Goal: Find specific page/section: Find specific page/section

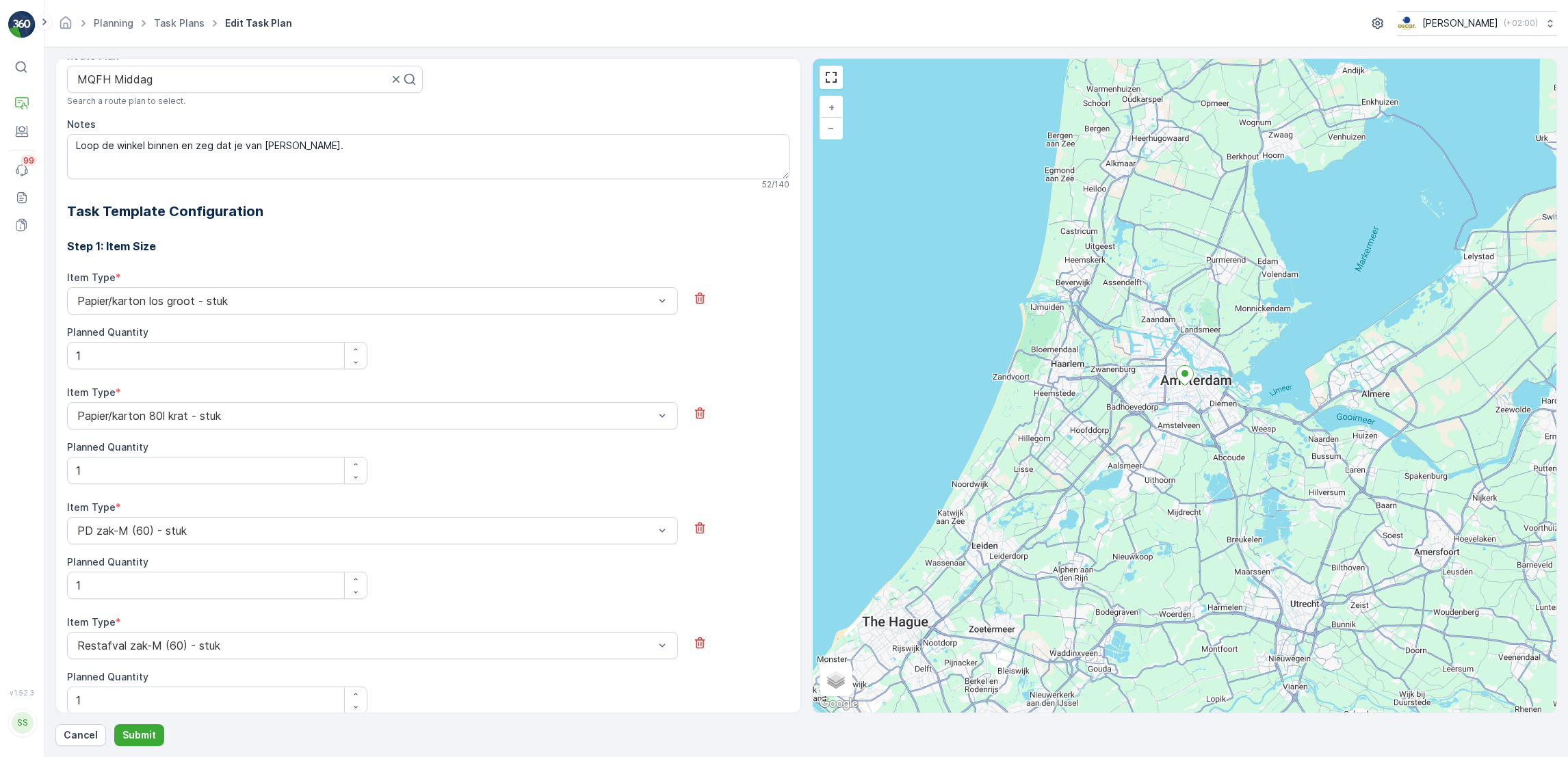
scroll to position [346, 0]
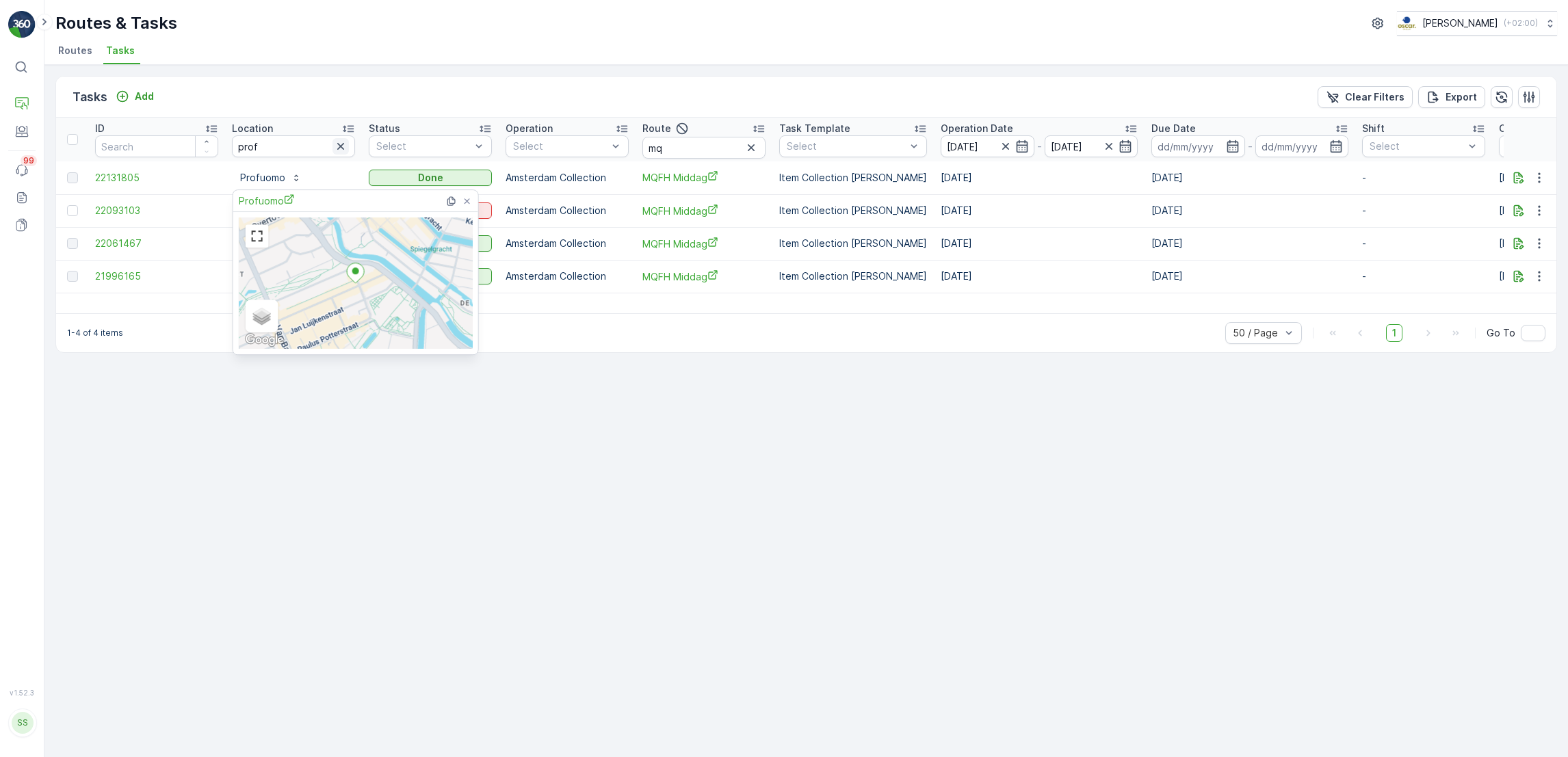
click at [340, 148] on icon "button" at bounding box center [341, 146] width 14 height 14
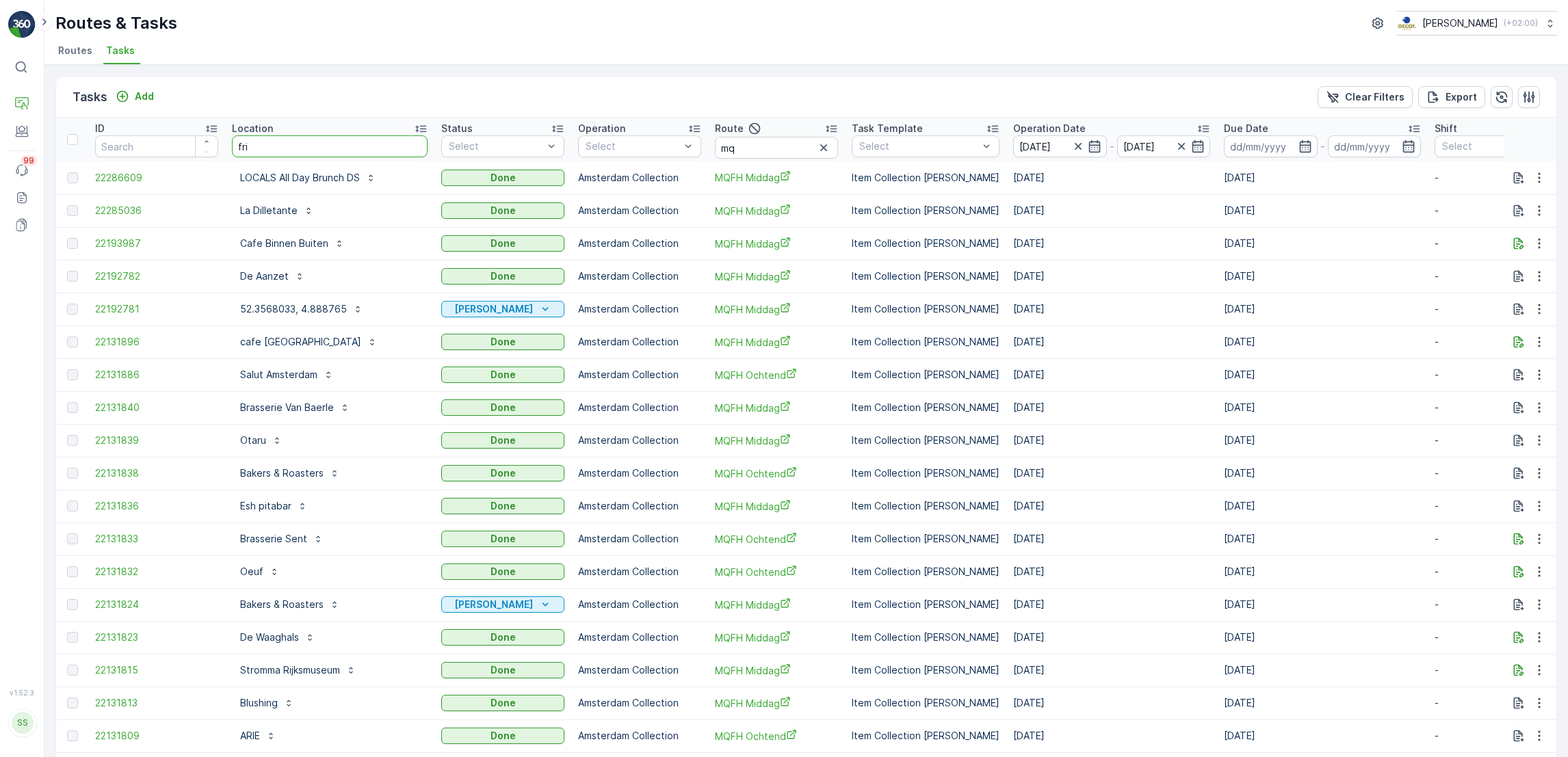
type input "frie"
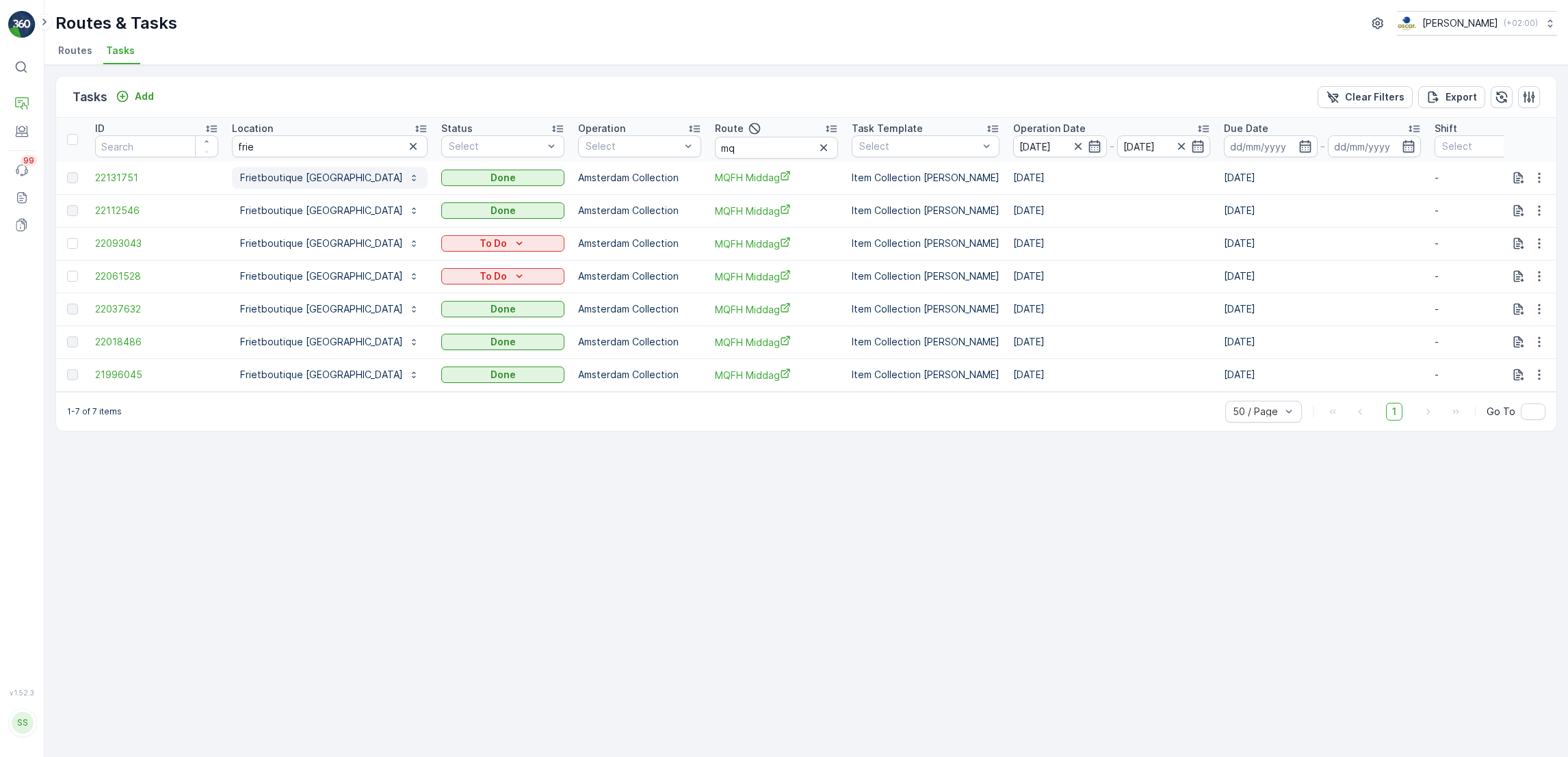
click at [336, 173] on p "Frietboutique Amsterdam Oud-Zuid" at bounding box center [322, 178] width 163 height 14
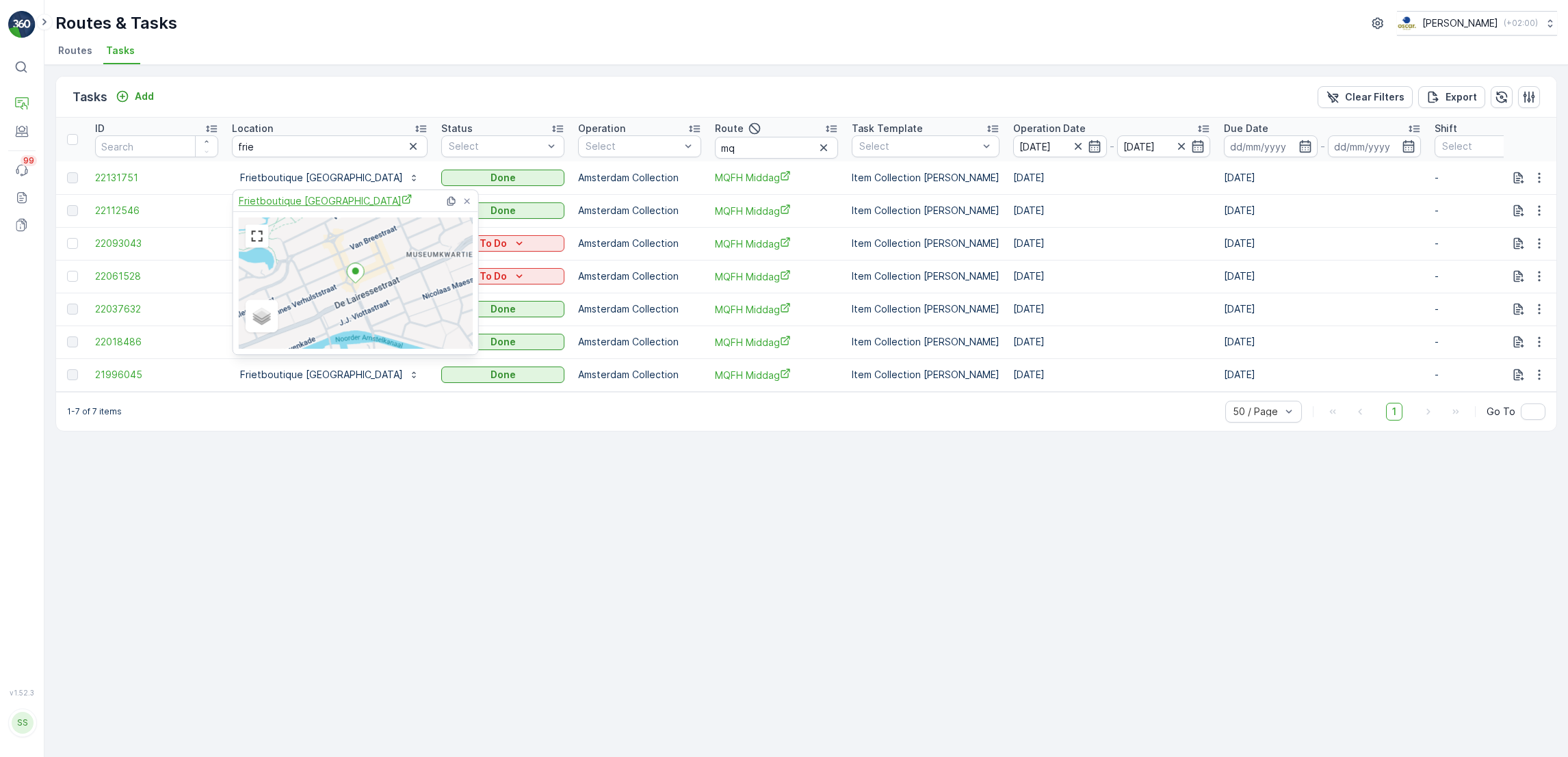
click at [318, 197] on span "Frietboutique Amsterdam Oud-Zuid" at bounding box center [325, 200] width 174 height 14
click at [468, 200] on icon at bounding box center [467, 201] width 11 height 11
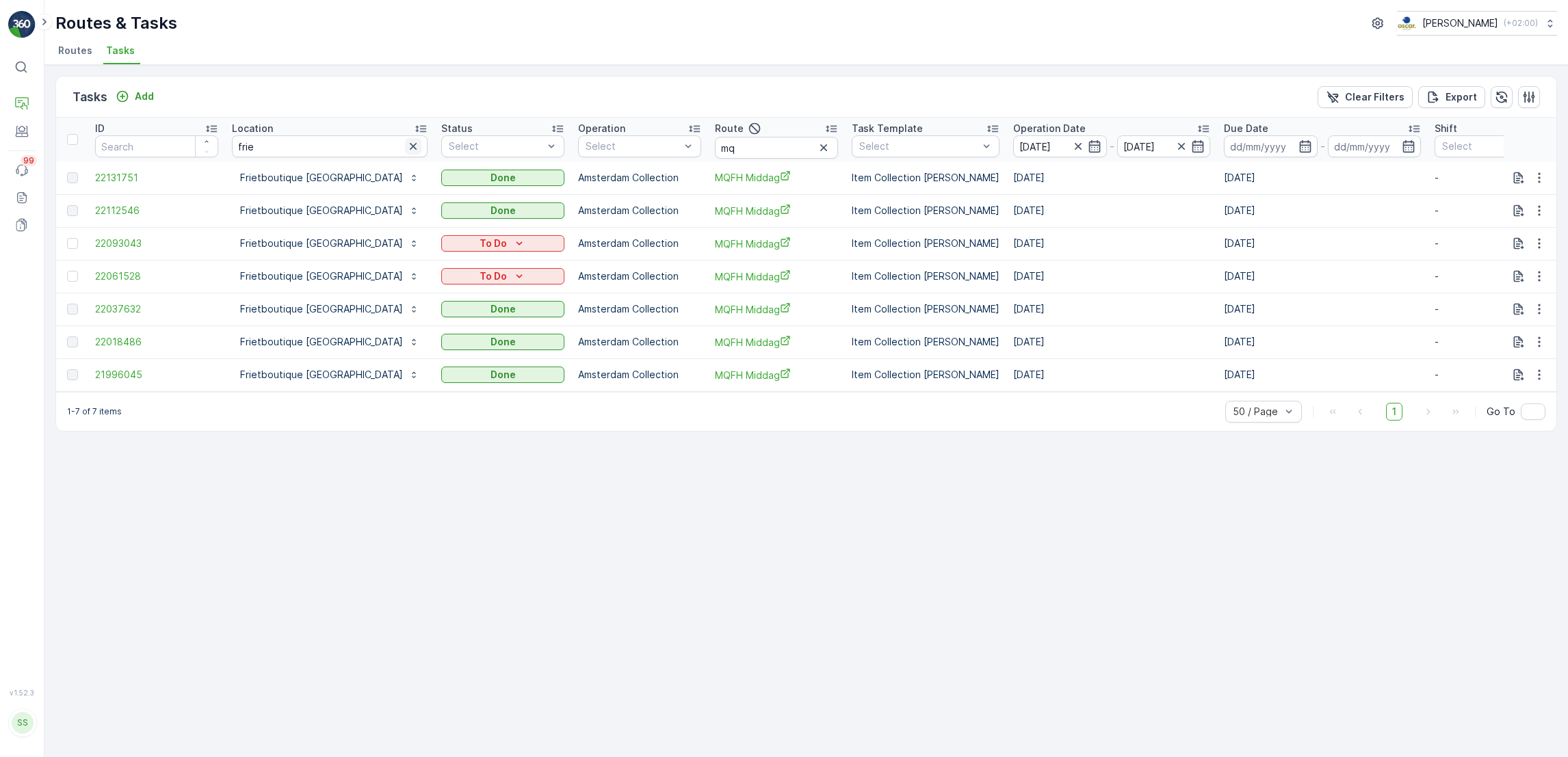
click at [412, 144] on icon "button" at bounding box center [413, 146] width 7 height 7
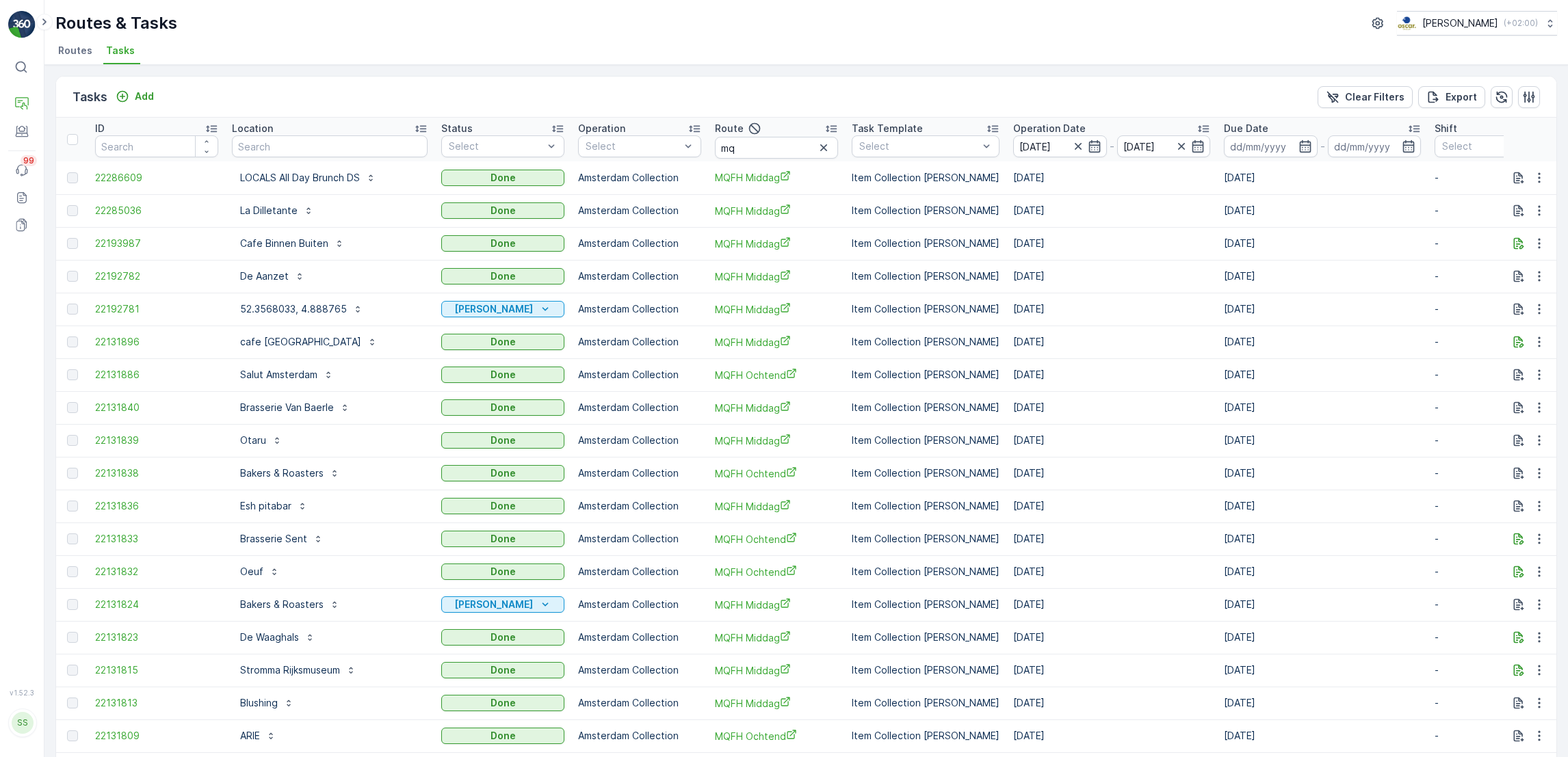
click at [305, 148] on input "text" at bounding box center [330, 146] width 196 height 22
type input "SC"
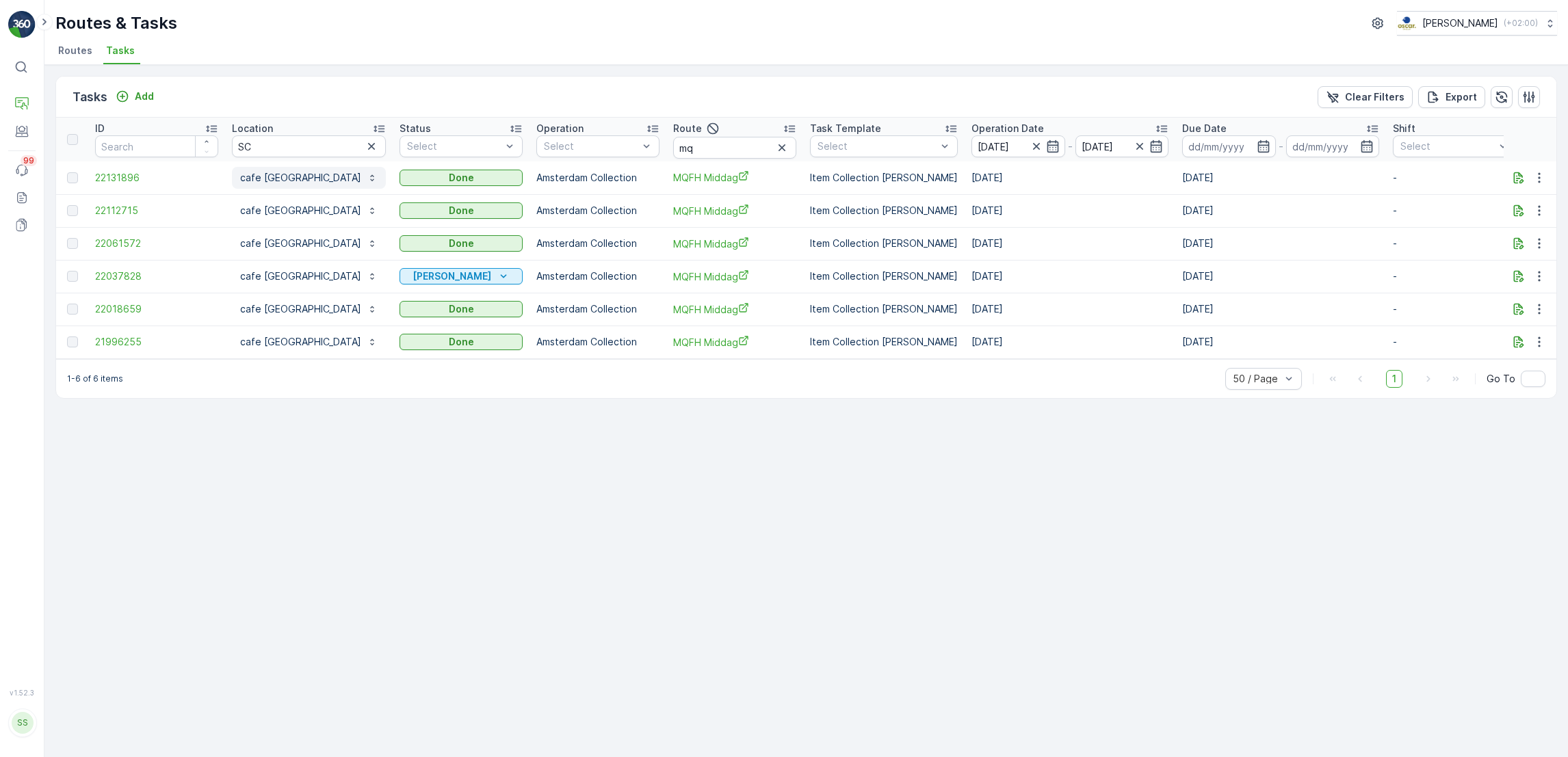
click at [292, 180] on p "cafe Schinkelhaven" at bounding box center [300, 178] width 121 height 14
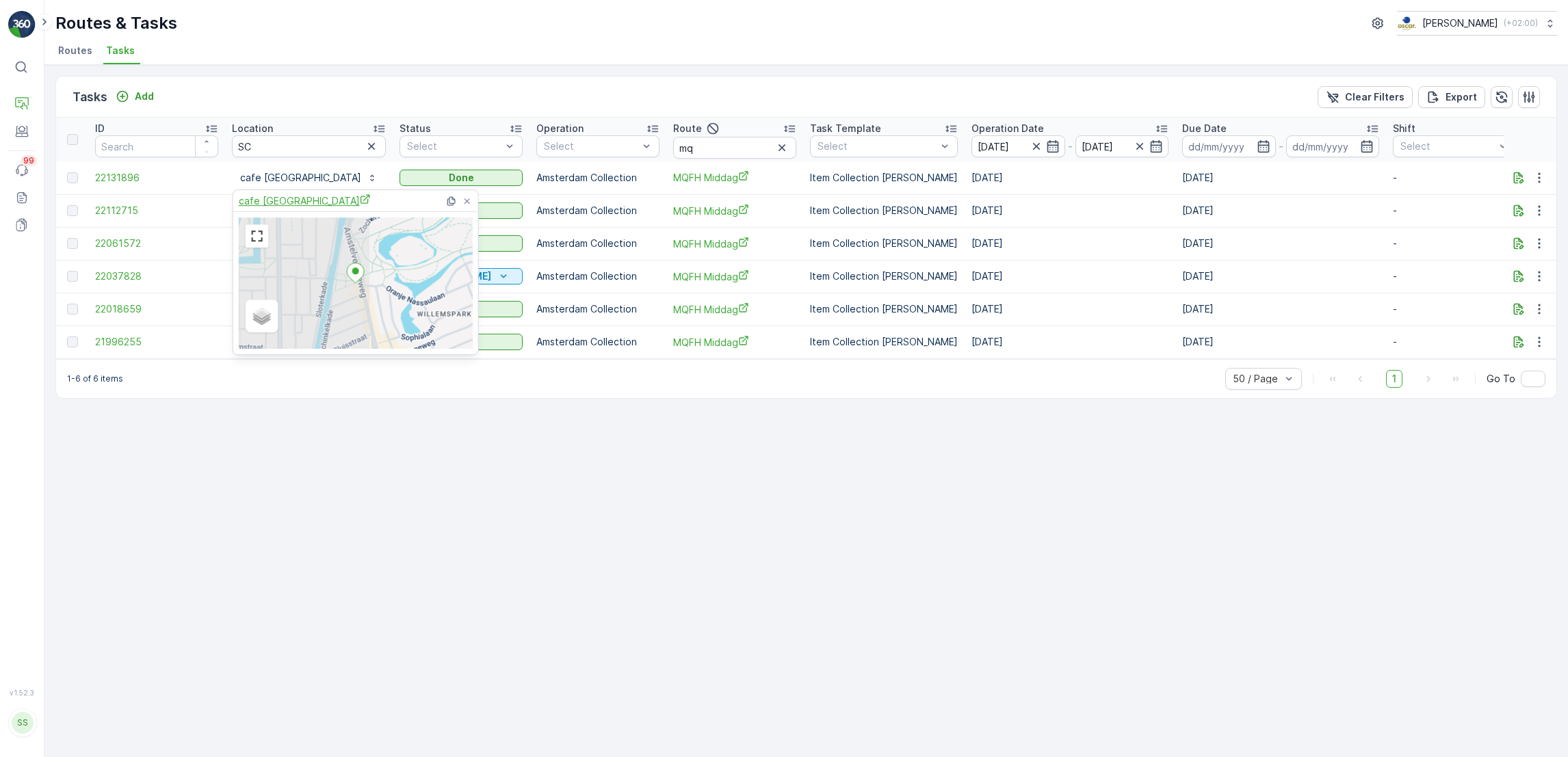
click at [293, 202] on span "cafe Schinkelhaven" at bounding box center [305, 200] width 132 height 14
click at [469, 198] on icon at bounding box center [467, 201] width 11 height 11
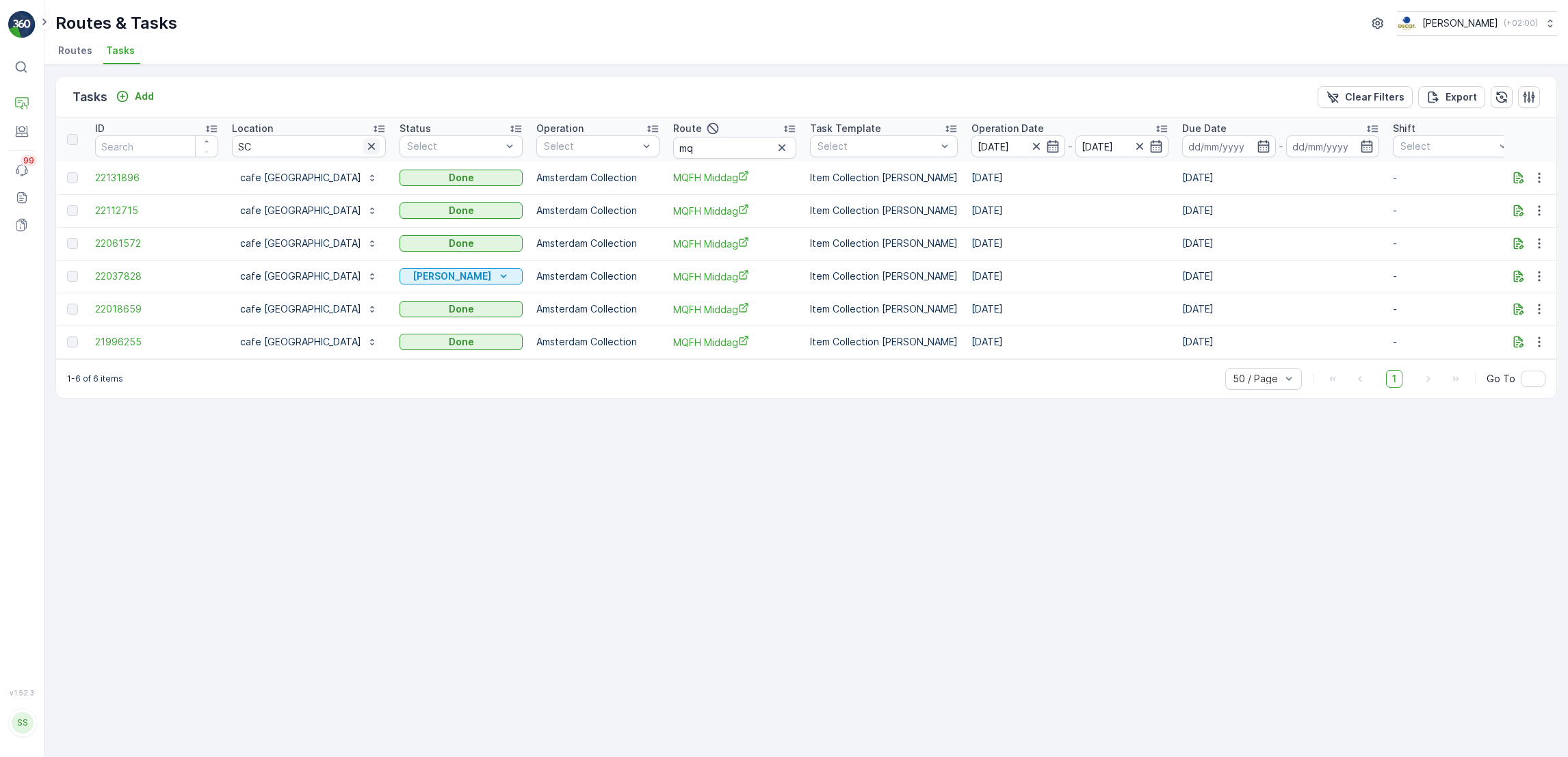
click at [365, 144] on icon "button" at bounding box center [371, 146] width 14 height 14
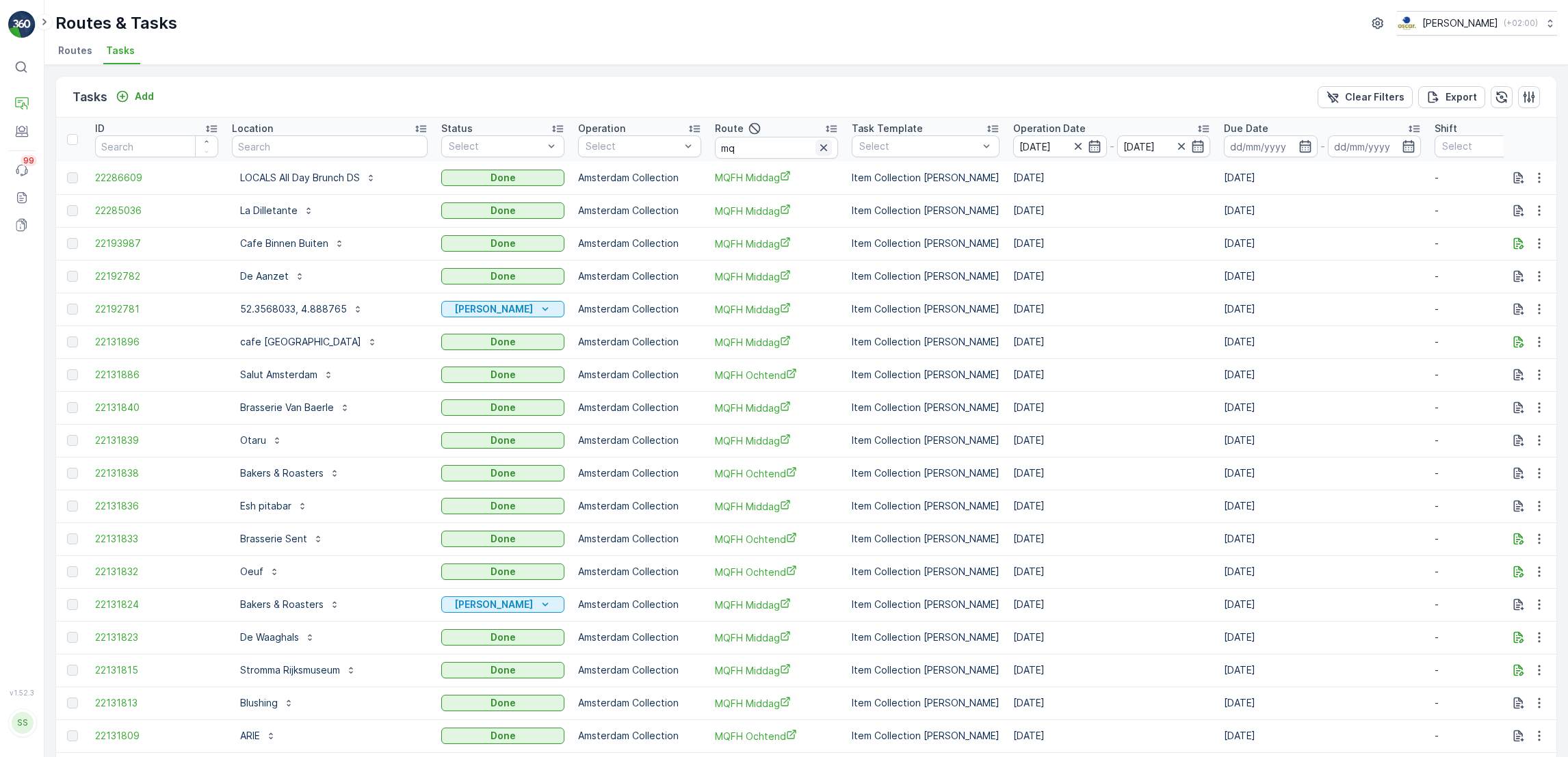
click at [822, 151] on icon "button" at bounding box center [823, 147] width 14 height 14
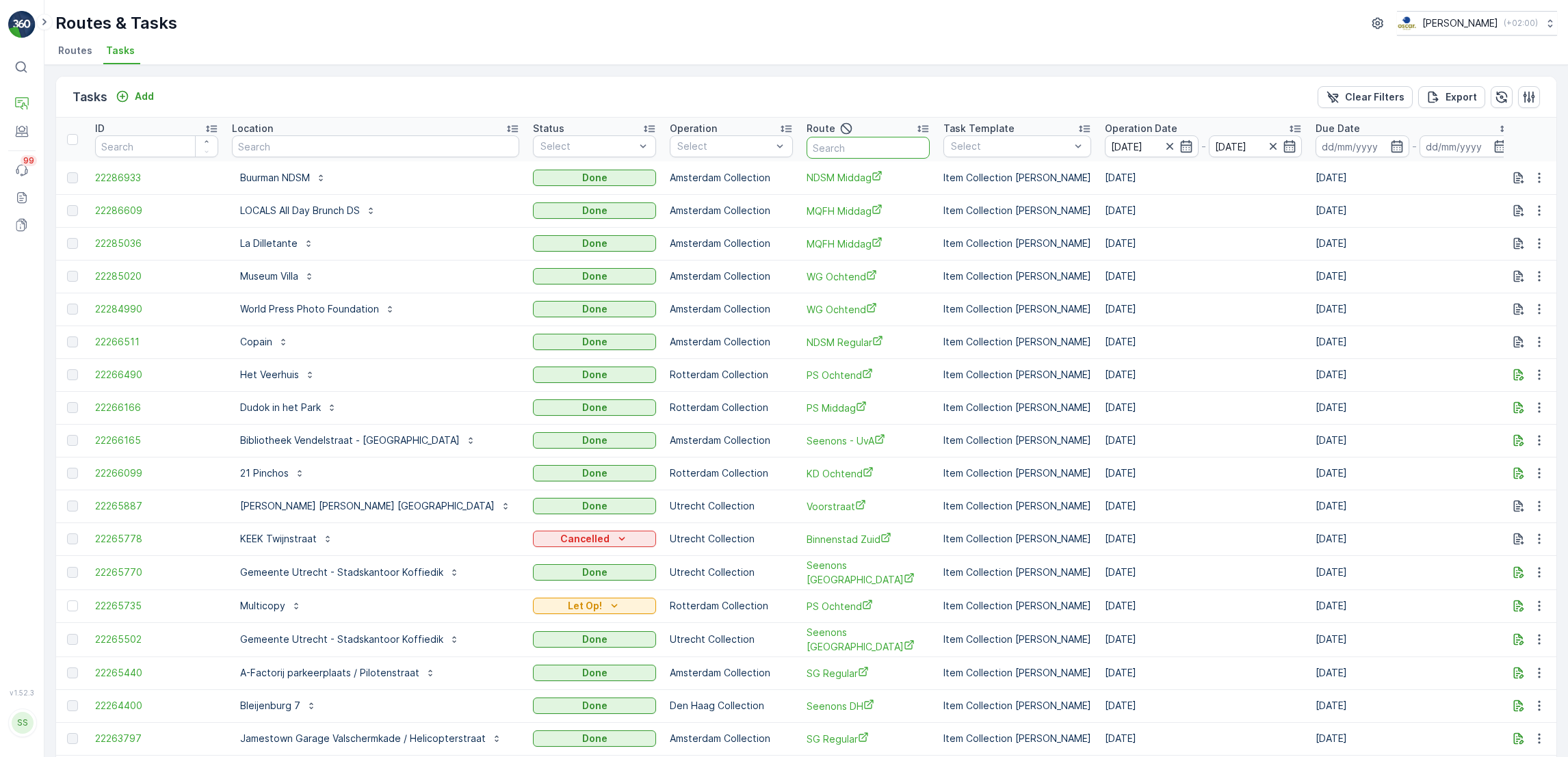
click at [873, 148] on input "text" at bounding box center [868, 147] width 123 height 22
type input "CS"
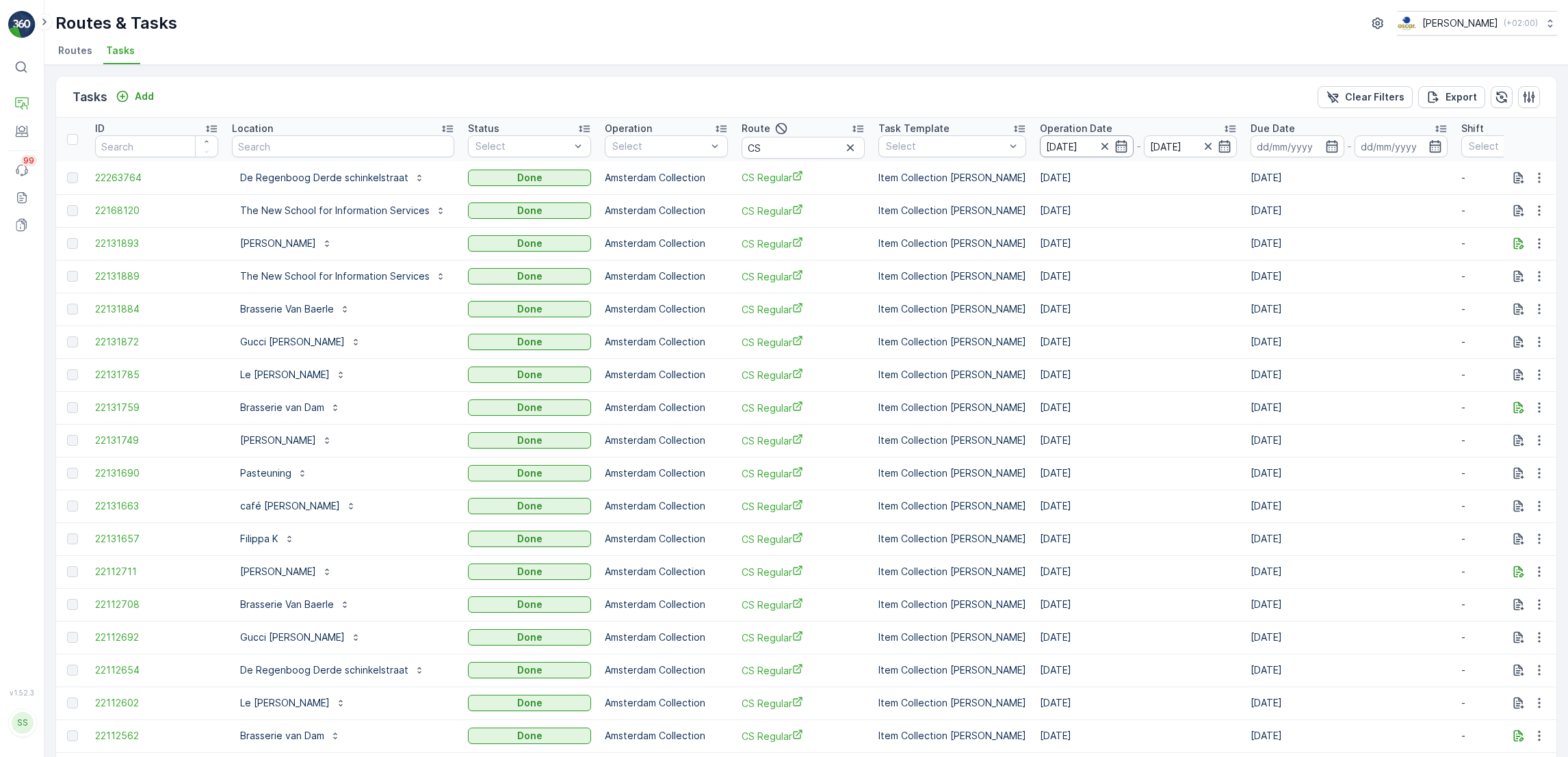
click at [1054, 149] on input "01.10.2025" at bounding box center [1086, 146] width 94 height 22
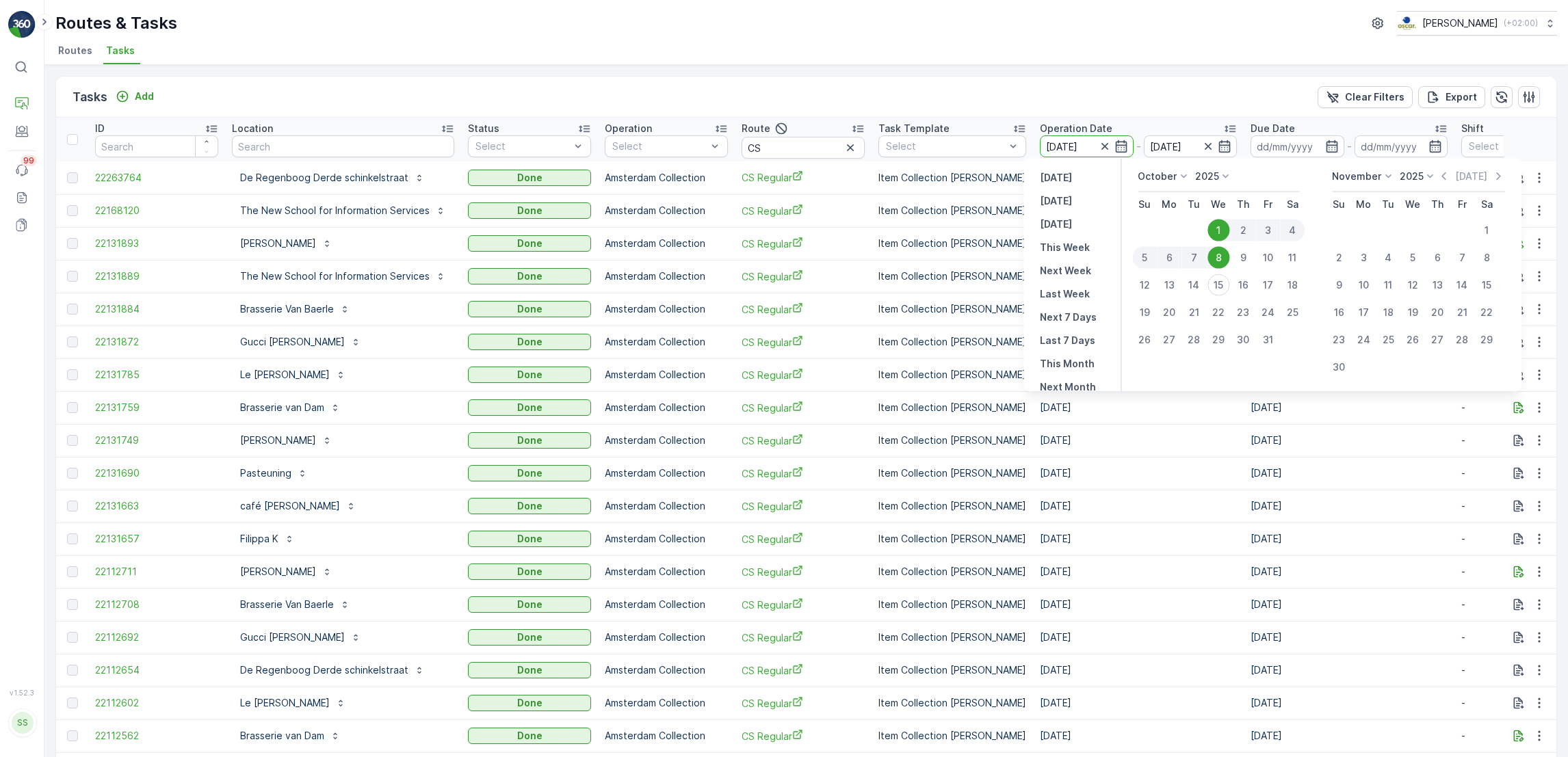
click at [1036, 78] on div "Tasks Add Clear Filters Export" at bounding box center [806, 97] width 1501 height 41
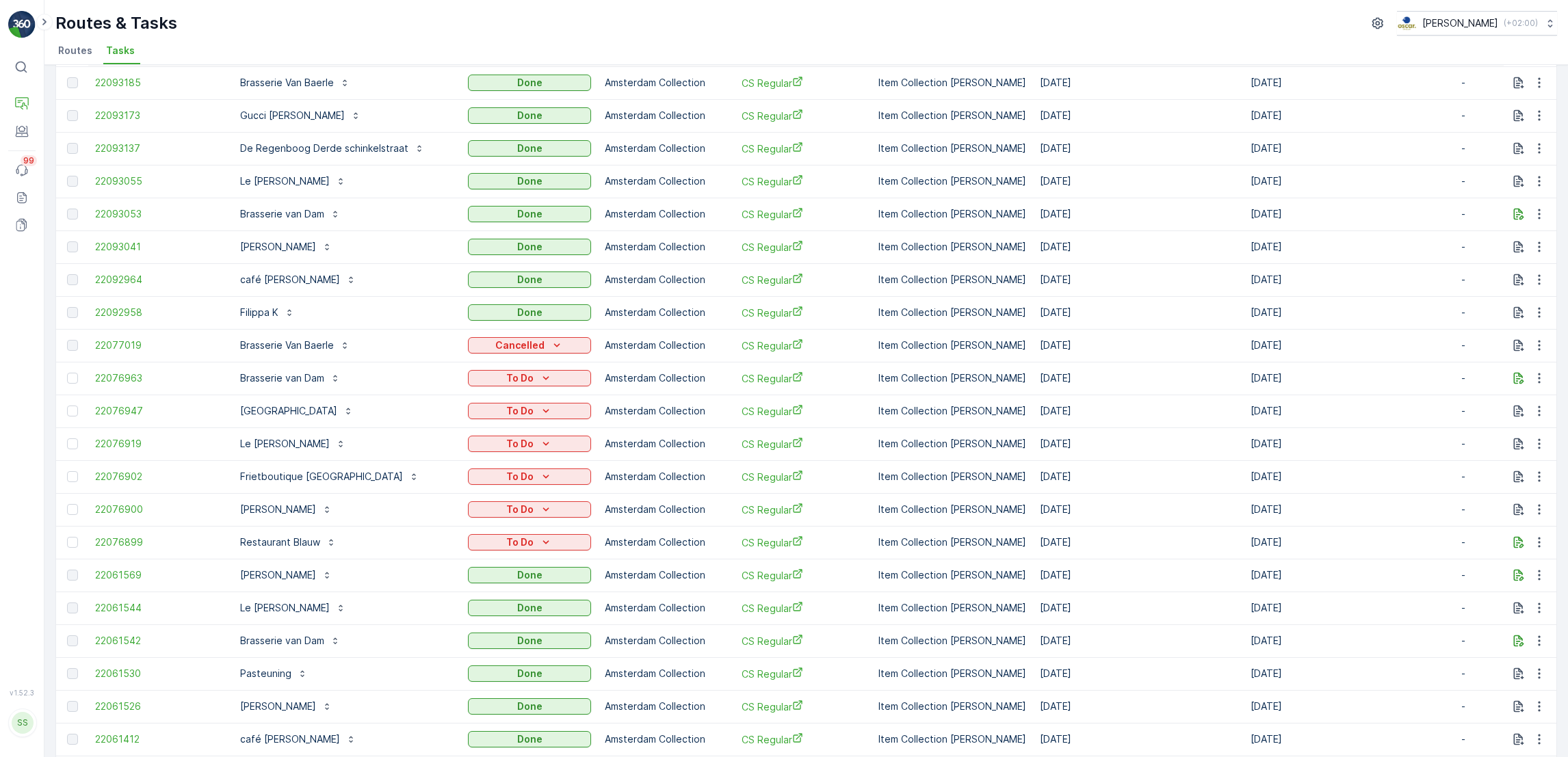
scroll to position [1103, 0]
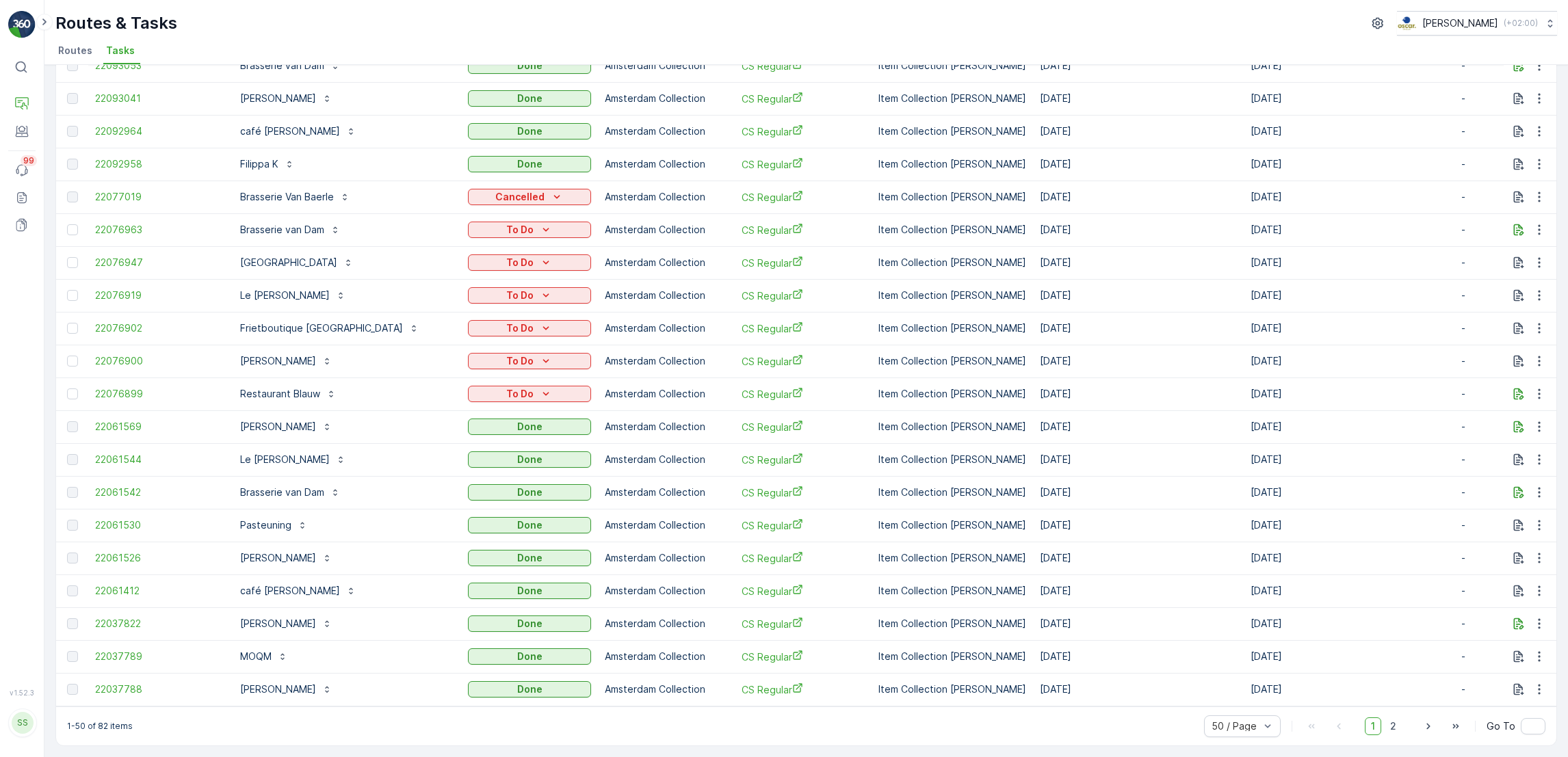
click at [424, 312] on td "Frietboutique Amsterdam Oud-Zuid" at bounding box center [342, 328] width 236 height 33
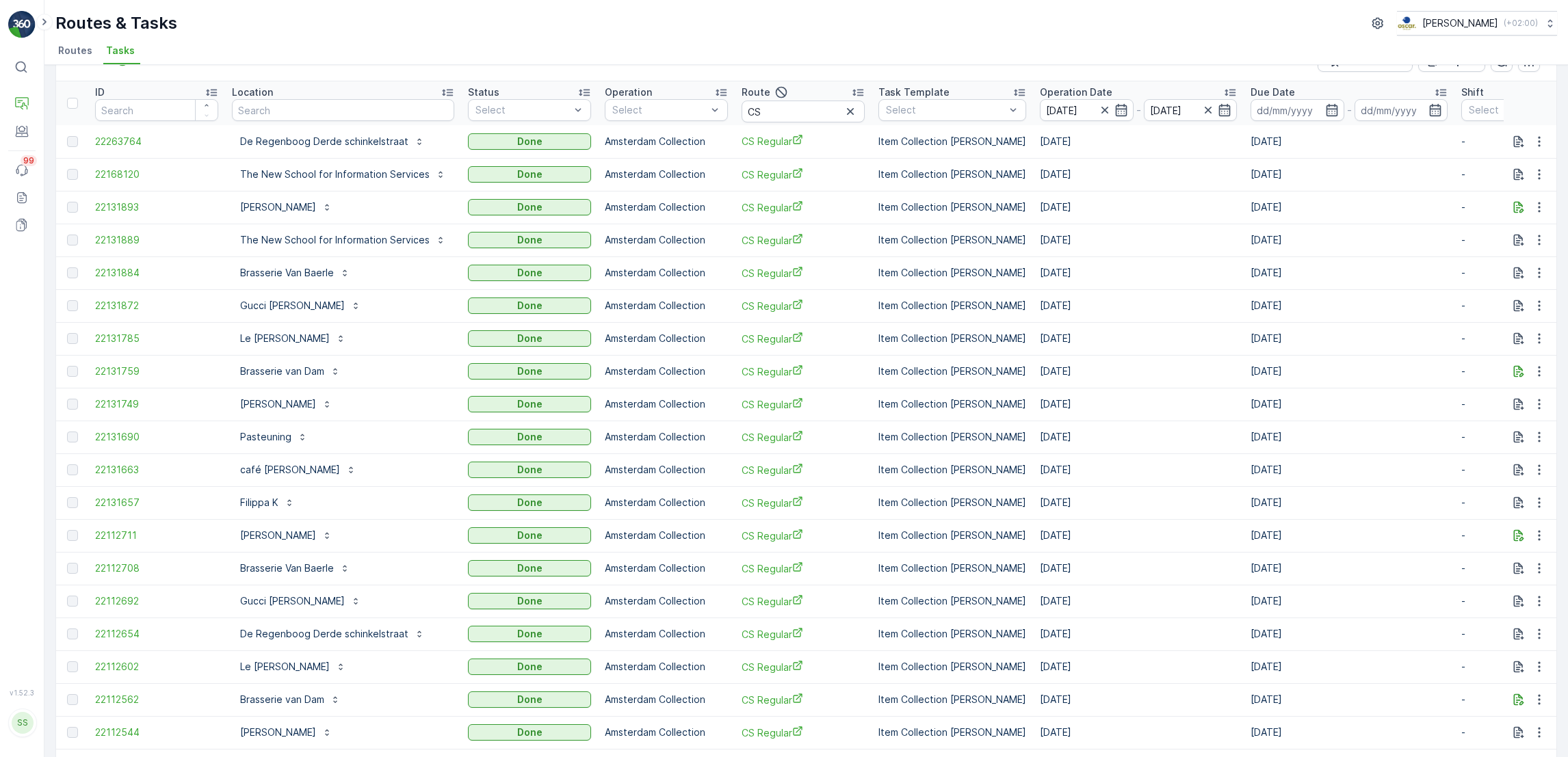
scroll to position [10, 0]
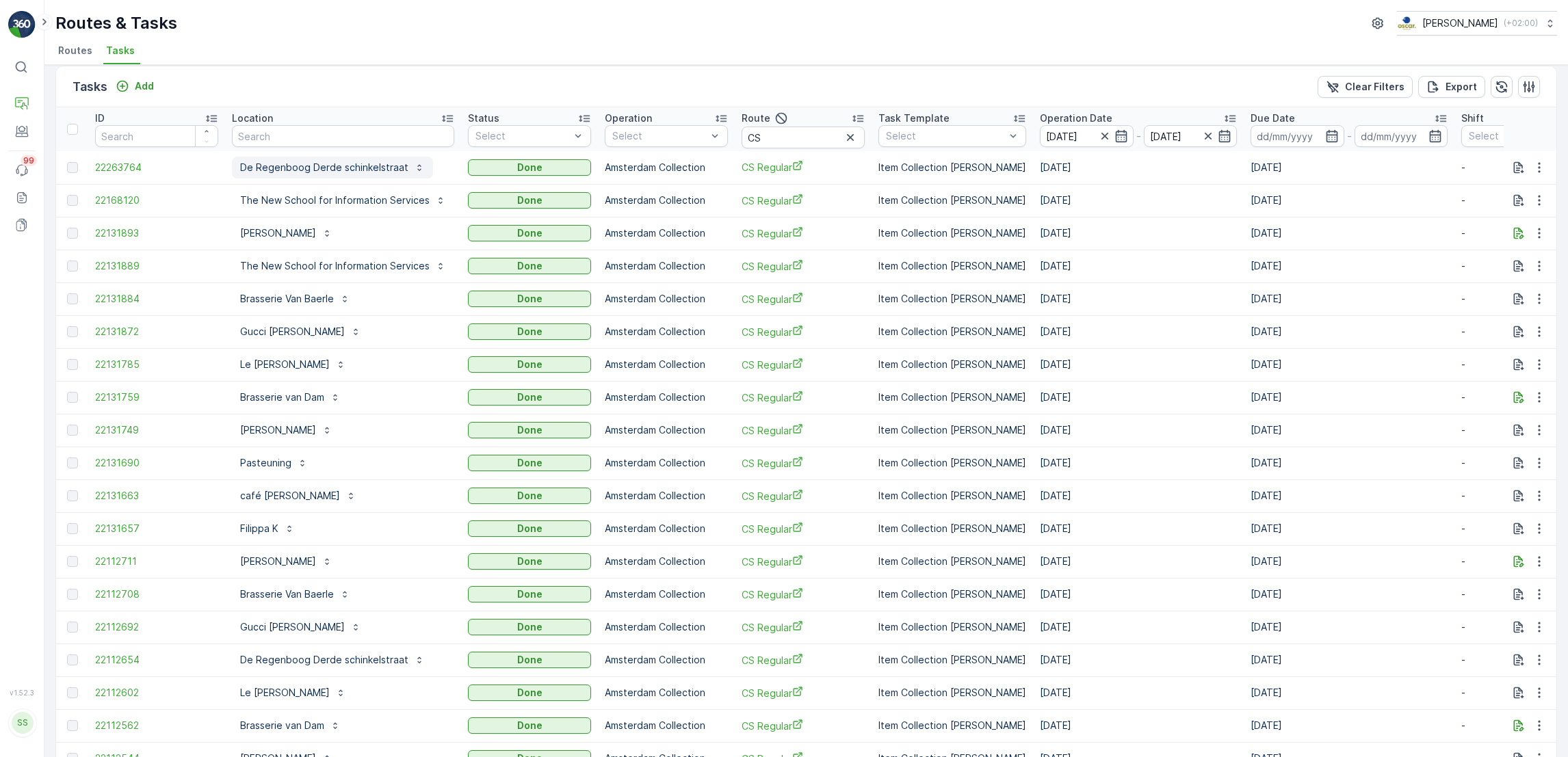
click at [247, 168] on p "De Regenboog Derde schinkelstraat" at bounding box center [324, 167] width 168 height 14
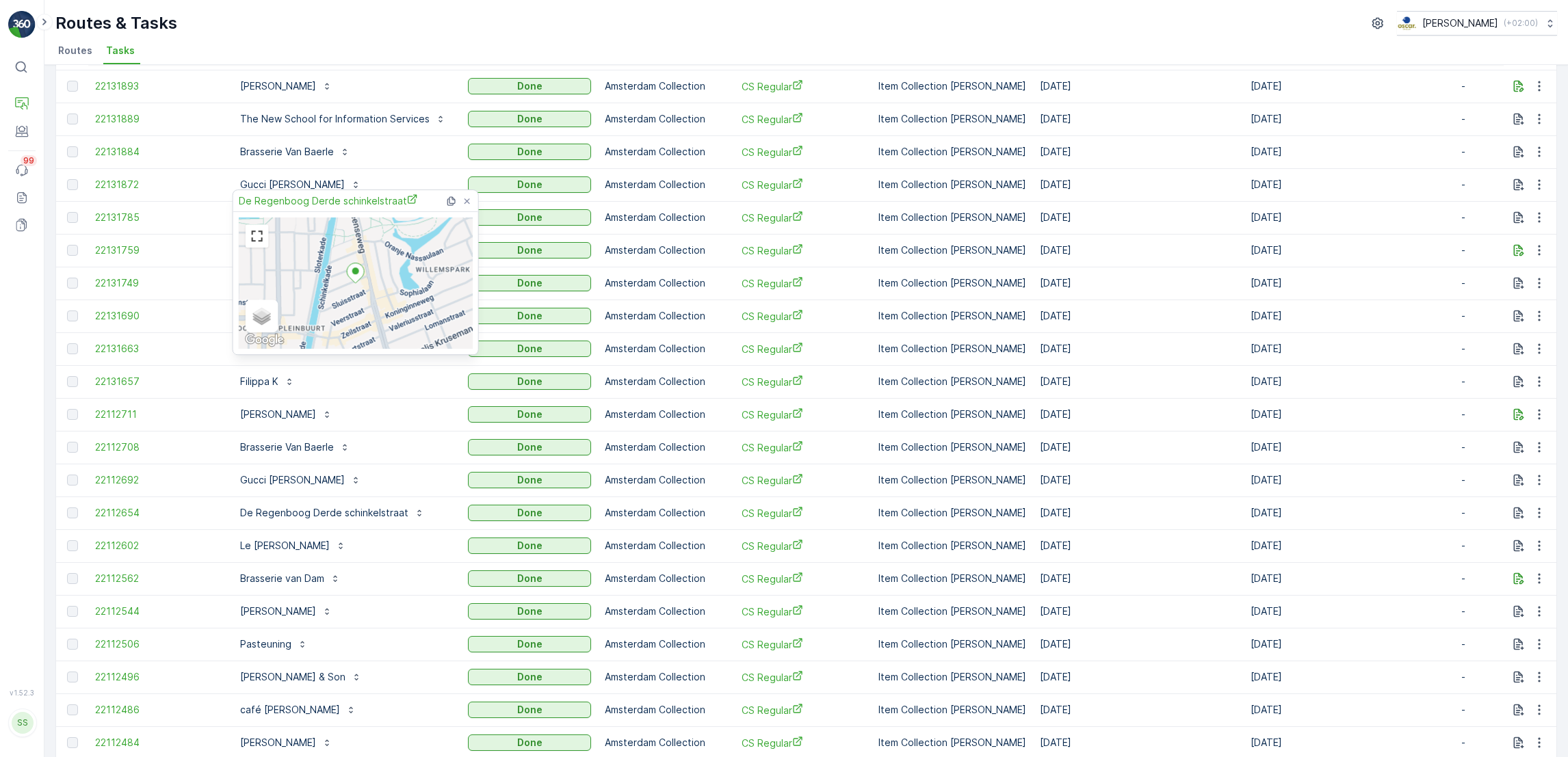
scroll to position [0, 0]
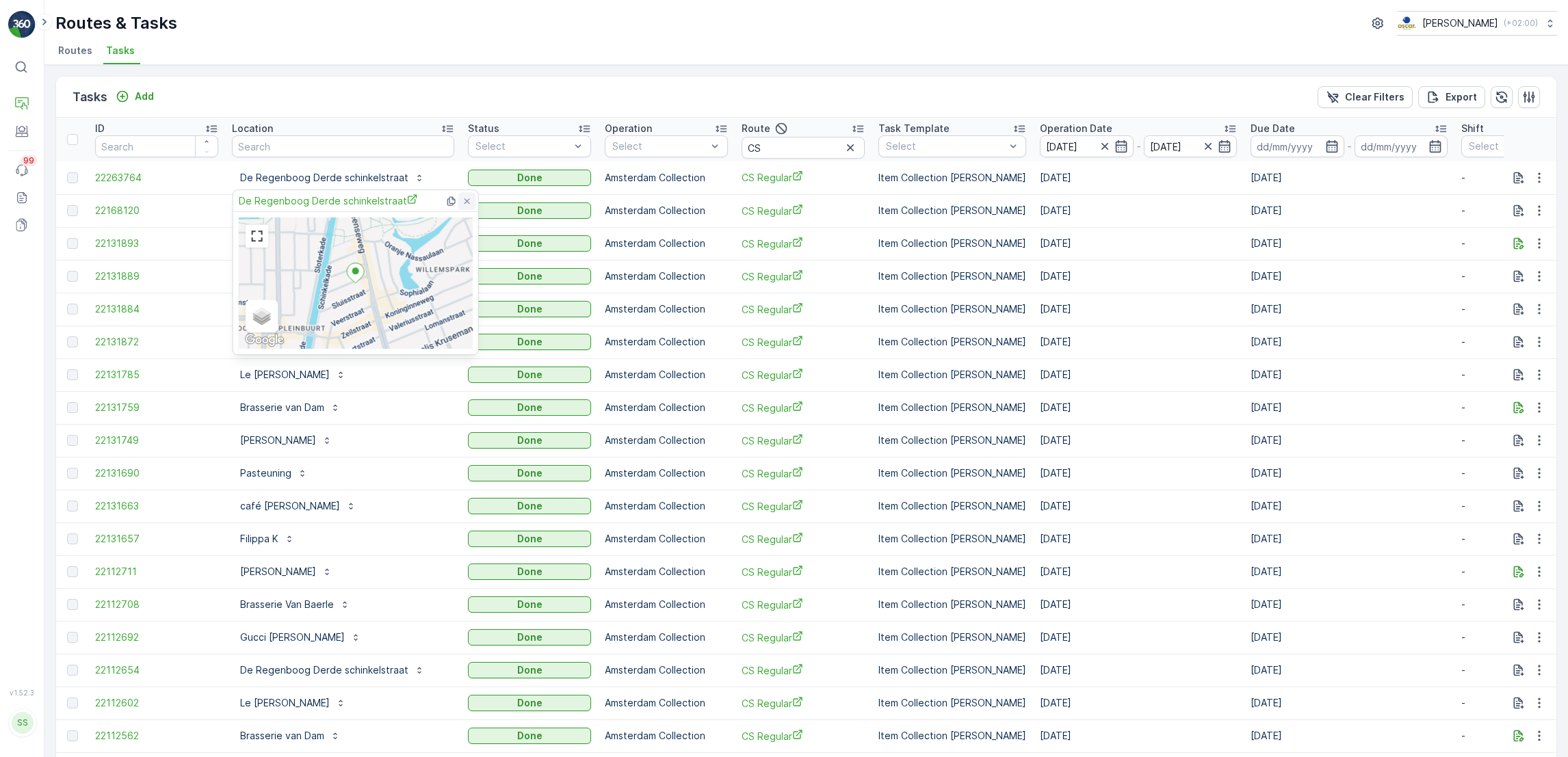
click at [468, 198] on icon at bounding box center [467, 201] width 6 height 6
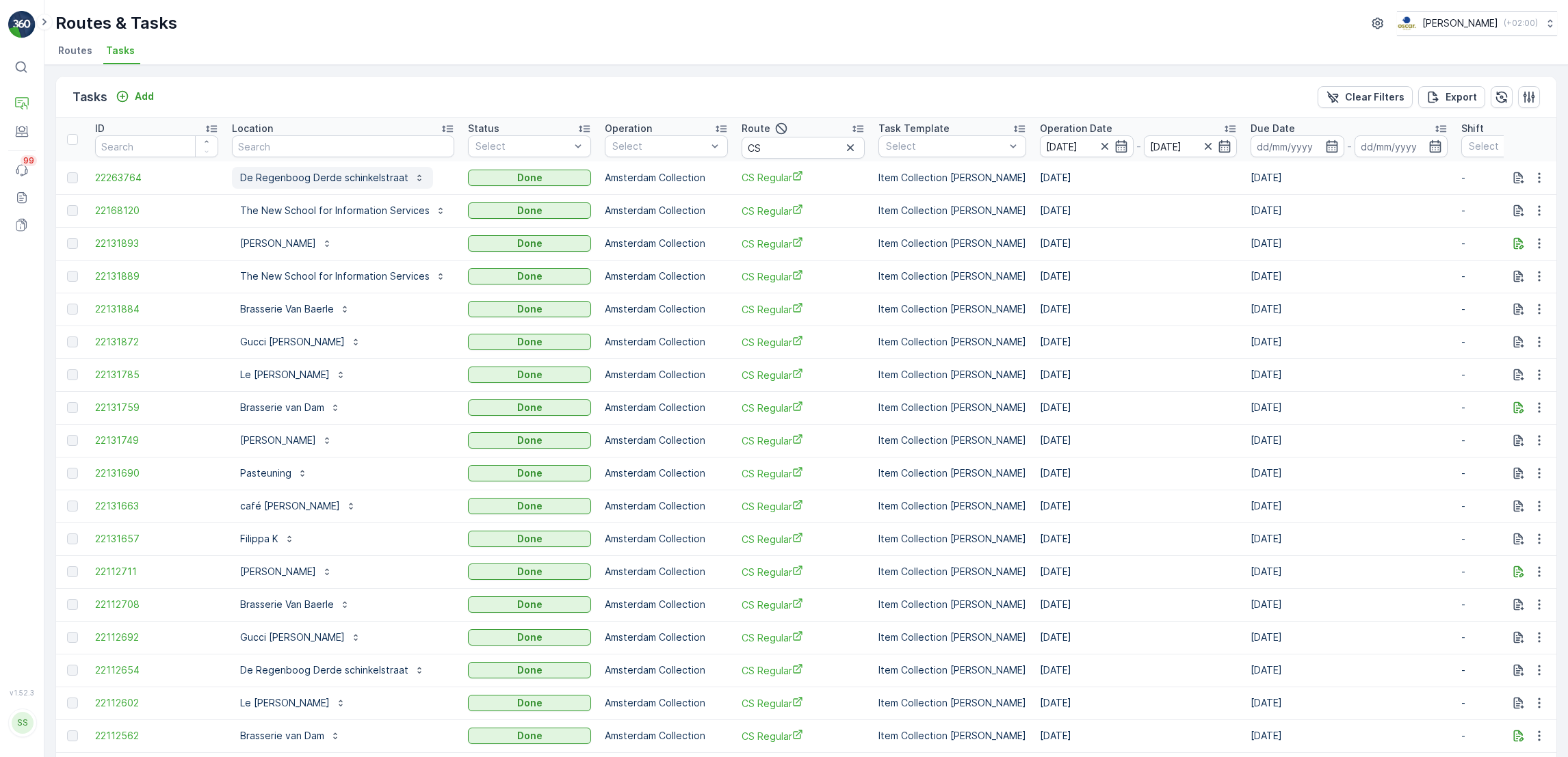
click at [358, 172] on p "De Regenboog Derde schinkelstraat" at bounding box center [324, 178] width 168 height 14
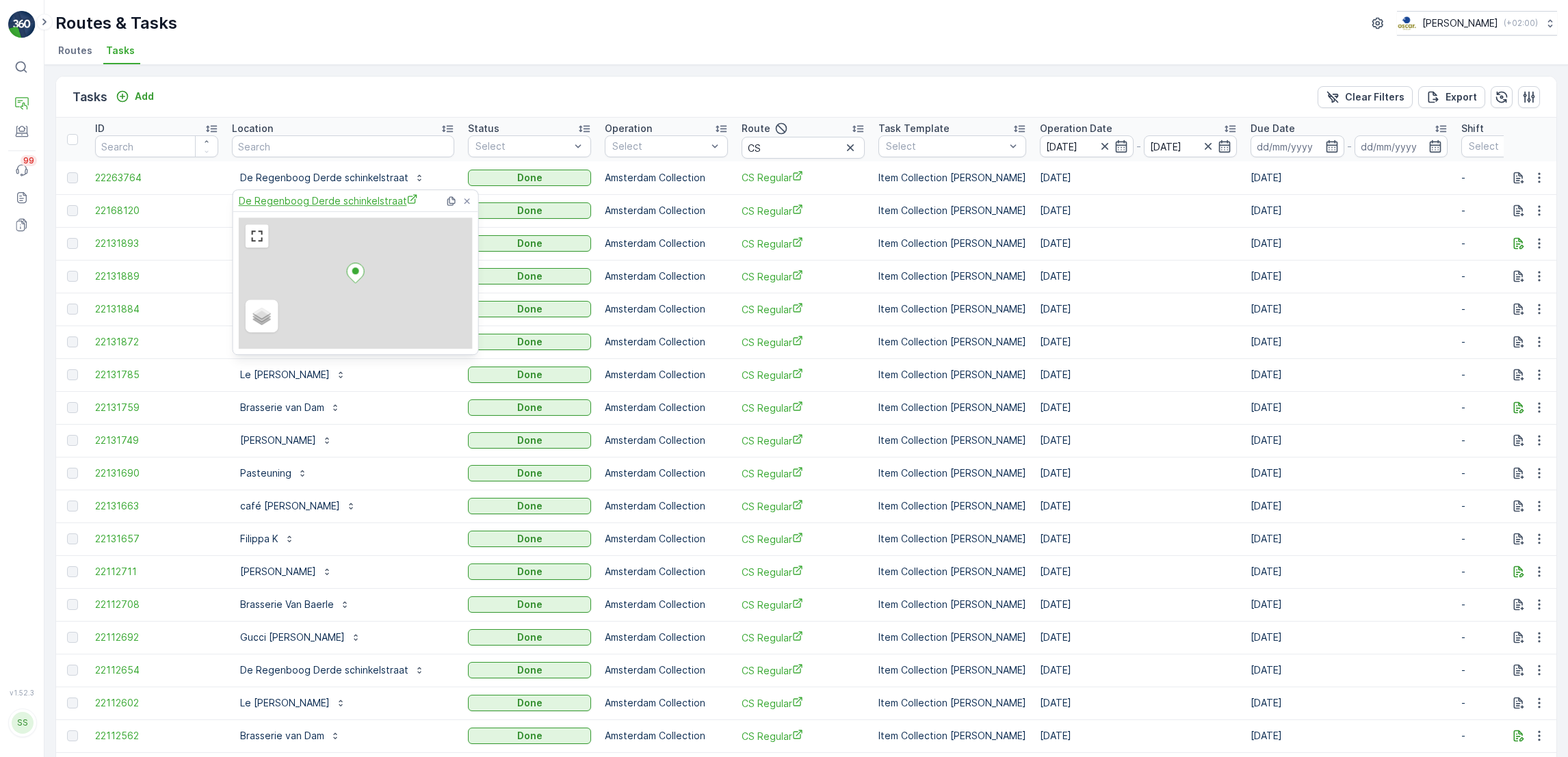
click at [347, 193] on span "De Regenboog Derde schinkelstraat" at bounding box center [328, 200] width 179 height 14
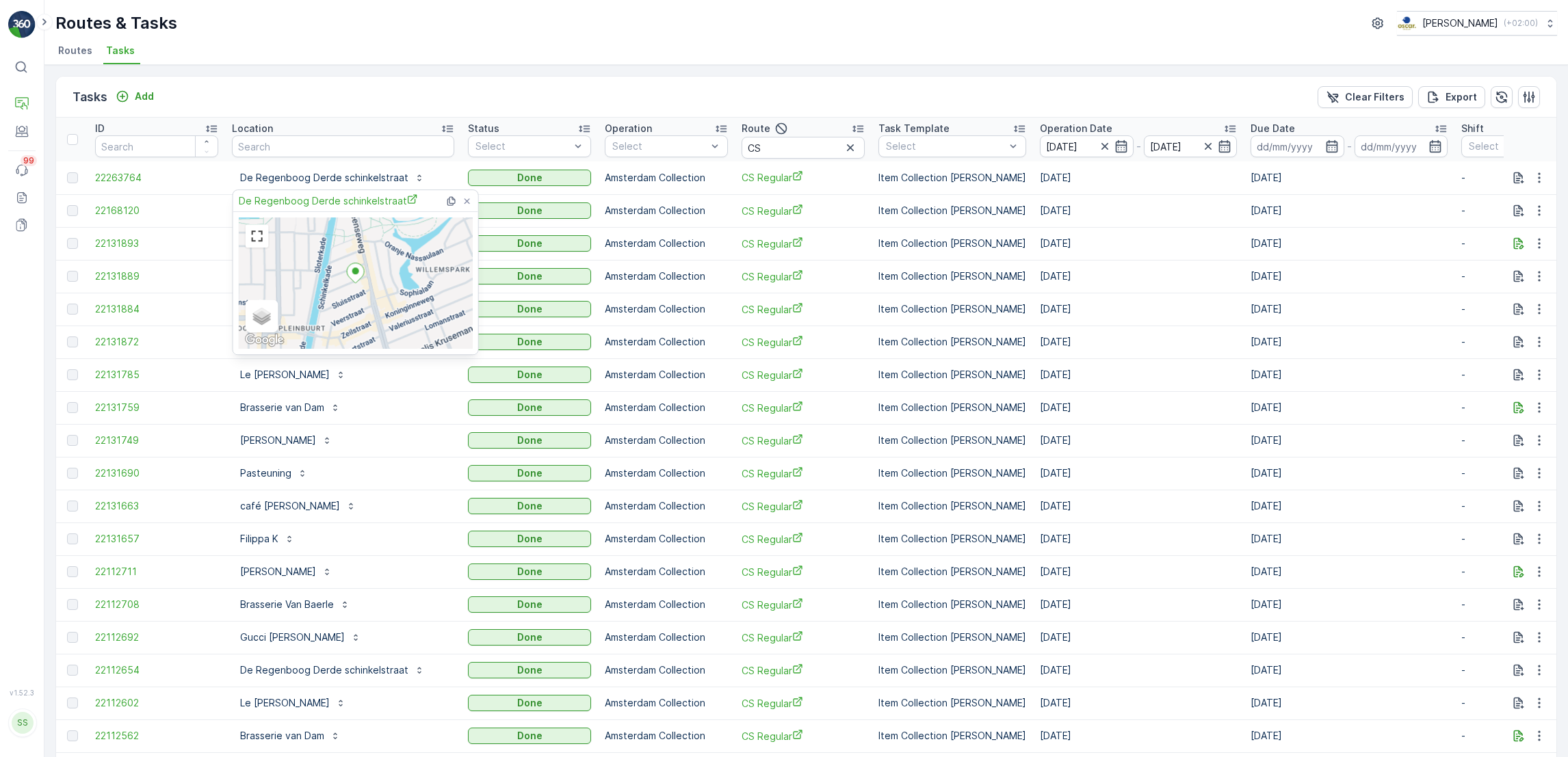
click at [391, 71] on div "Tasks Add Clear Filters Export ID Location Status Select Operation Select Route…" at bounding box center [806, 411] width 1524 height 692
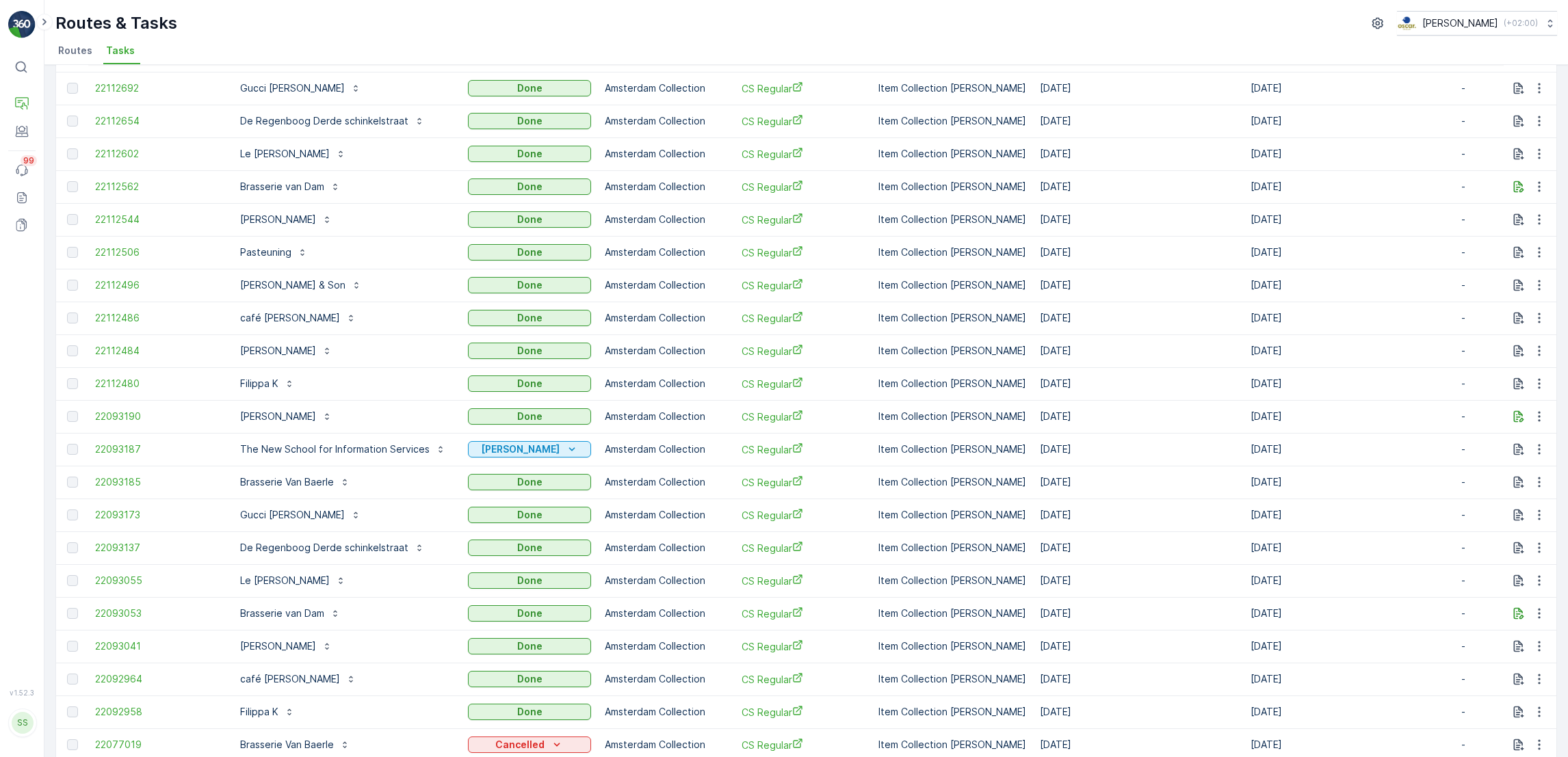
scroll to position [549, 0]
click at [282, 578] on p "Le Petit George" at bounding box center [285, 580] width 90 height 14
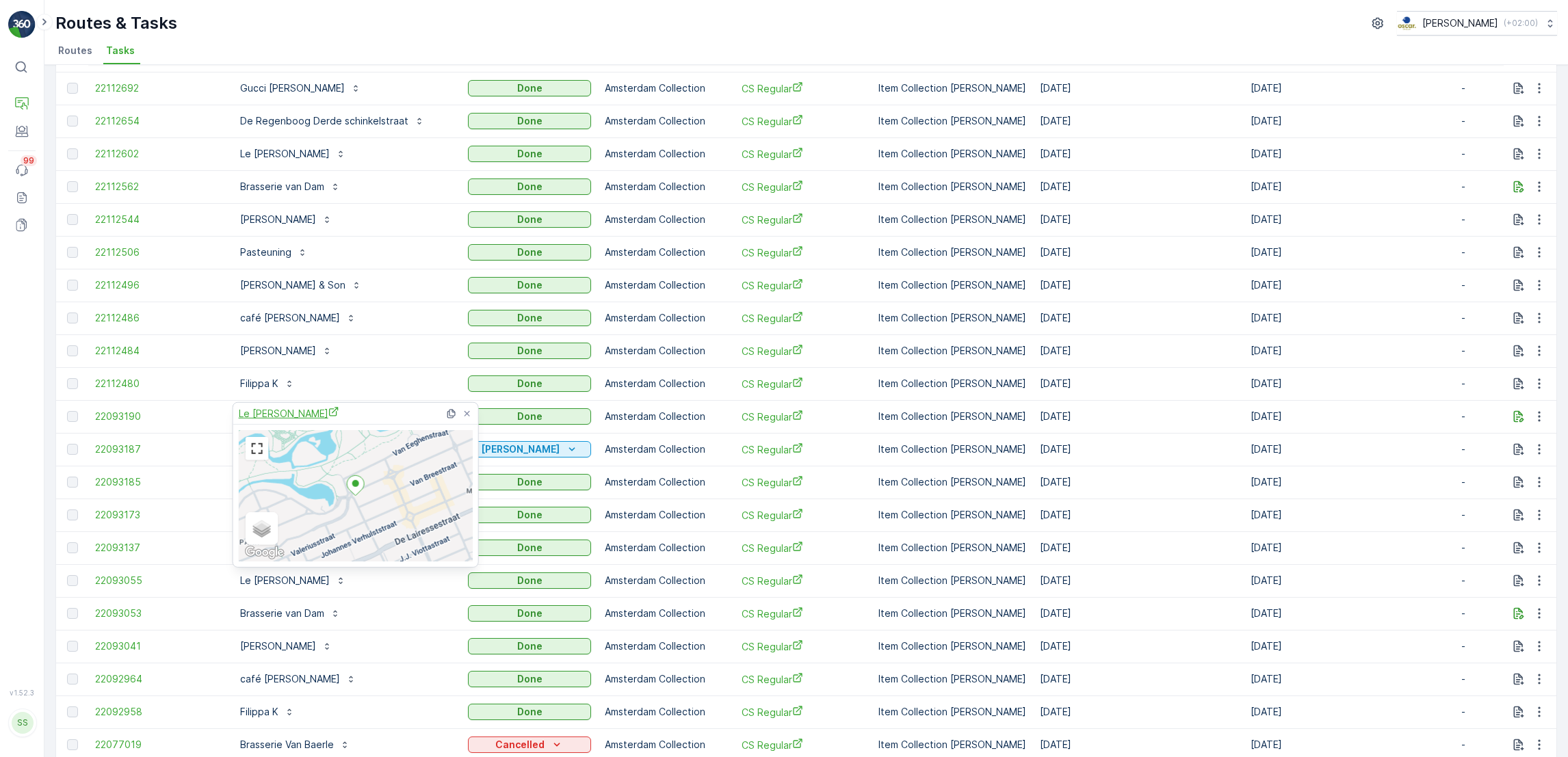
click at [286, 415] on span "Le Petit George" at bounding box center [289, 413] width 100 height 14
click at [282, 217] on p "Batoni Khinkali" at bounding box center [278, 219] width 76 height 14
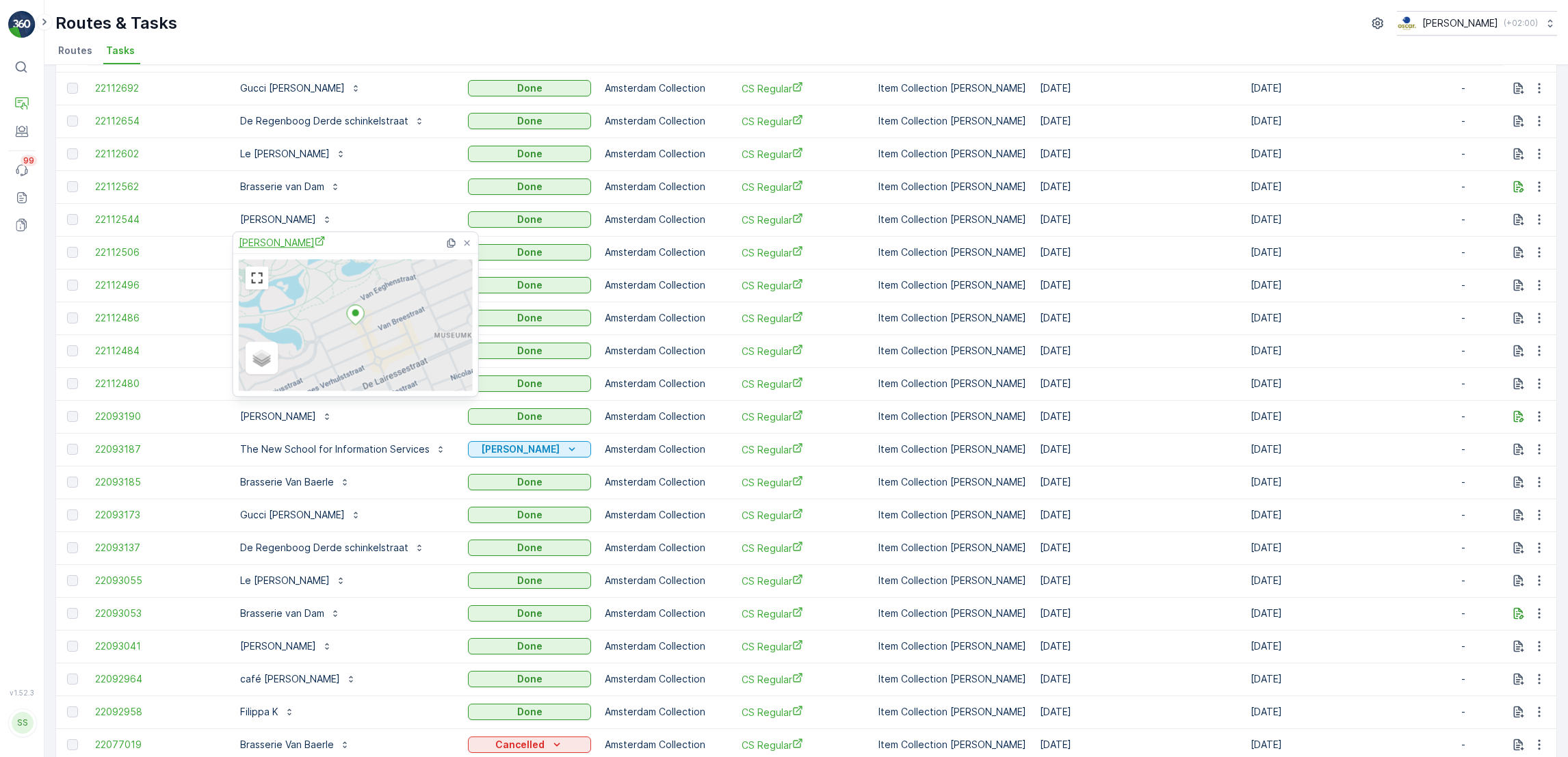
click at [281, 242] on span "Batoni Khinkali" at bounding box center [282, 242] width 87 height 14
click at [364, 448] on p "The New School for Information Services" at bounding box center [335, 449] width 189 height 14
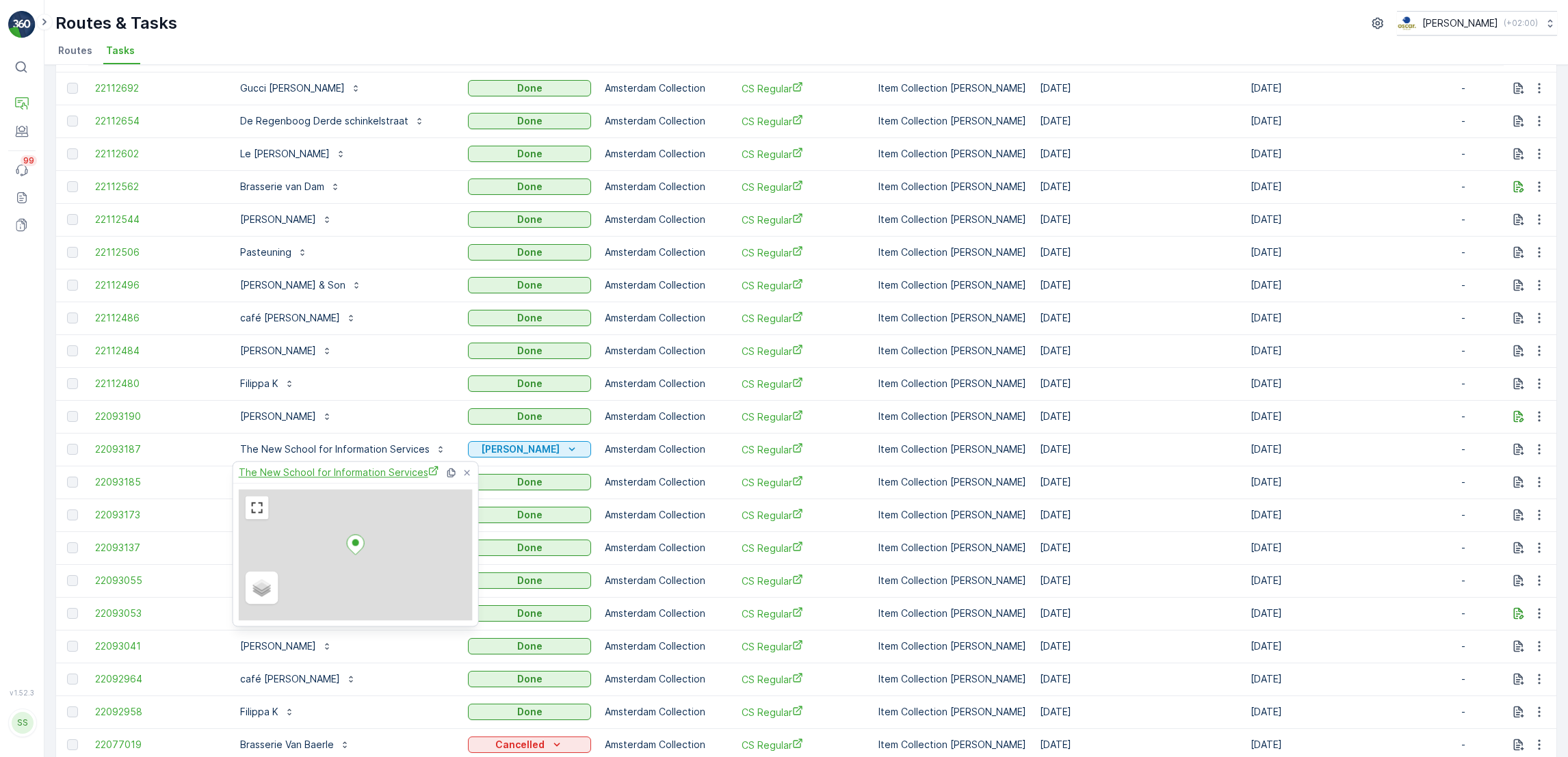
click at [325, 480] on span "The New School for Information Services" at bounding box center [338, 471] width 200 height 14
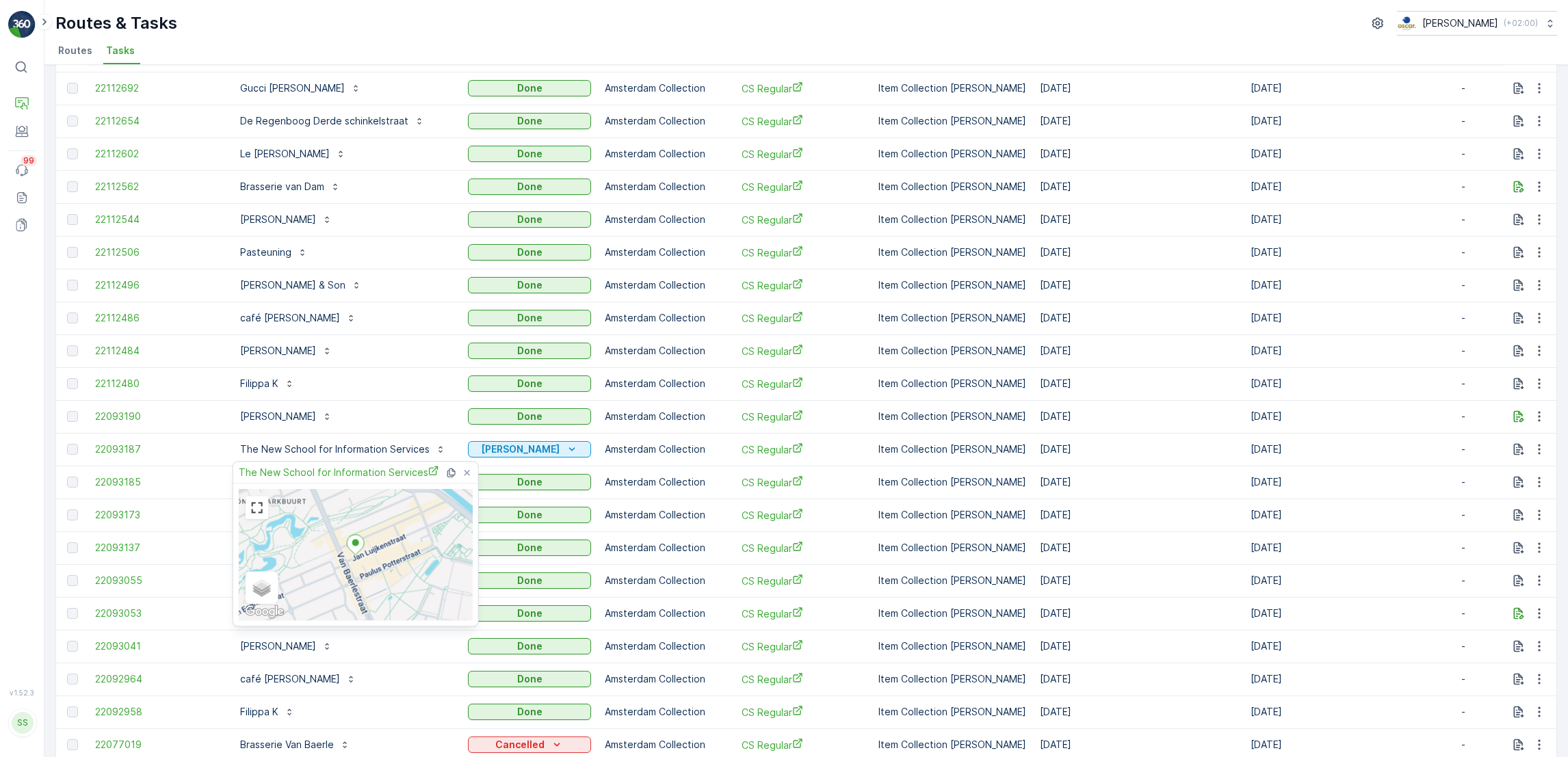
click at [402, 413] on div "Arnold Cornelis" at bounding box center [343, 416] width 222 height 22
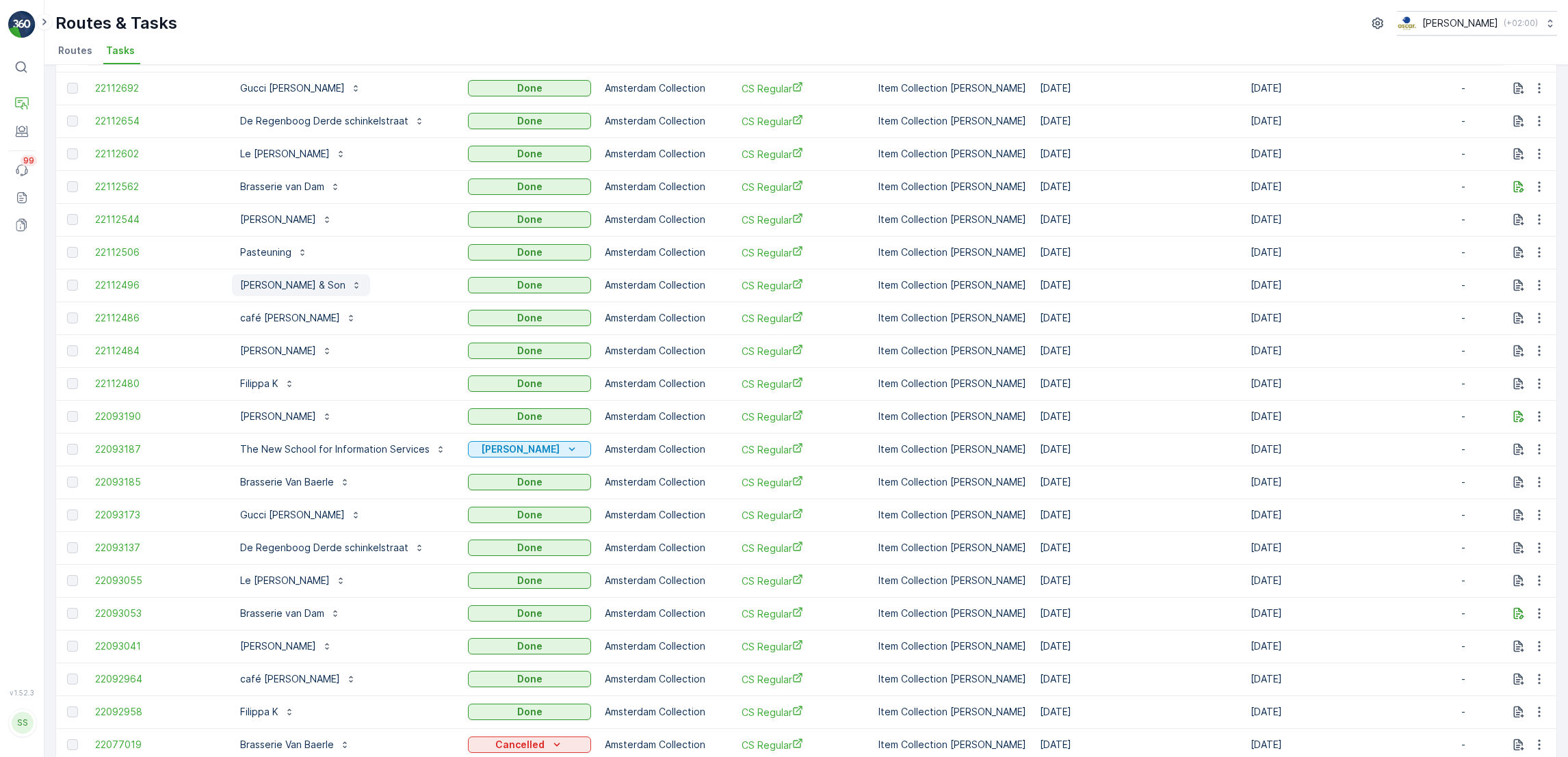
click at [265, 285] on p "Carl Hansen & Son" at bounding box center [293, 285] width 105 height 14
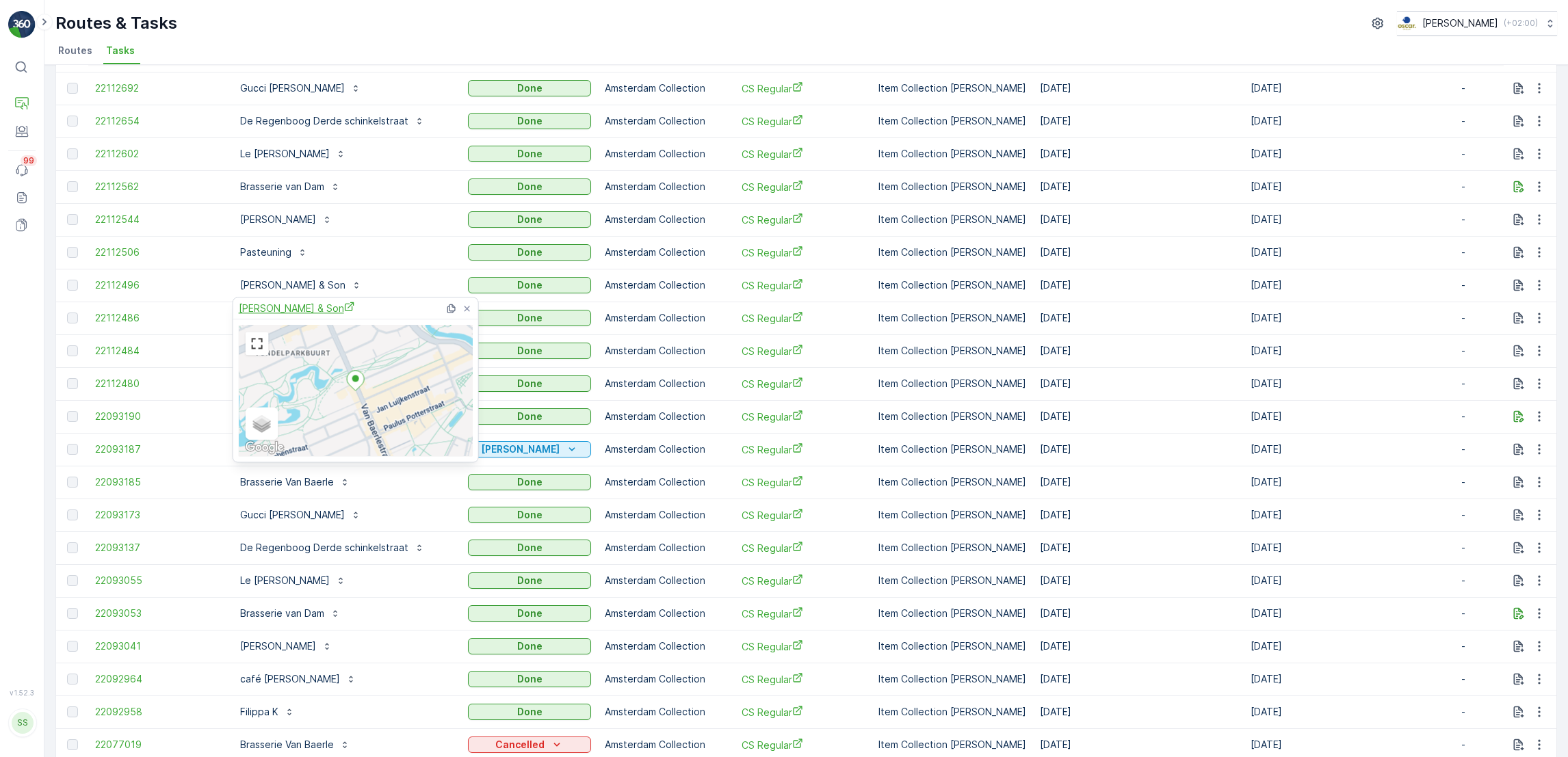
click at [278, 308] on span "Carl Hansen & Son" at bounding box center [296, 308] width 116 height 14
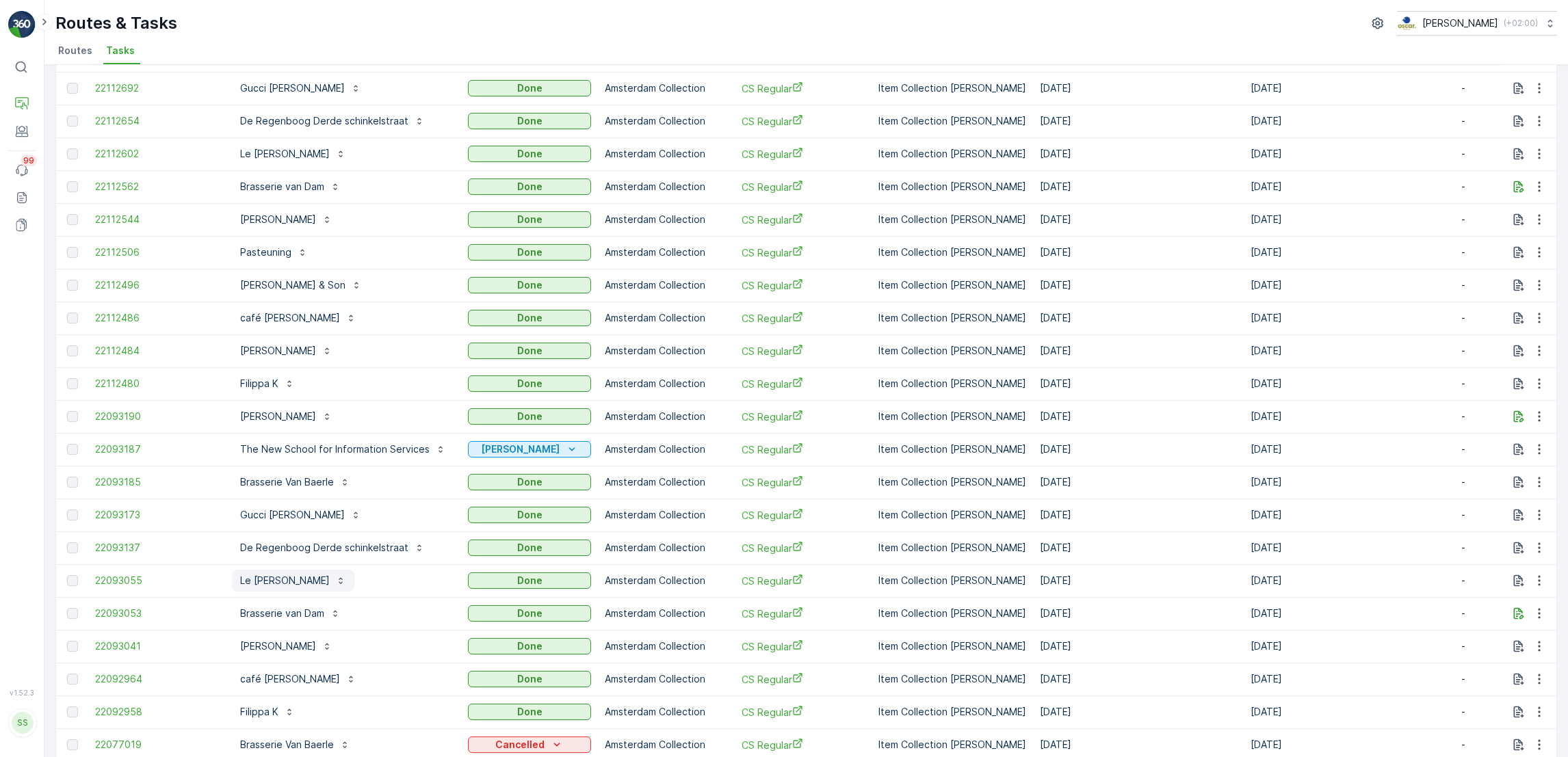
scroll to position [1103, 0]
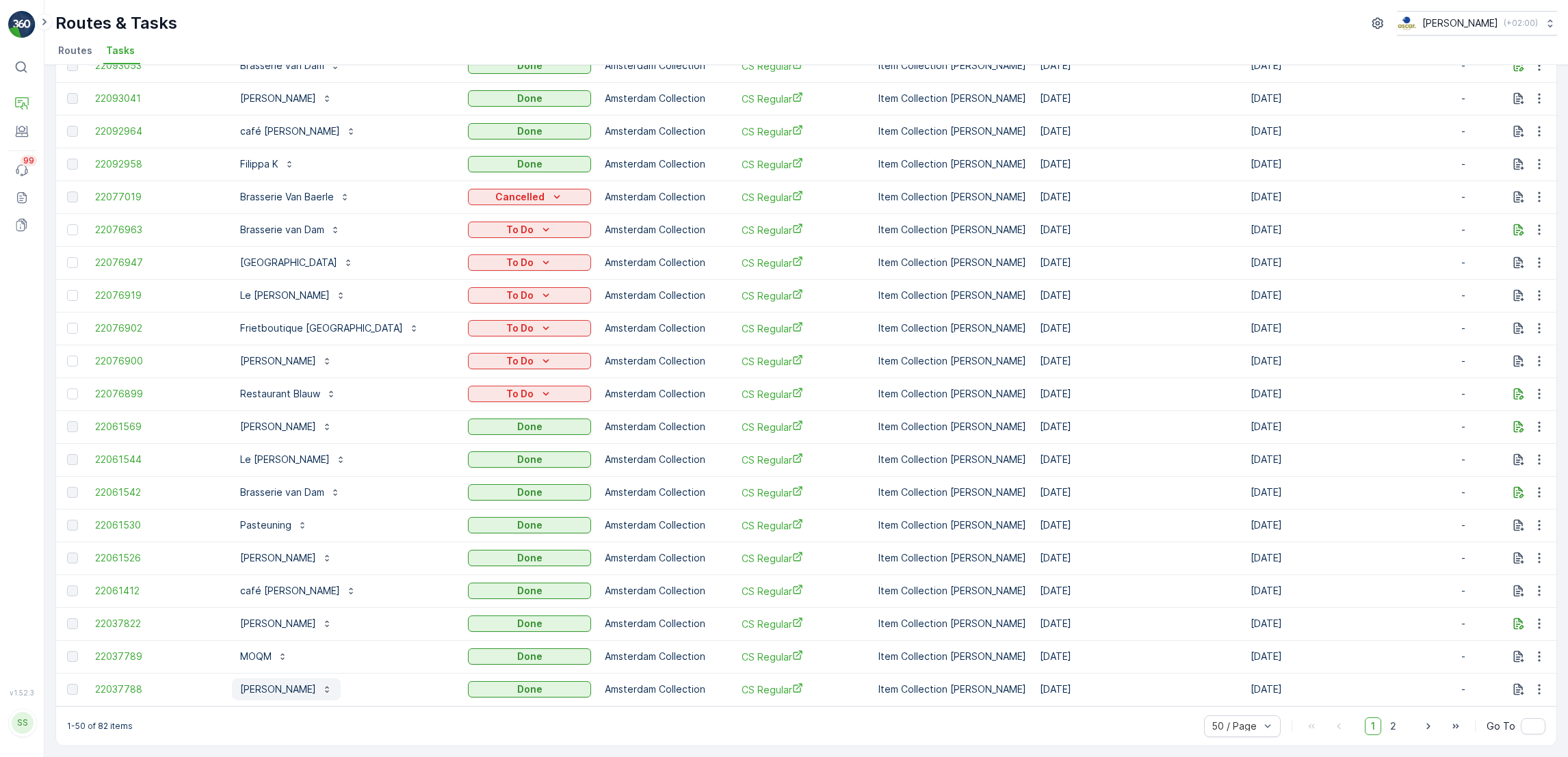
click at [270, 684] on p "Marie-Stella-Maris" at bounding box center [278, 689] width 76 height 14
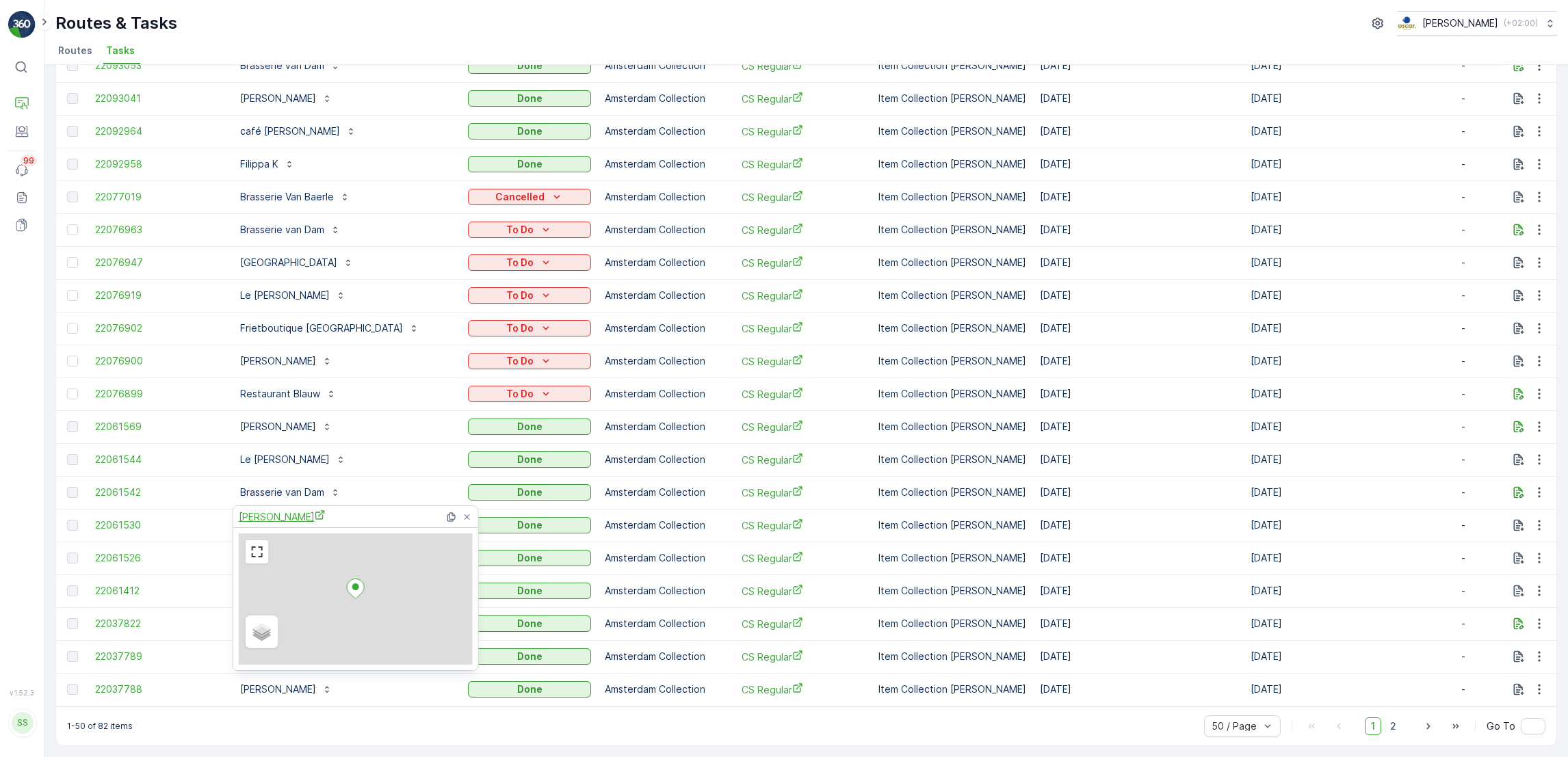
click at [280, 517] on span "Marie-Stella-Maris" at bounding box center [282, 516] width 87 height 14
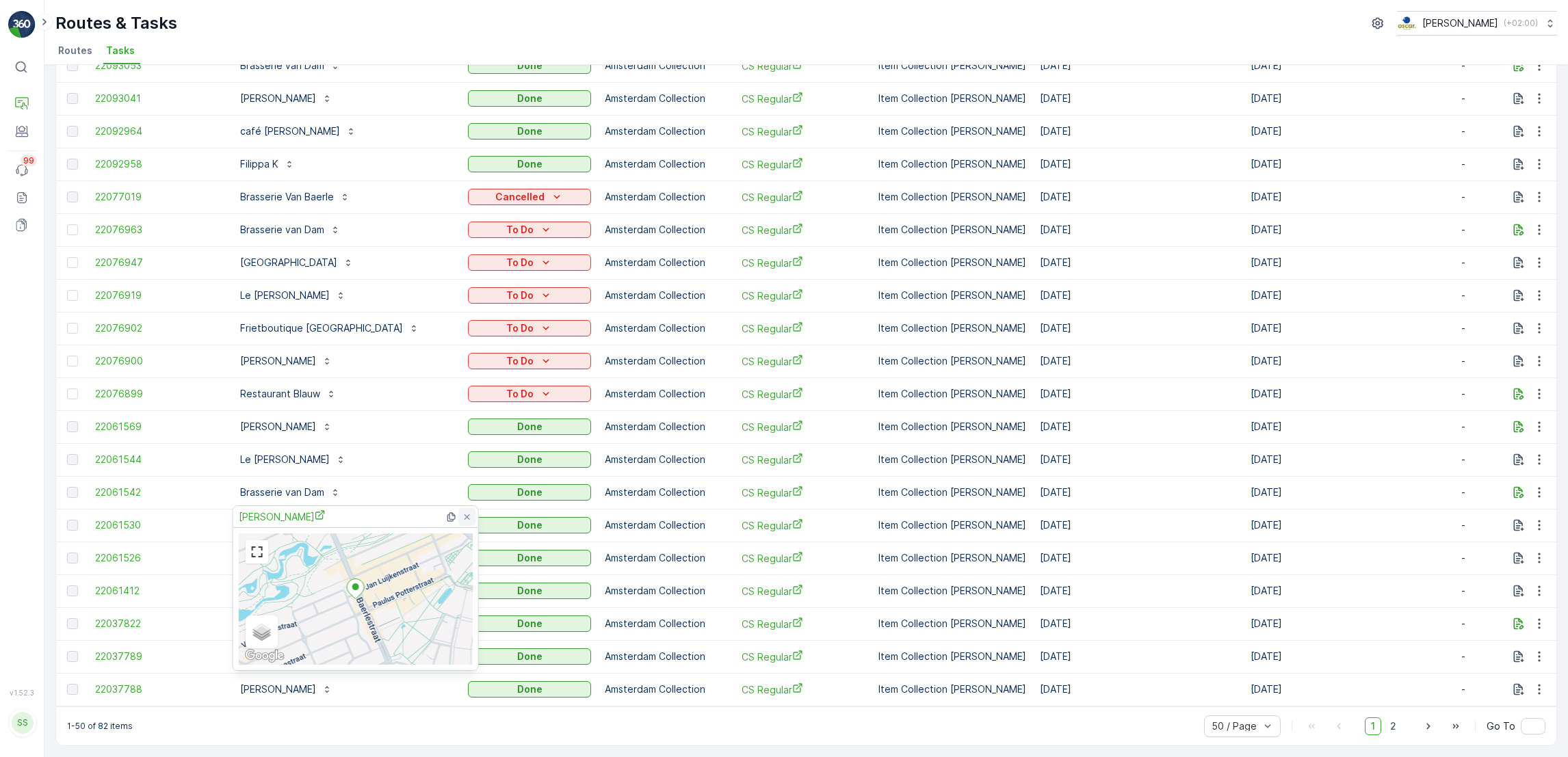
click at [464, 514] on icon at bounding box center [467, 516] width 6 height 6
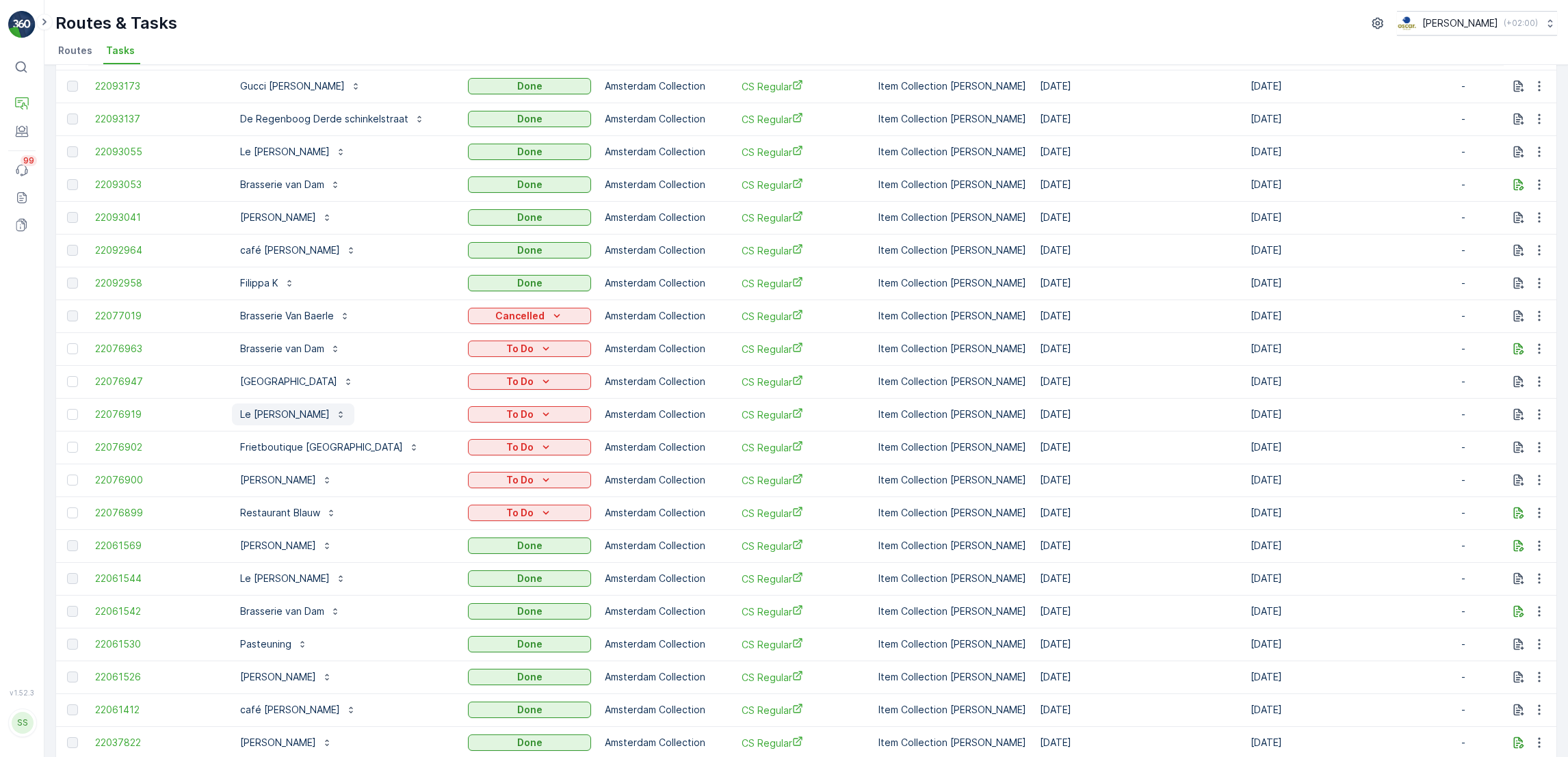
scroll to position [978, 0]
click at [333, 444] on p "Frietboutique Amsterdam Oud-Zuid" at bounding box center [322, 446] width 163 height 14
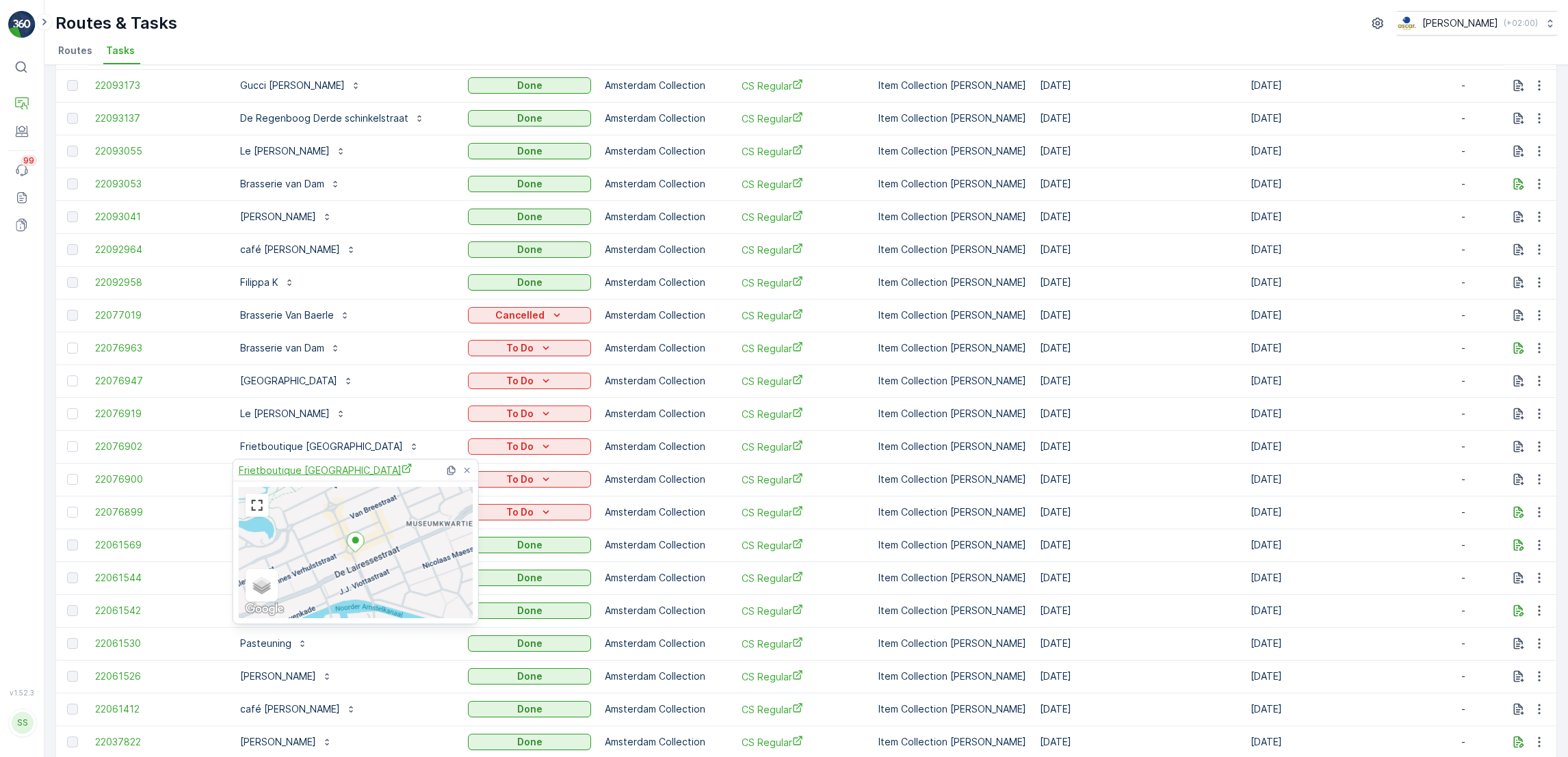
click at [339, 463] on span "Frietboutique Amsterdam Oud-Zuid" at bounding box center [325, 470] width 174 height 14
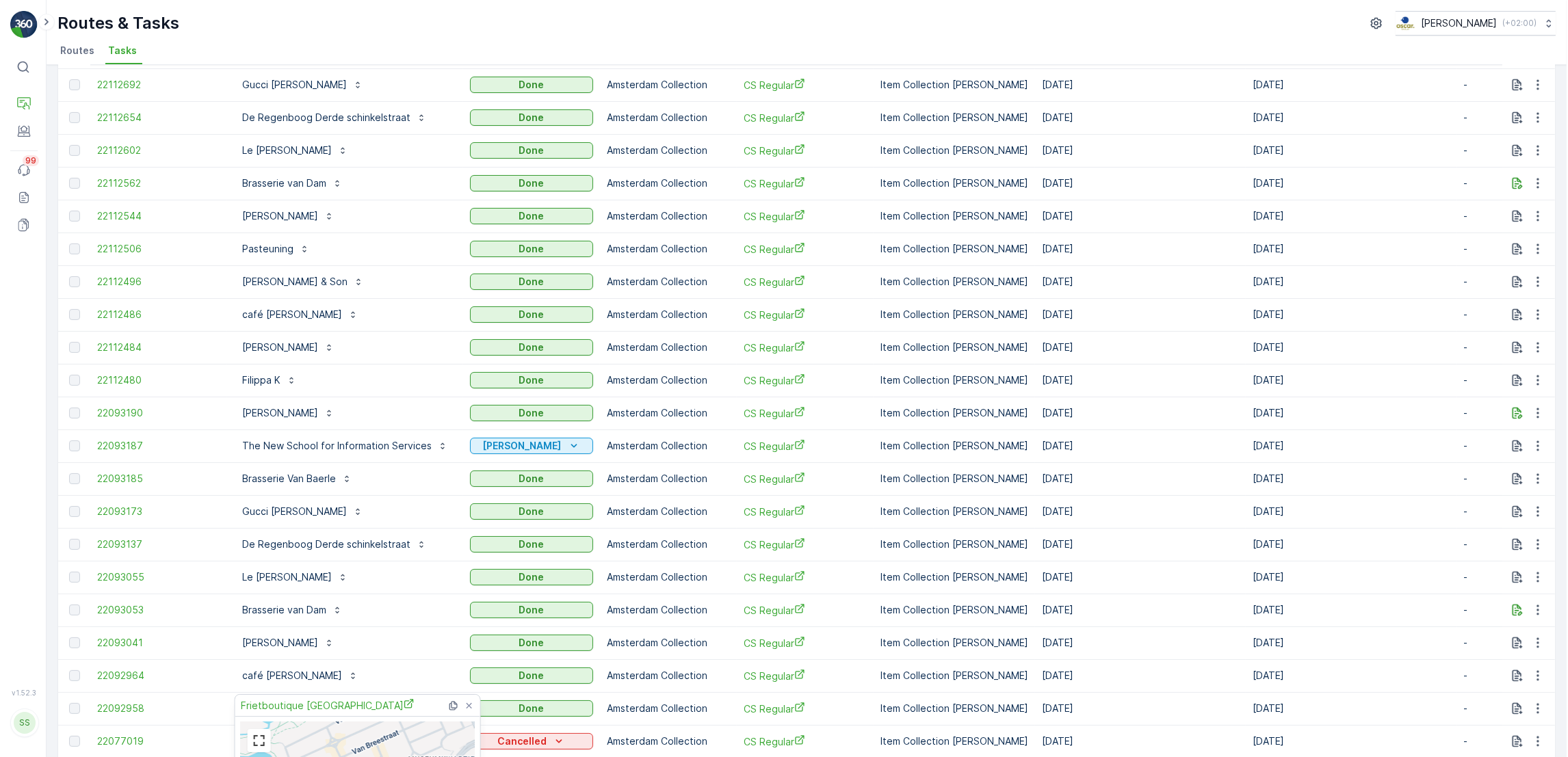
scroll to position [552, 0]
click at [299, 344] on p "[PERSON_NAME]" at bounding box center [278, 348] width 76 height 14
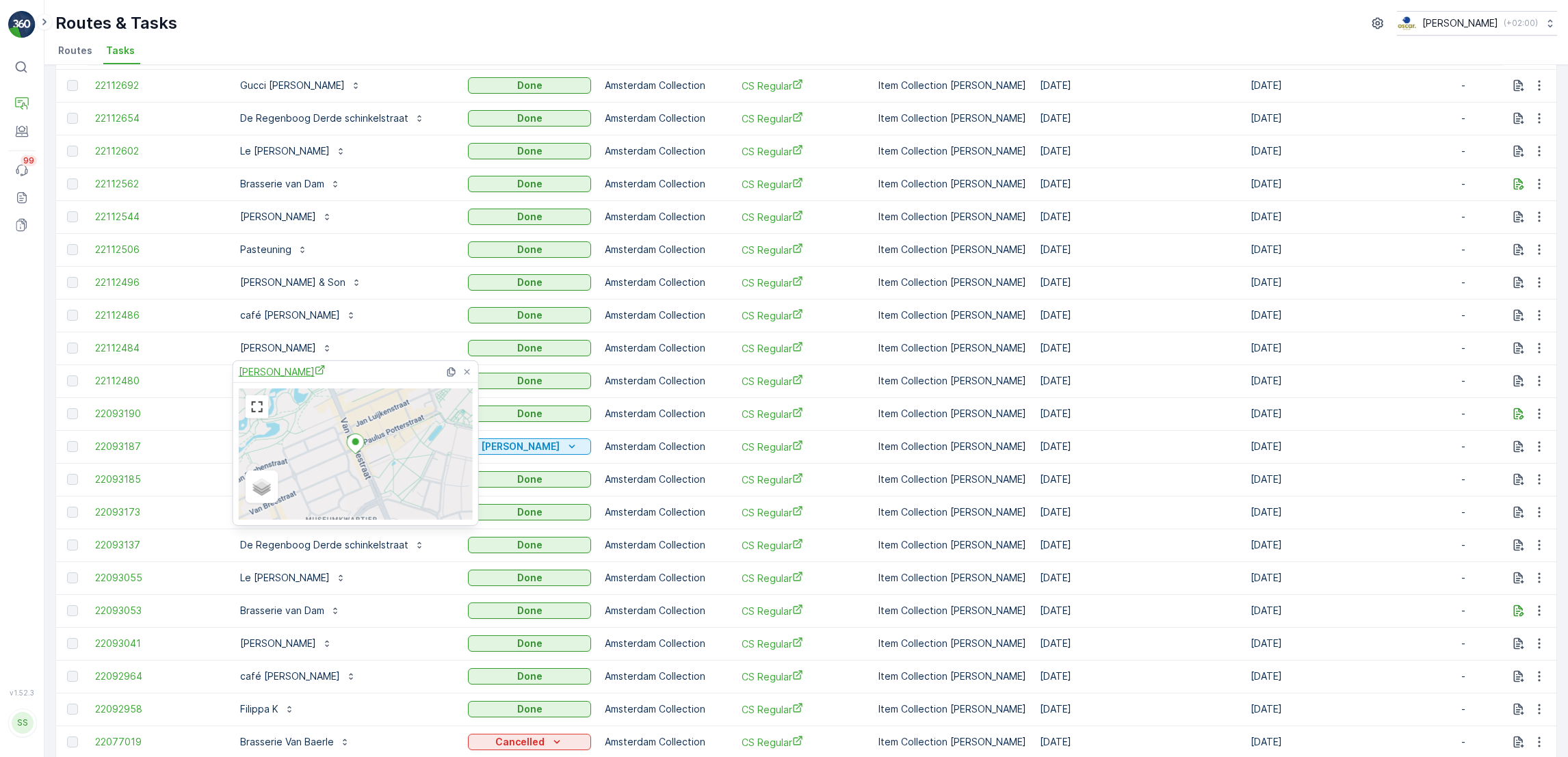
click at [298, 369] on span "[PERSON_NAME]" at bounding box center [282, 371] width 87 height 14
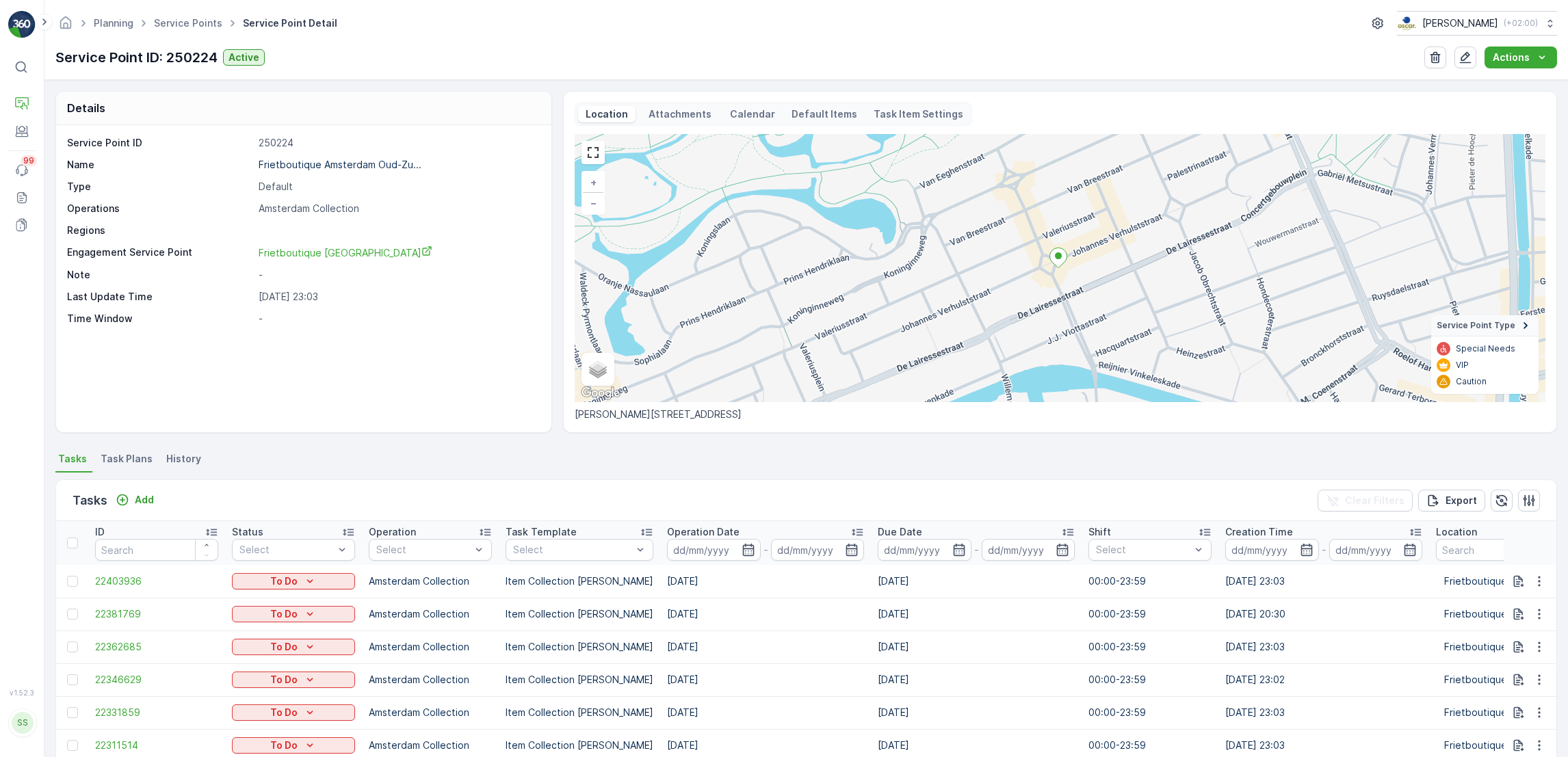
click at [123, 460] on span "Task Plans" at bounding box center [126, 458] width 52 height 14
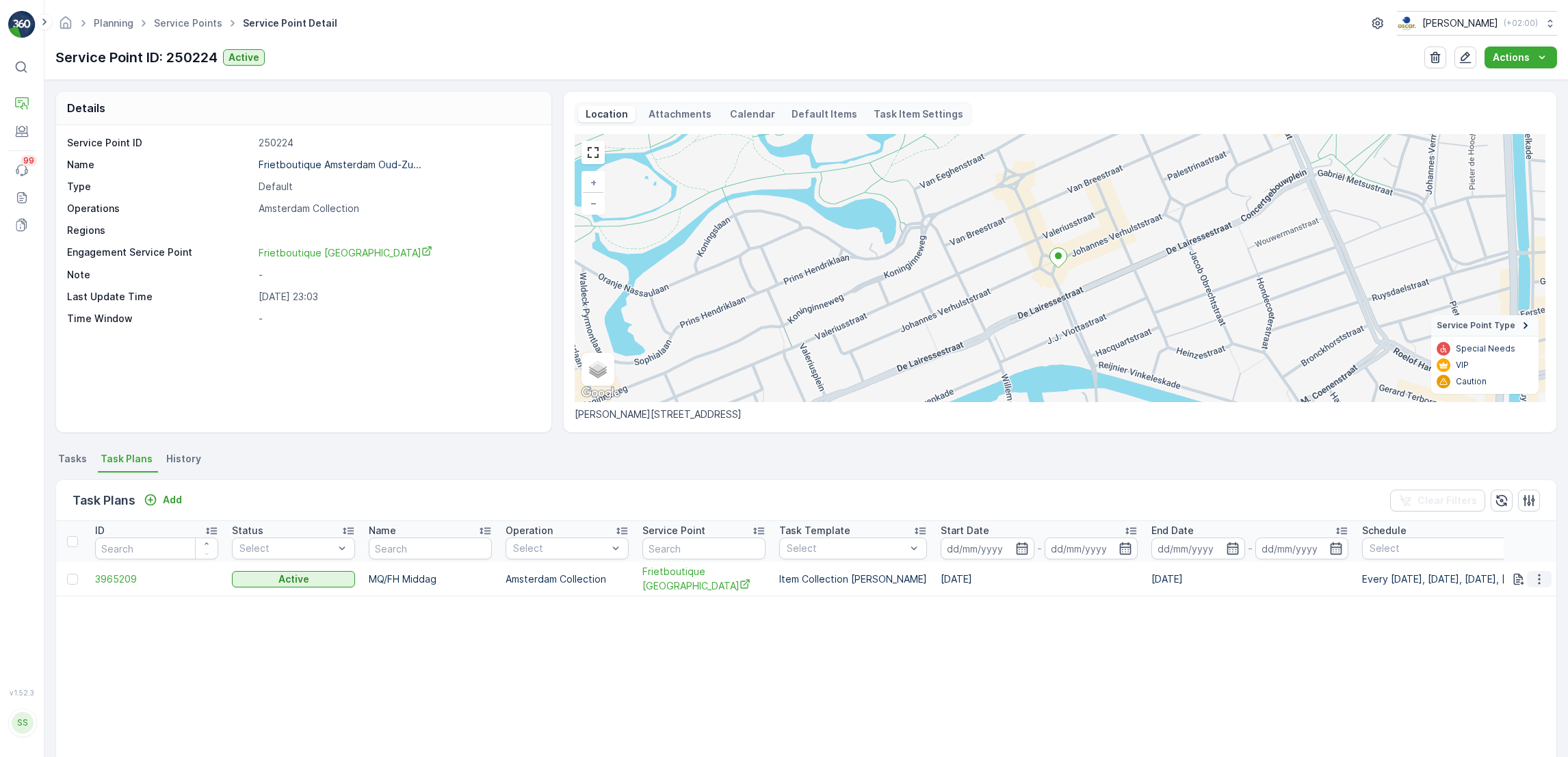
click at [1533, 585] on icon "button" at bounding box center [1539, 579] width 14 height 14
click at [1529, 616] on span "Edit Task Plan" at bounding box center [1514, 618] width 63 height 14
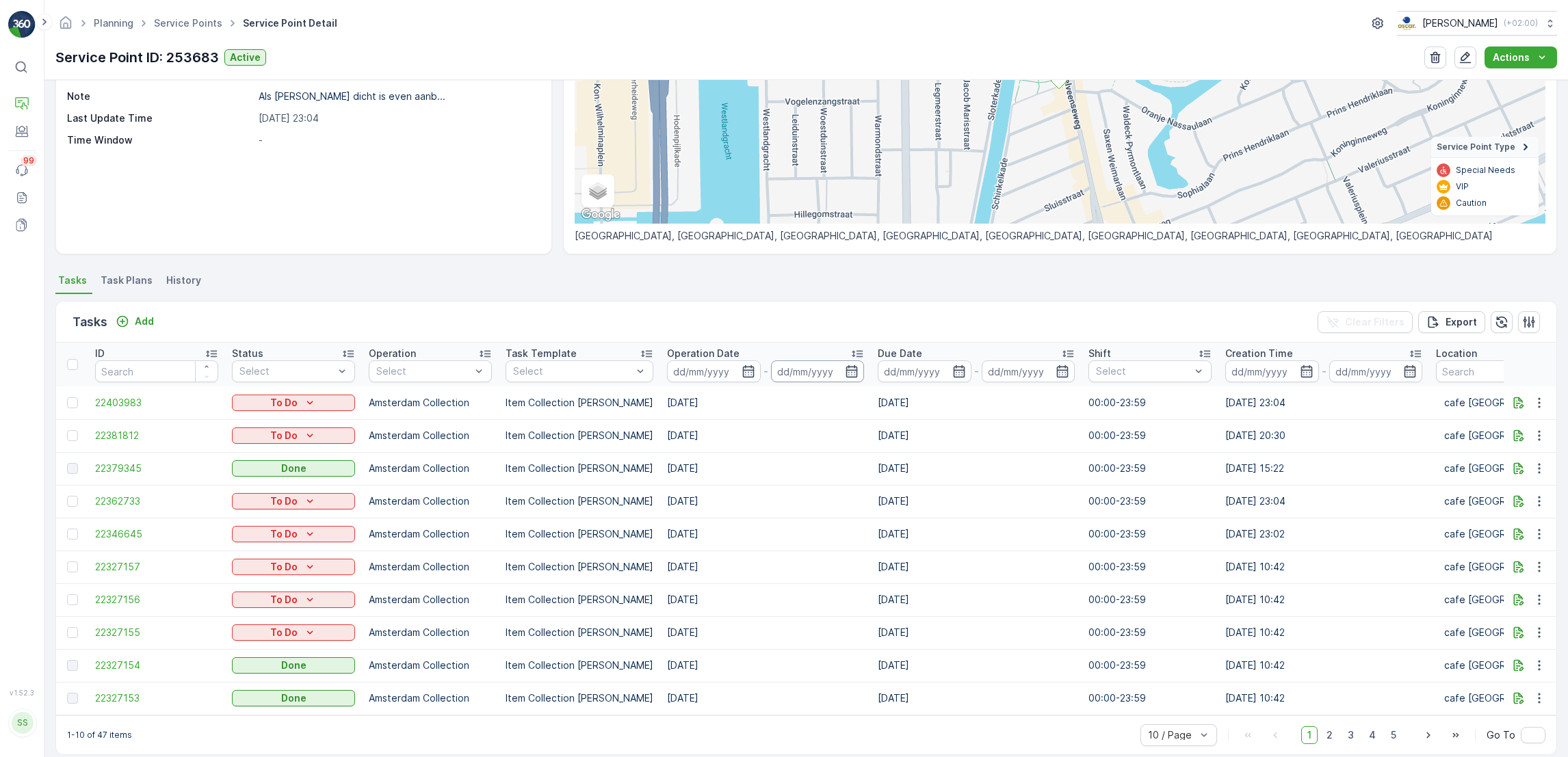
scroll to position [200, 0]
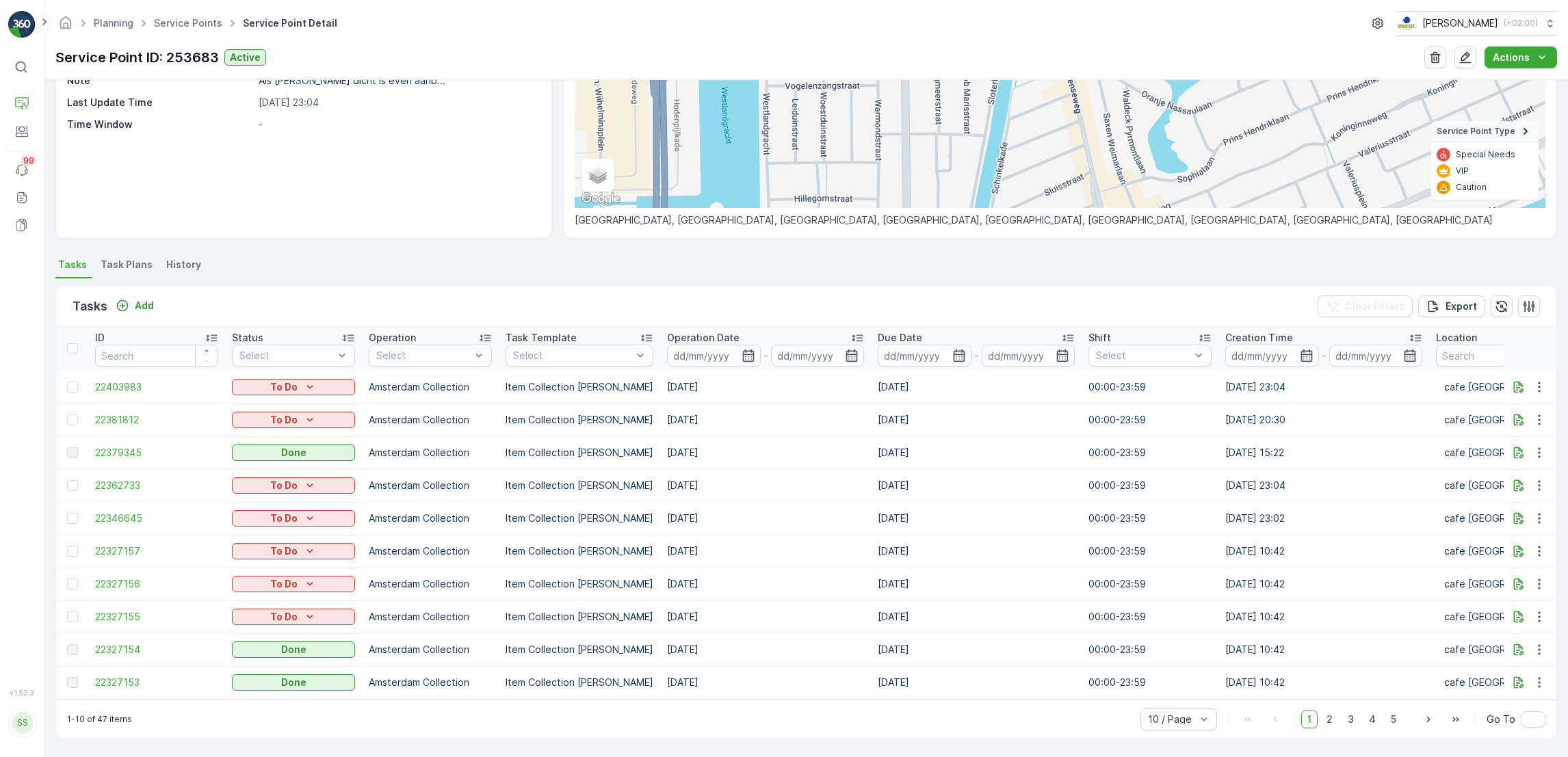
click at [105, 258] on span "Task Plans" at bounding box center [126, 264] width 52 height 14
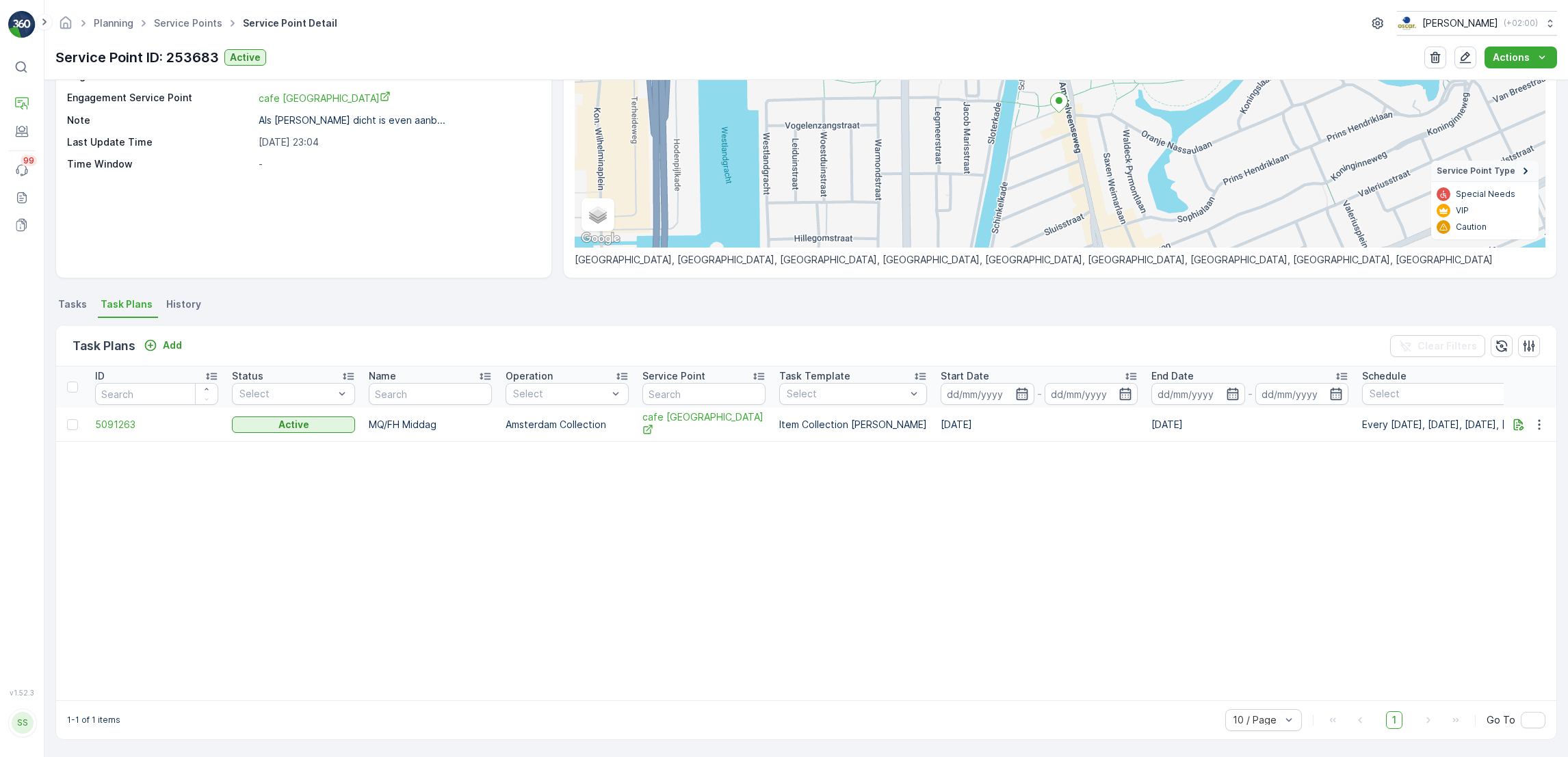
scroll to position [155, 0]
click at [1538, 421] on icon "button" at bounding box center [1539, 425] width 14 height 14
click at [1528, 463] on span "Edit Task Plan" at bounding box center [1514, 462] width 63 height 14
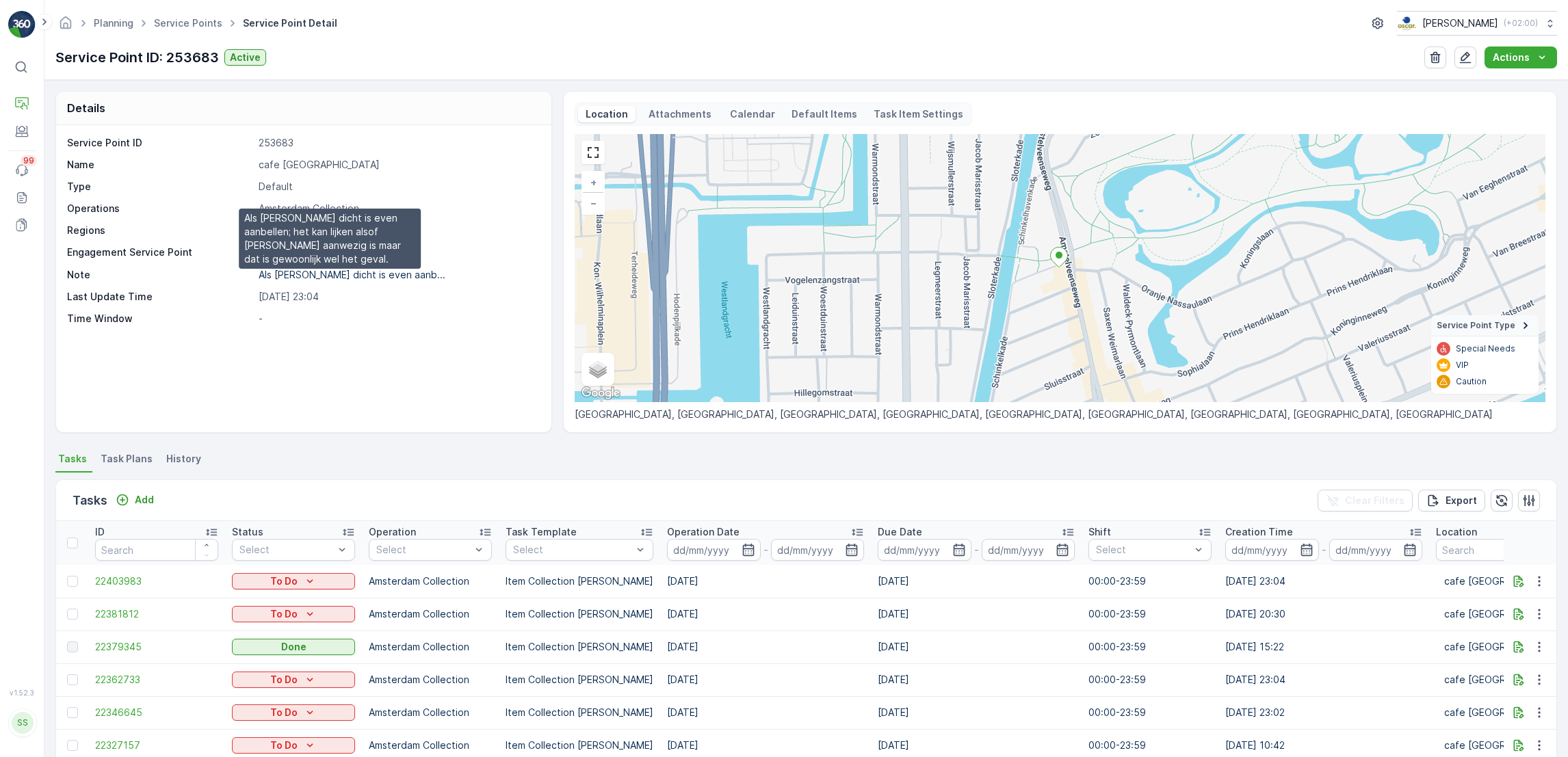
click at [395, 277] on p "Als de deur dicht is even aanb..." at bounding box center [351, 275] width 187 height 12
click at [144, 452] on span "Task Plans" at bounding box center [126, 458] width 52 height 14
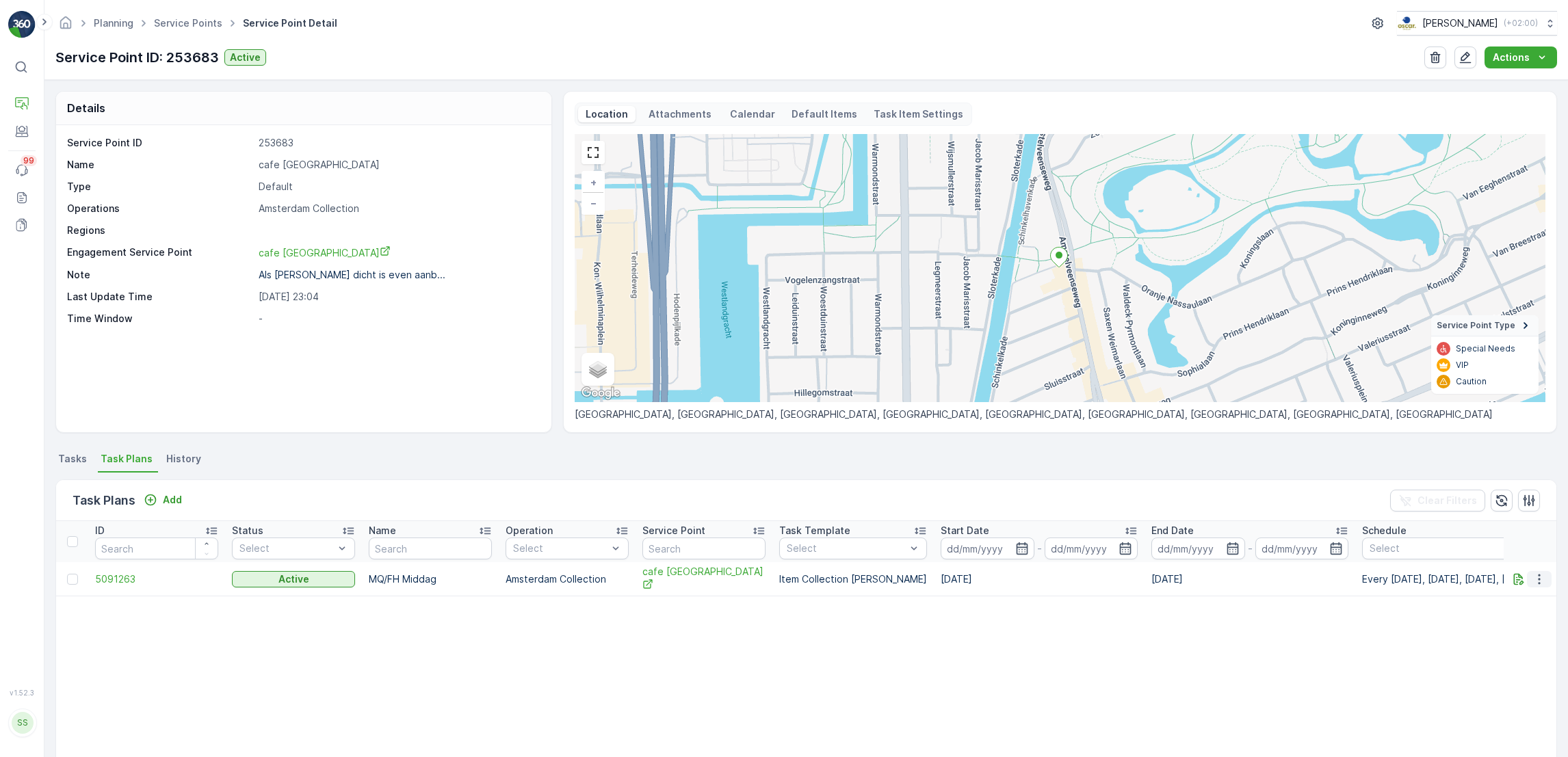
click at [1538, 574] on icon "button" at bounding box center [1538, 578] width 2 height 10
click at [1555, 613] on div "Edit Task Plan" at bounding box center [1523, 617] width 91 height 19
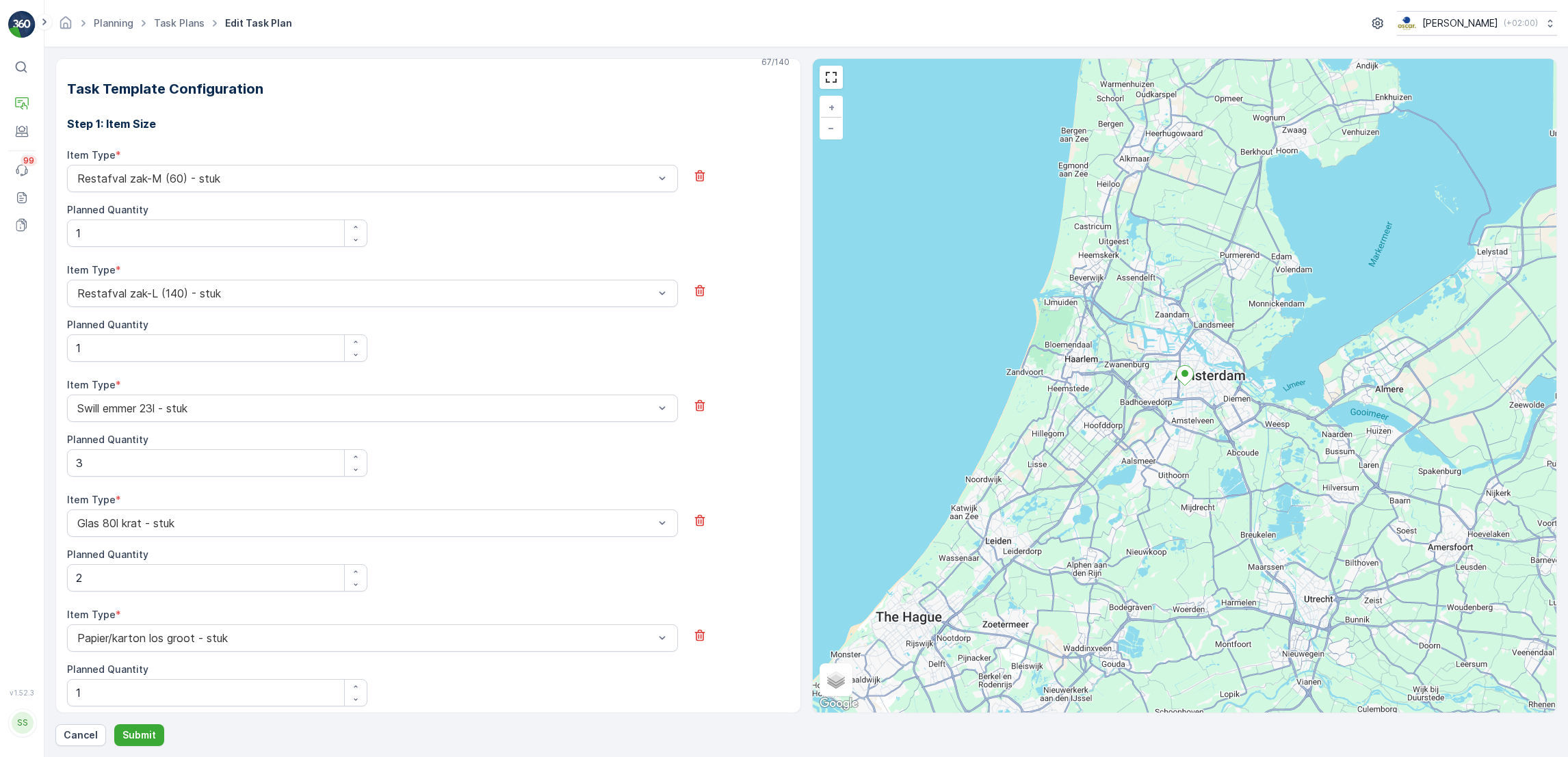
scroll to position [452, 0]
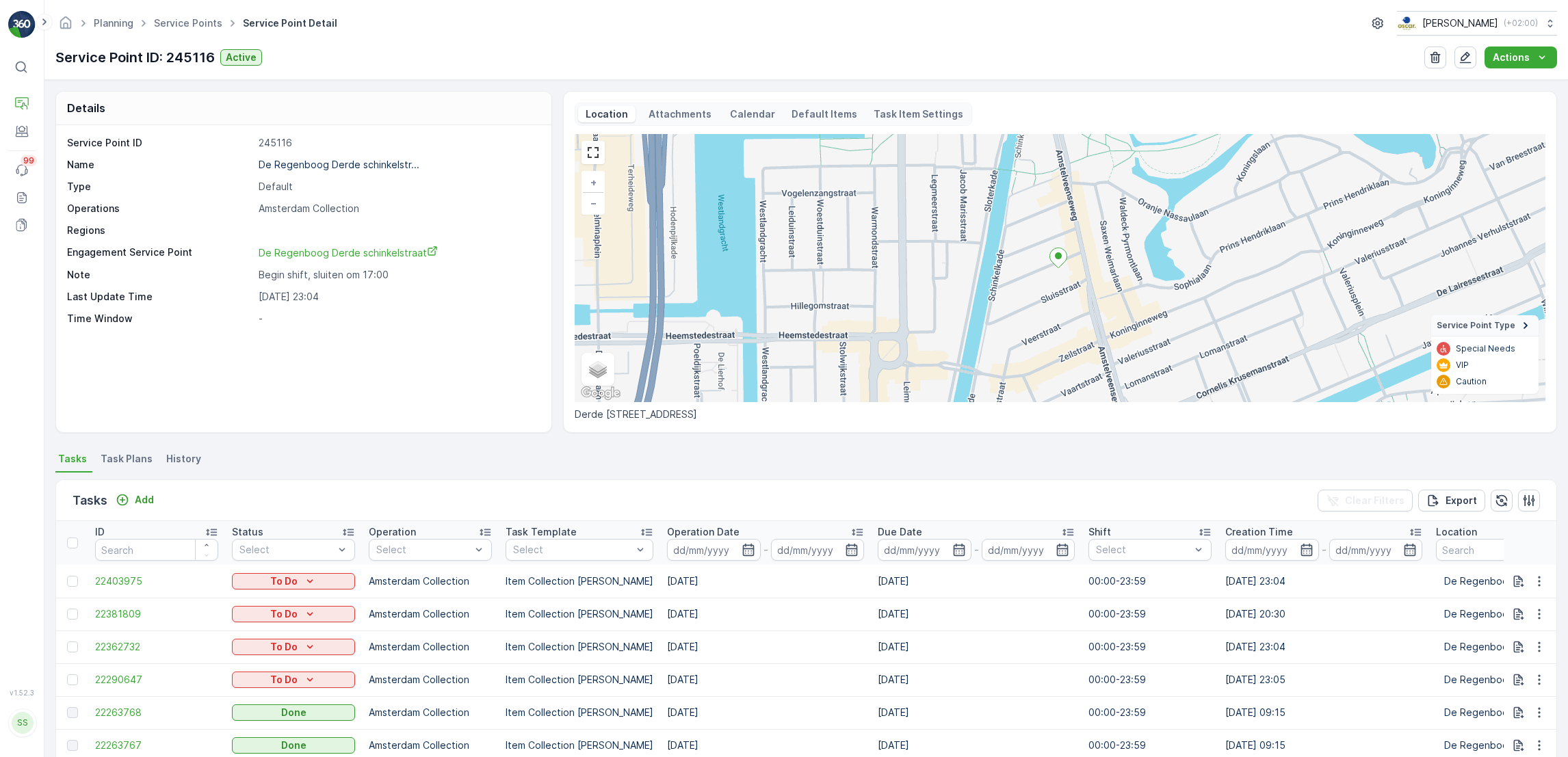
click at [132, 456] on span "Task Plans" at bounding box center [126, 458] width 52 height 14
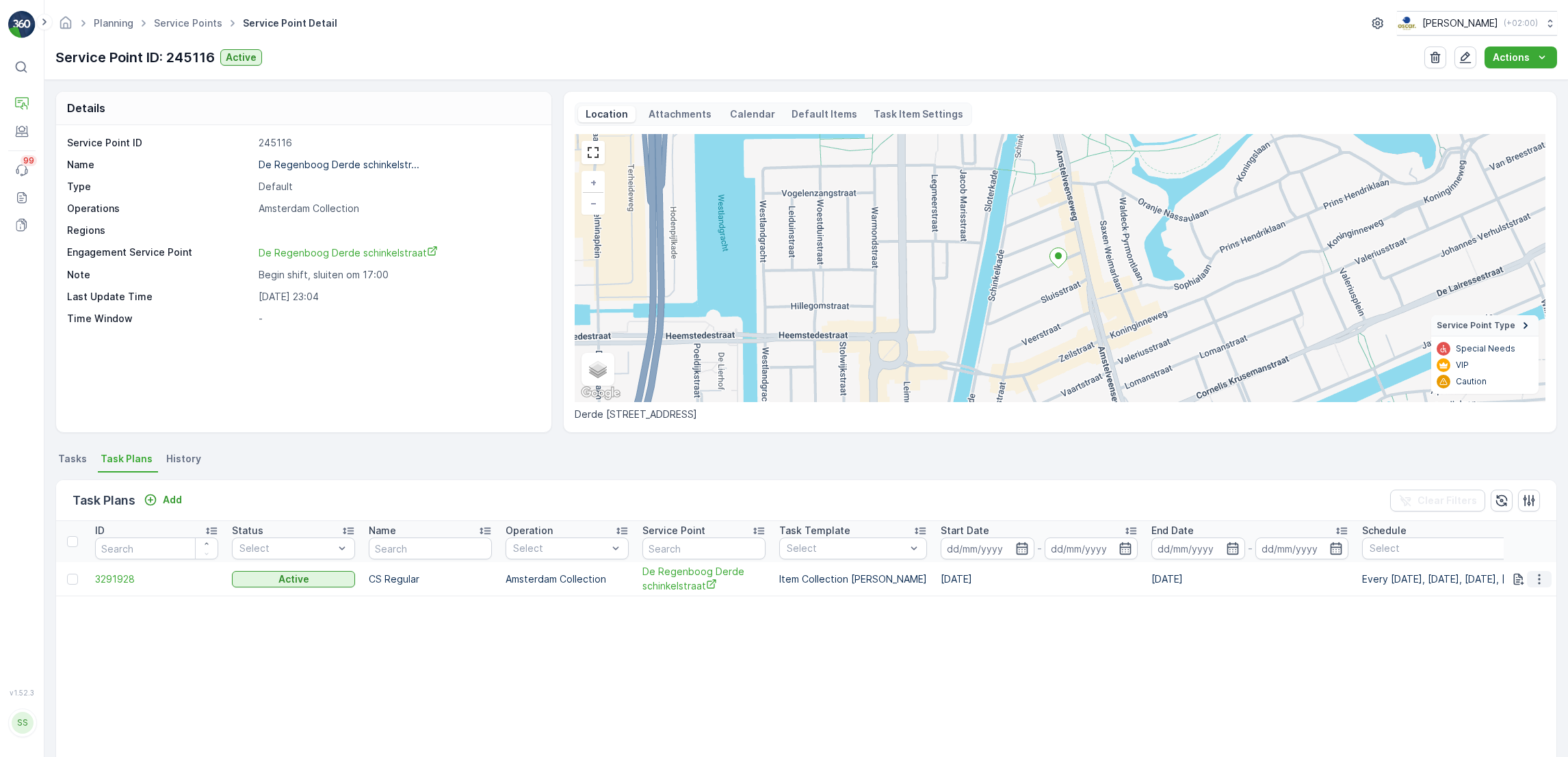
click at [1540, 583] on icon "button" at bounding box center [1539, 579] width 14 height 14
click at [1512, 617] on span "Edit Task Plan" at bounding box center [1514, 618] width 63 height 14
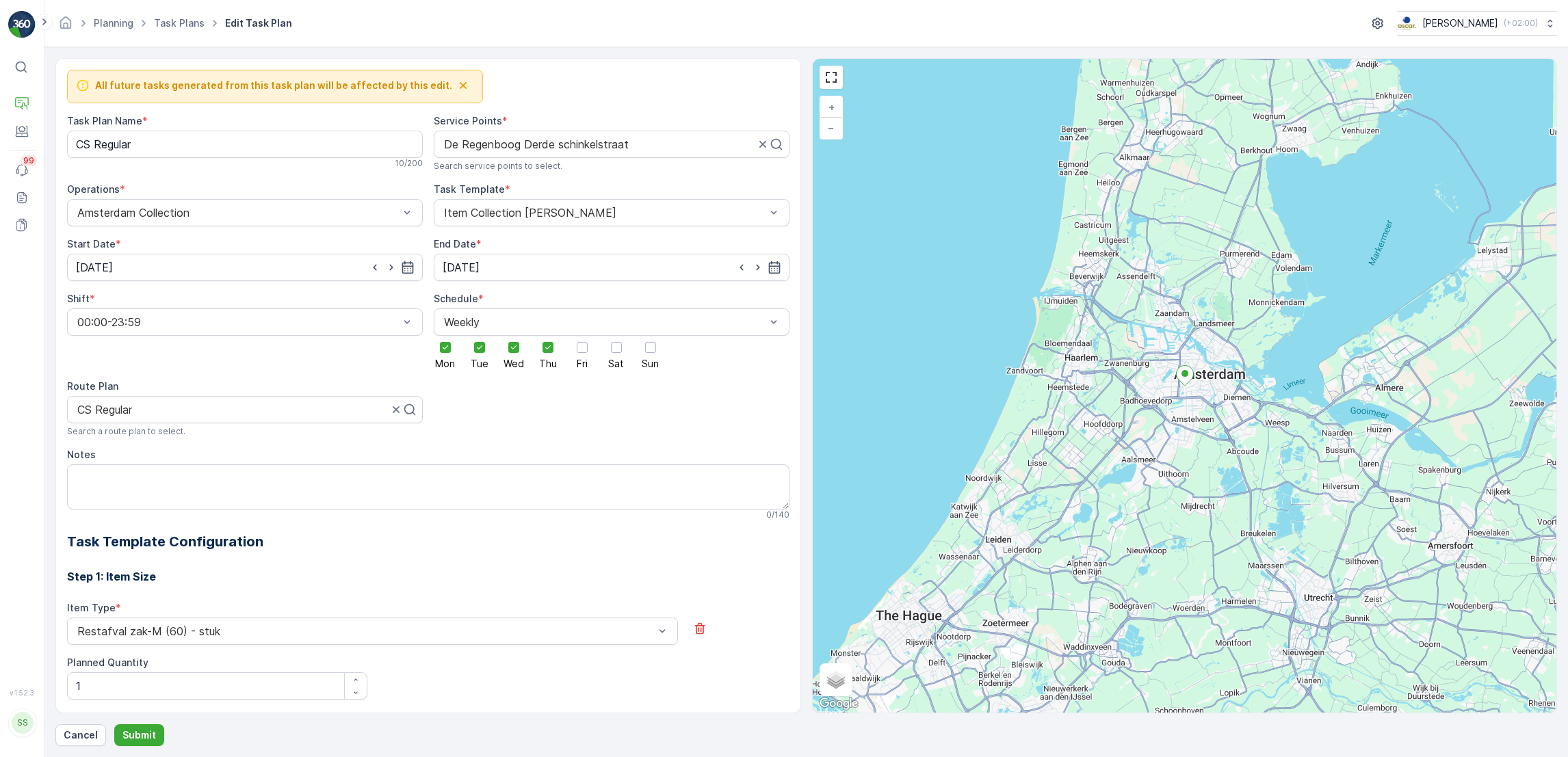
scroll to position [990, 0]
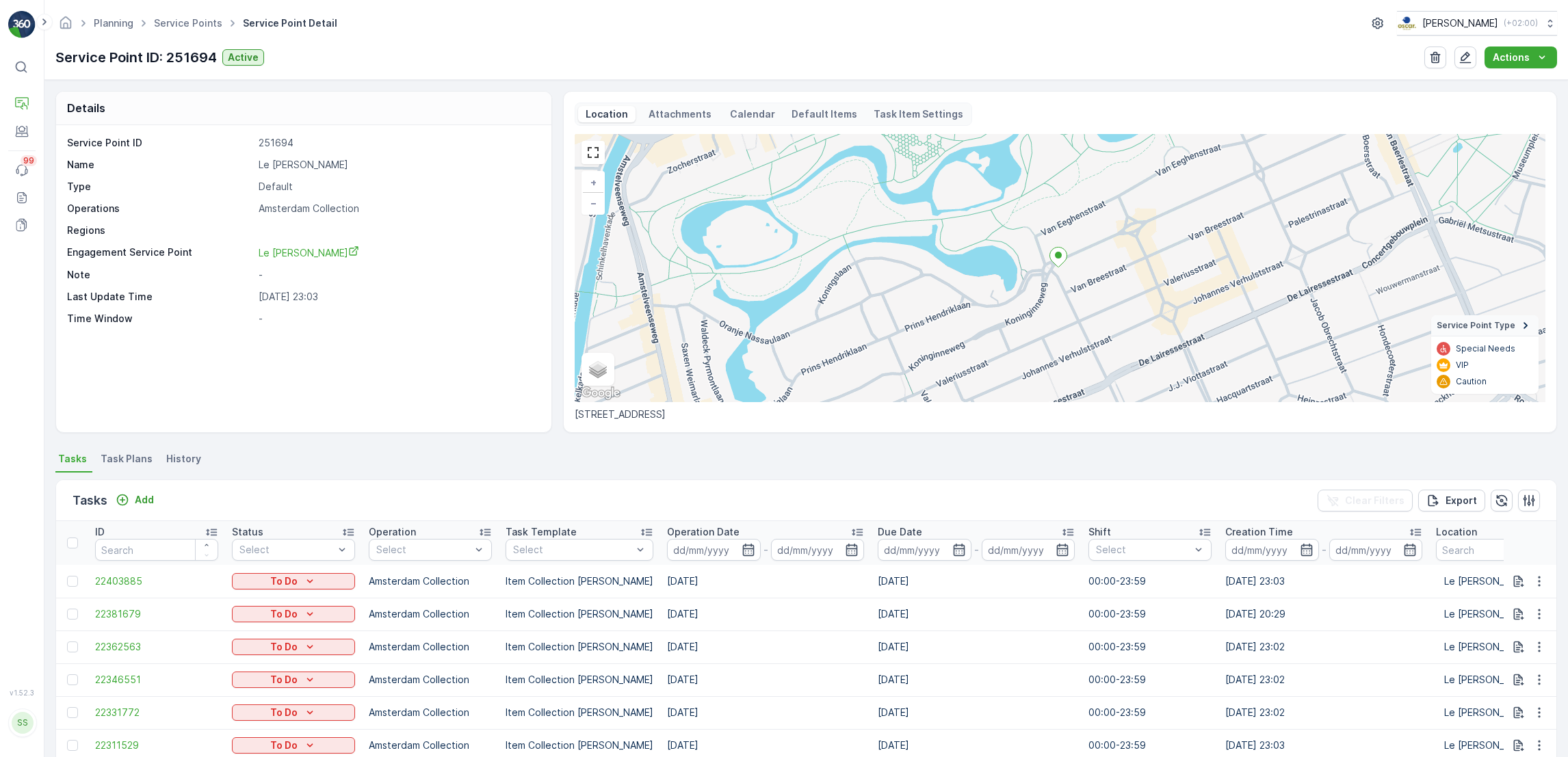
click at [129, 462] on span "Task Plans" at bounding box center [126, 458] width 52 height 14
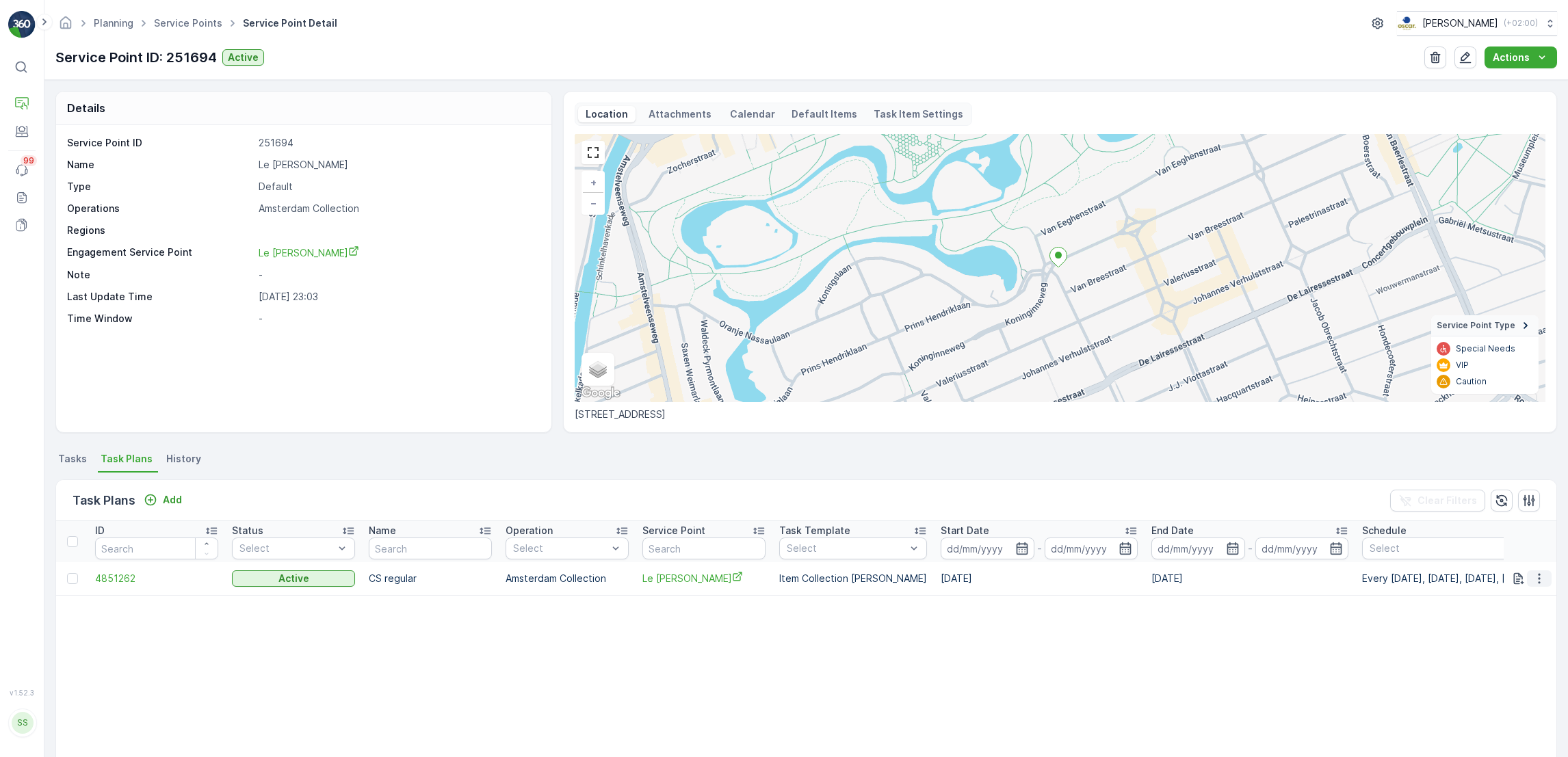
click at [1537, 575] on icon "button" at bounding box center [1539, 578] width 14 height 14
click at [1524, 622] on span "Edit Task Plan" at bounding box center [1514, 617] width 63 height 14
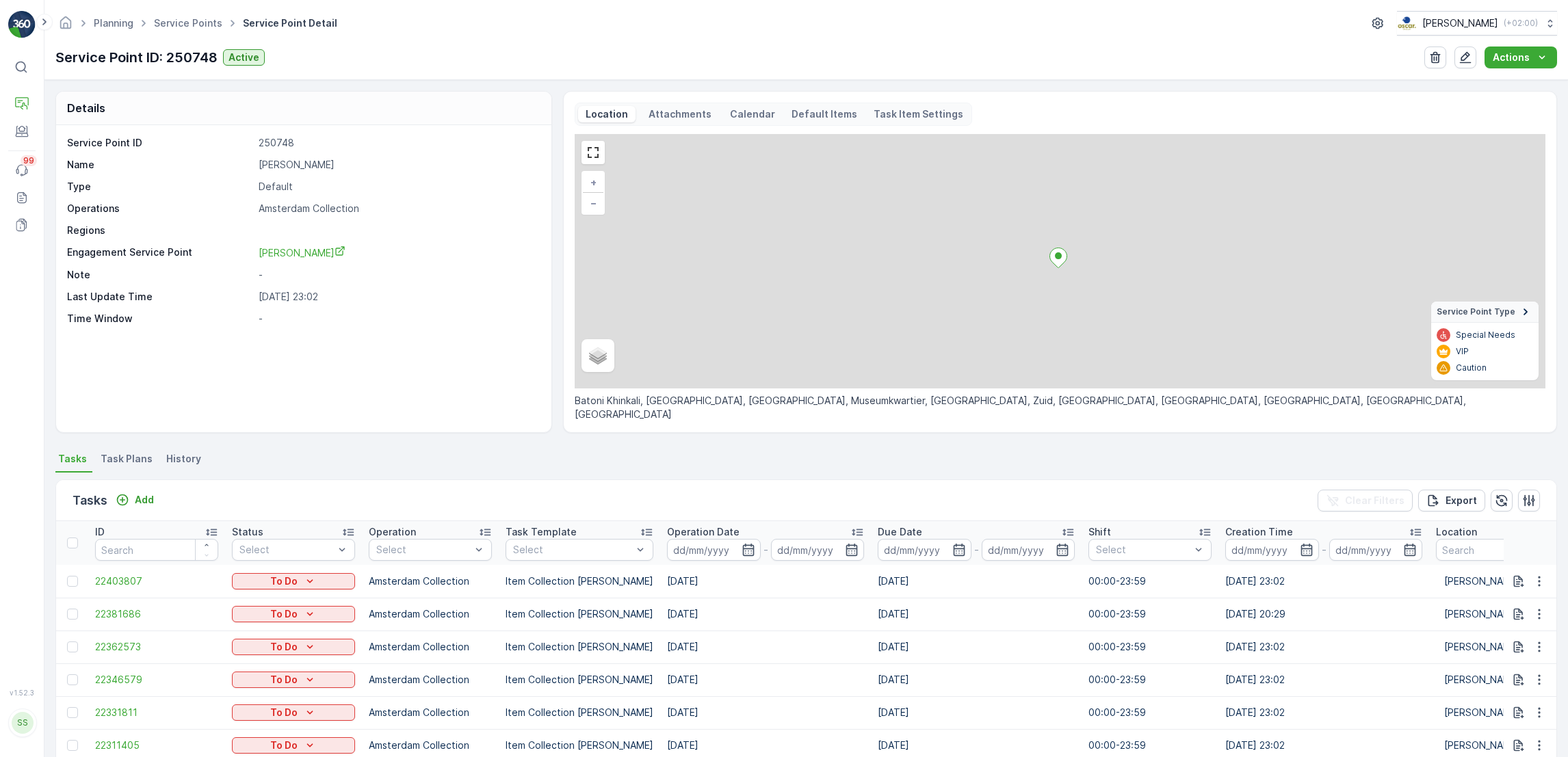
click at [133, 455] on span "Task Plans" at bounding box center [126, 458] width 52 height 14
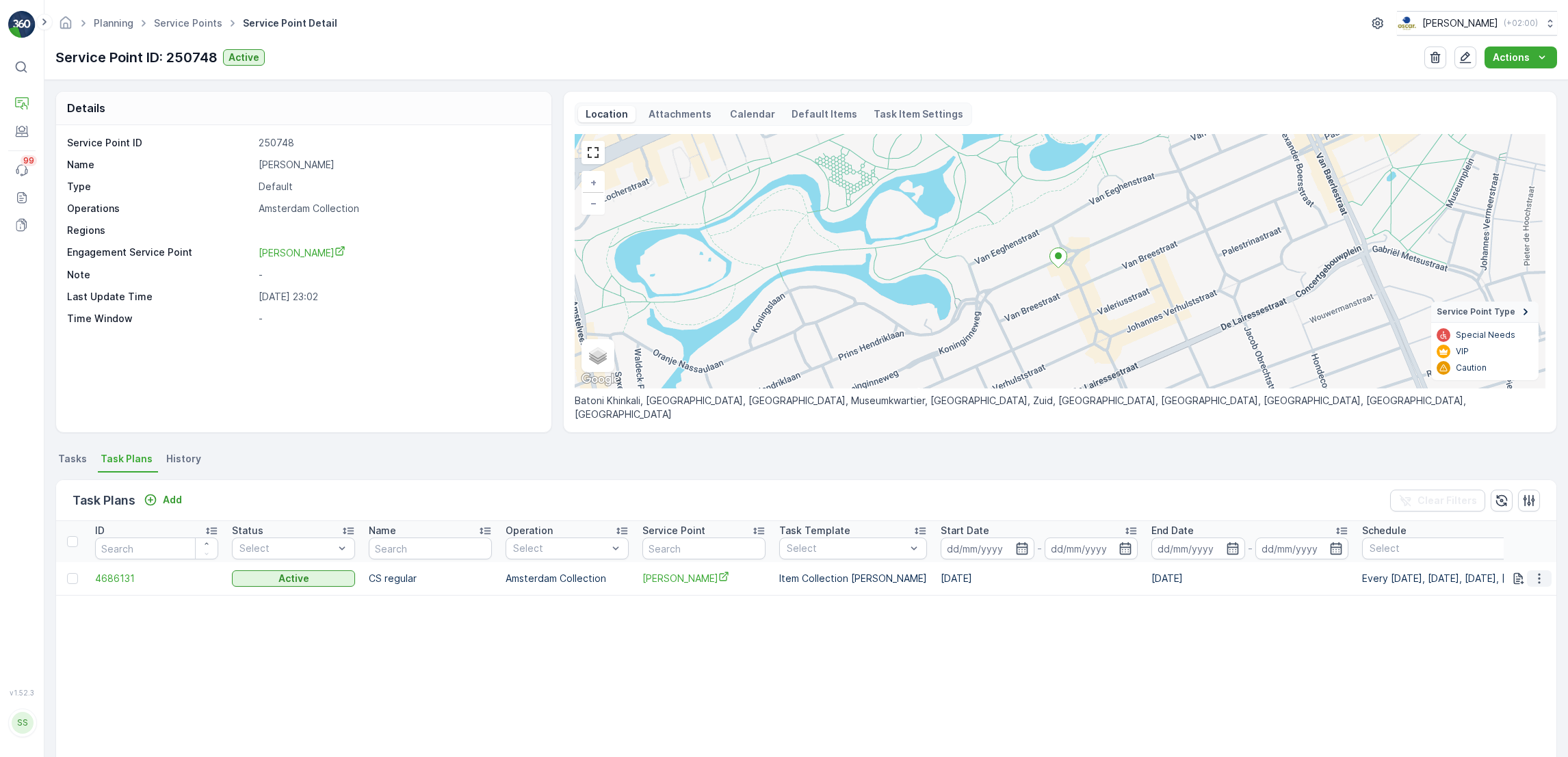
click at [1533, 582] on icon "button" at bounding box center [1539, 578] width 14 height 14
click at [1509, 615] on span "Edit Task Plan" at bounding box center [1514, 617] width 63 height 14
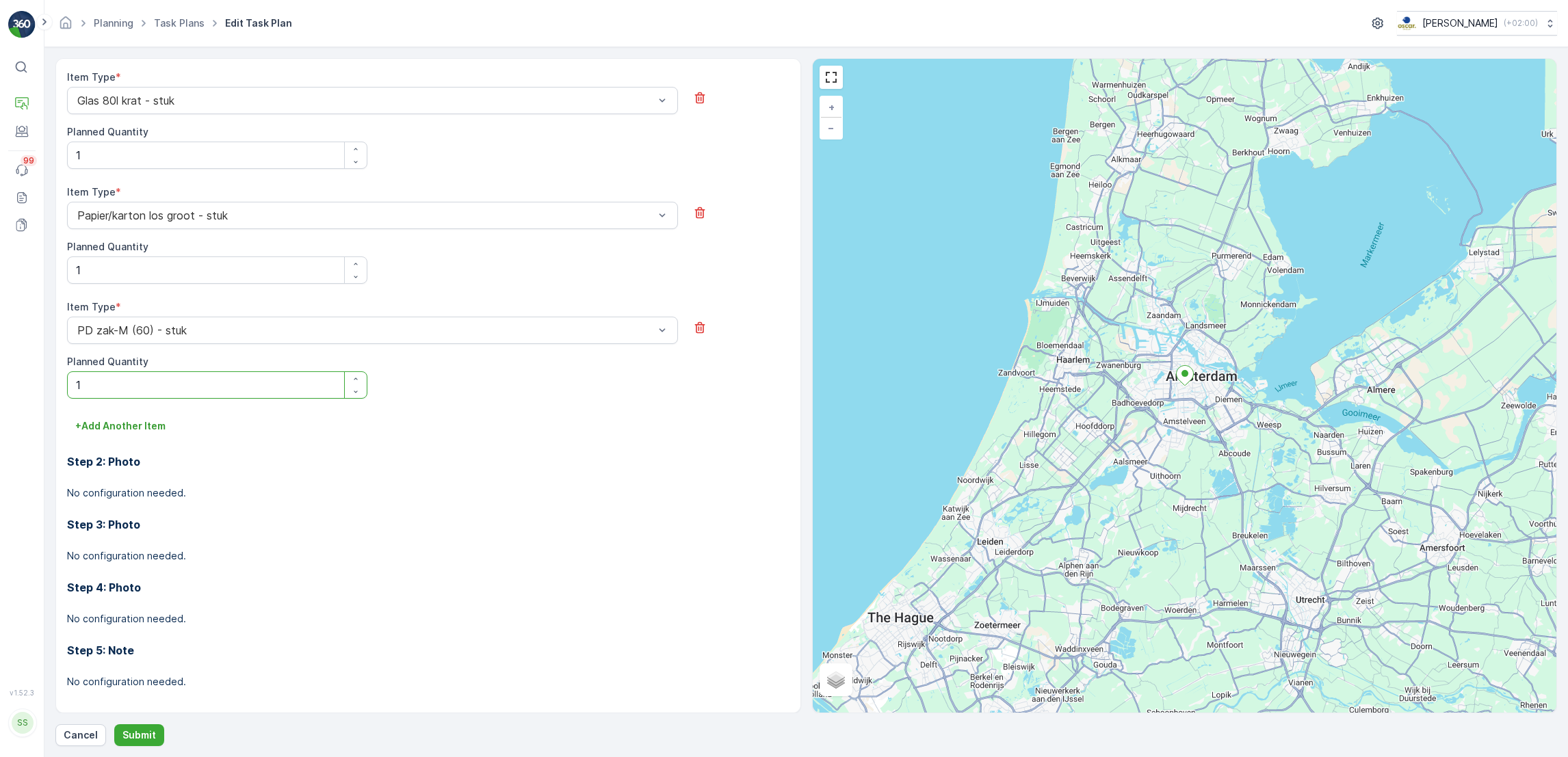
scroll to position [646, 0]
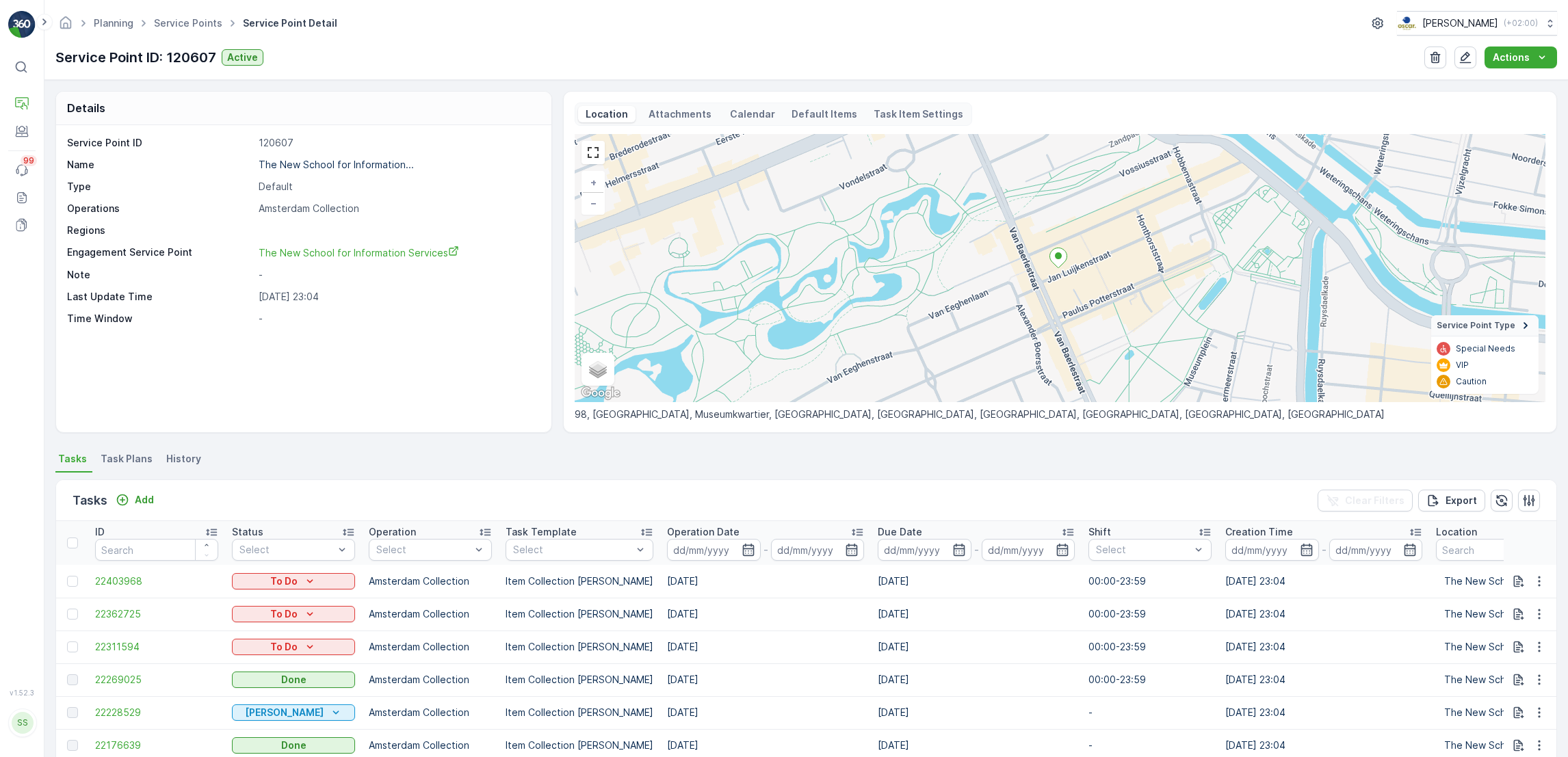
click at [109, 471] on li "Task Plans" at bounding box center [128, 461] width 60 height 23
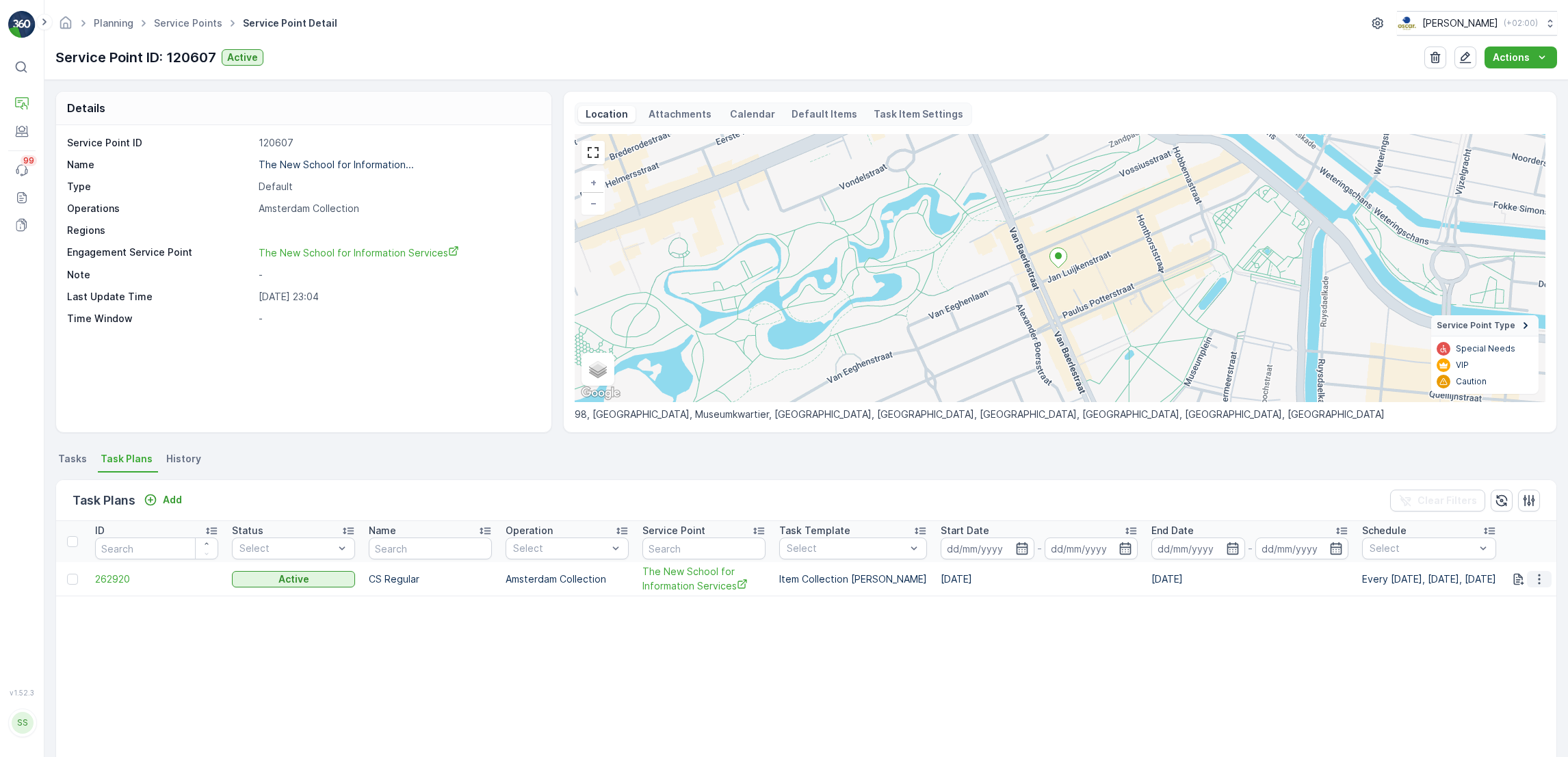
click at [1538, 582] on icon "button" at bounding box center [1538, 578] width 2 height 10
click at [1528, 615] on span "Edit Task Plan" at bounding box center [1514, 618] width 63 height 14
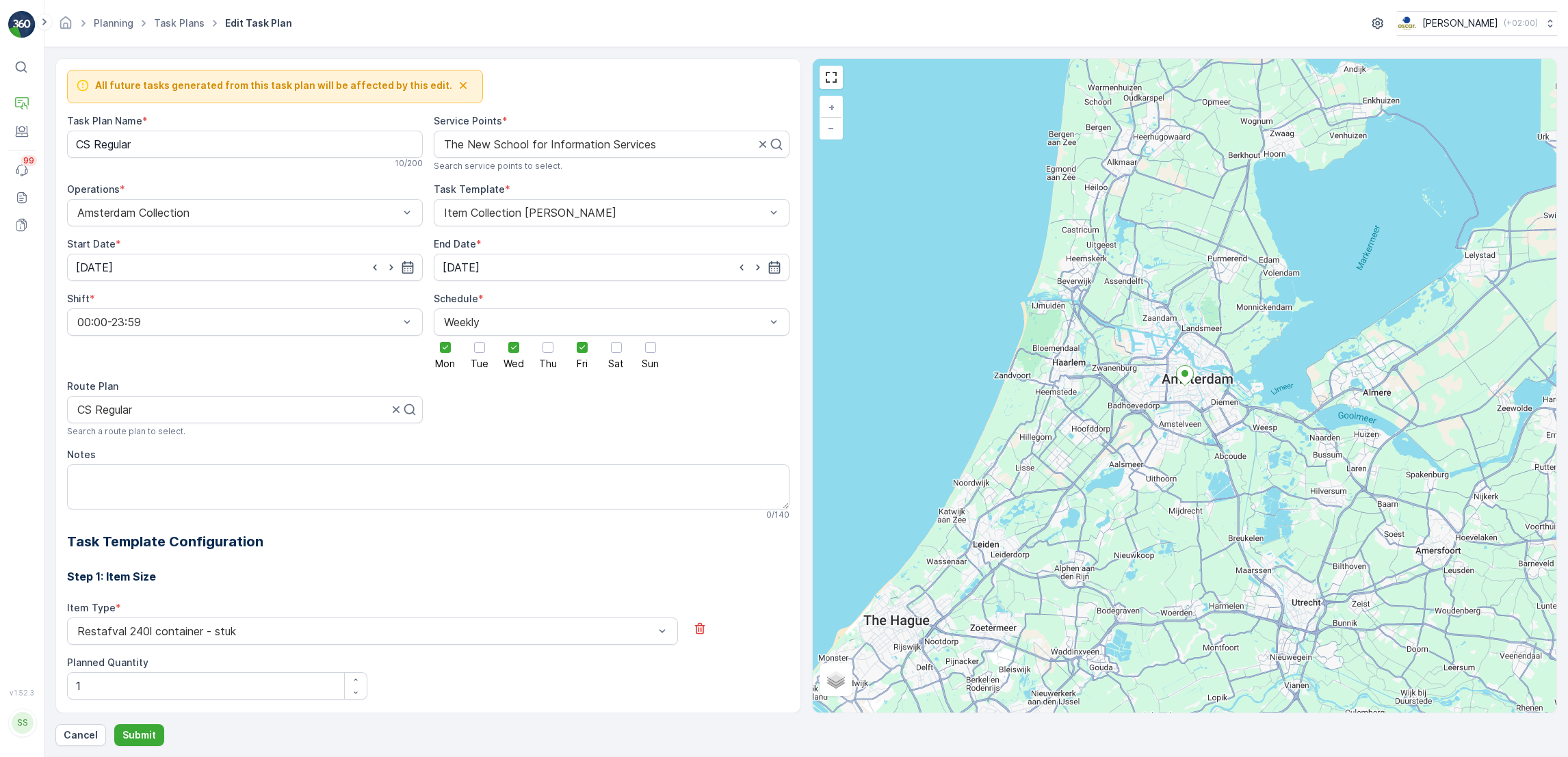
scroll to position [760, 0]
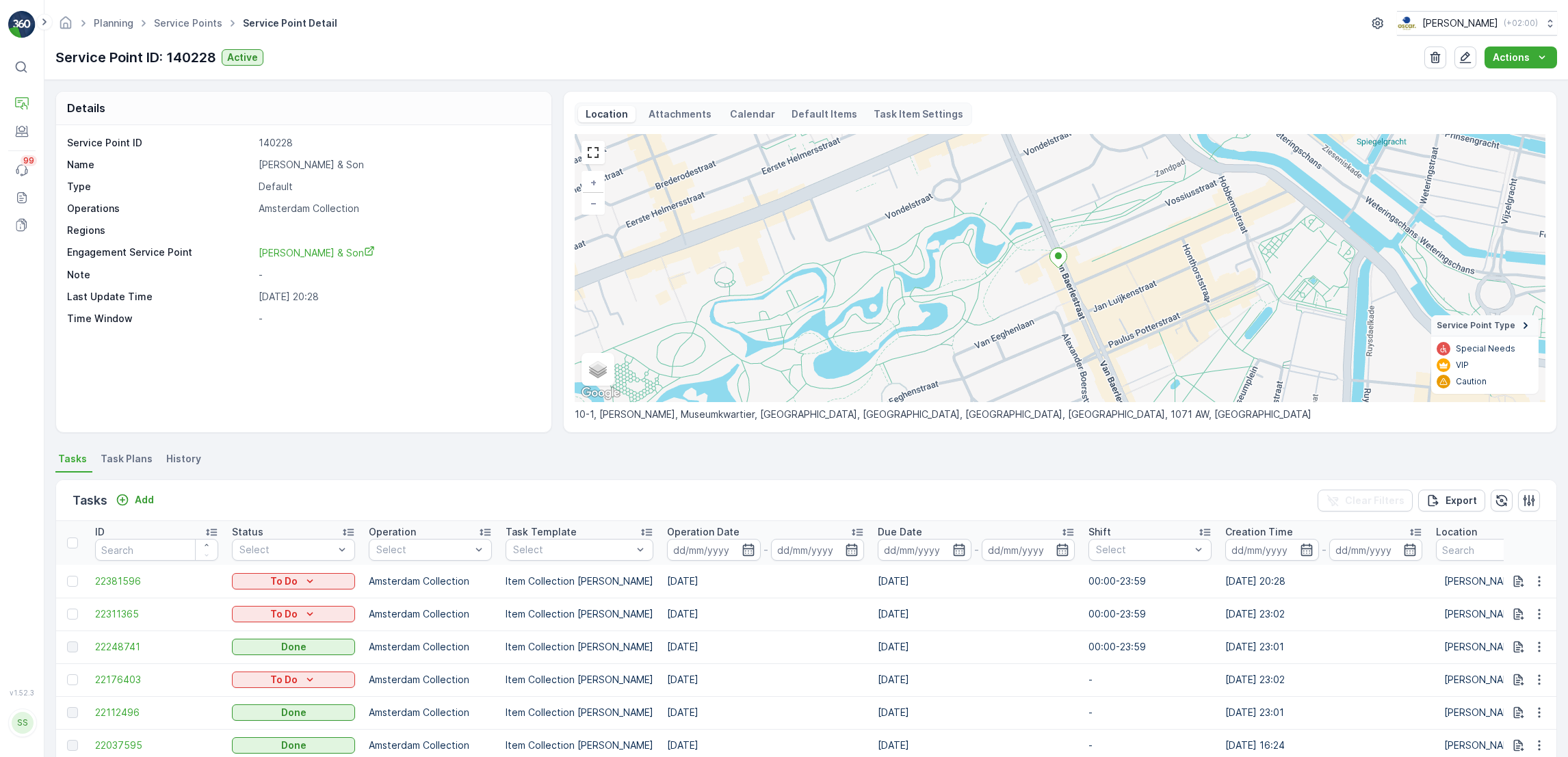
click at [137, 463] on span "Task Plans" at bounding box center [126, 458] width 52 height 14
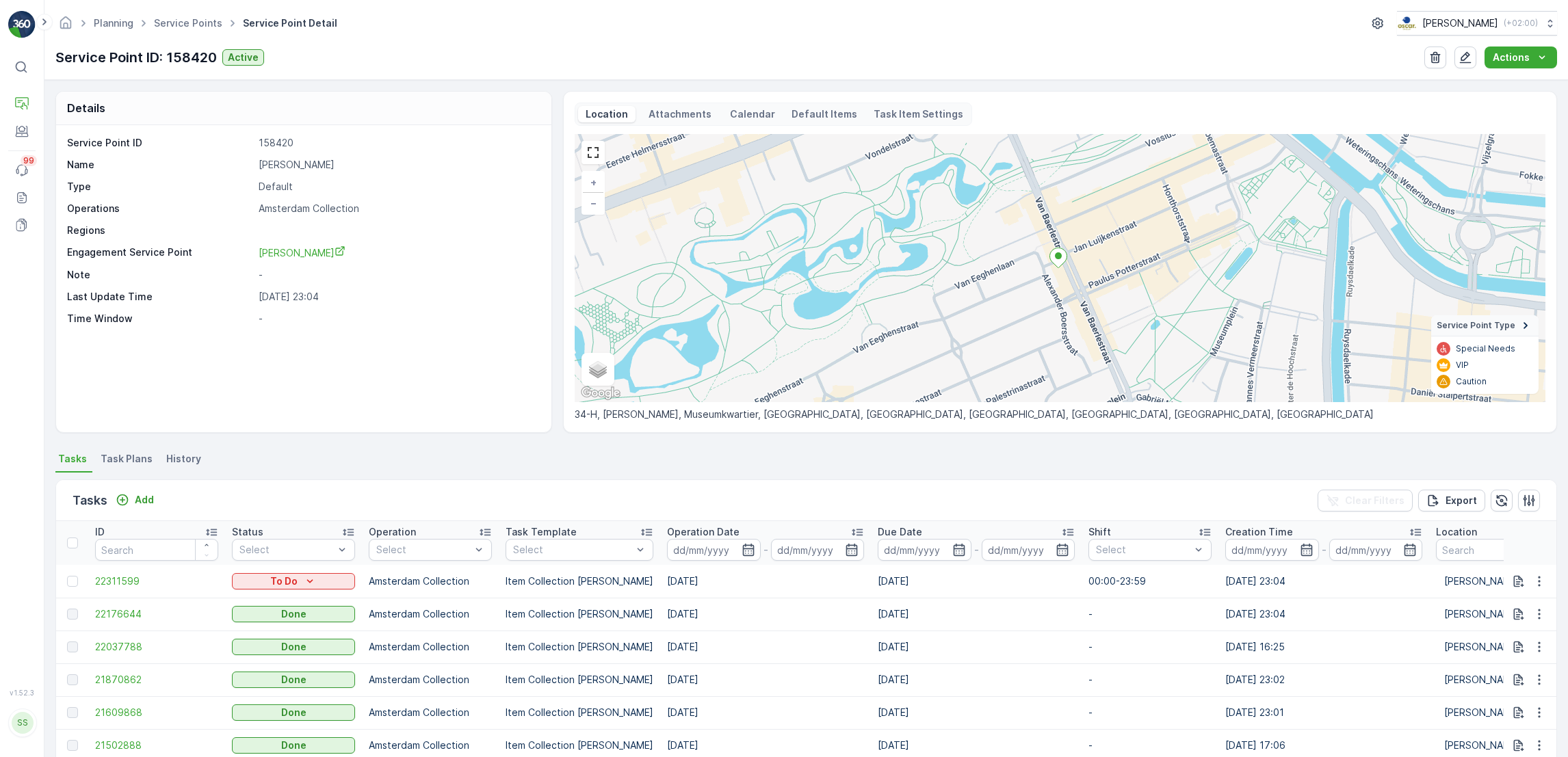
click at [121, 457] on span "Task Plans" at bounding box center [126, 458] width 52 height 14
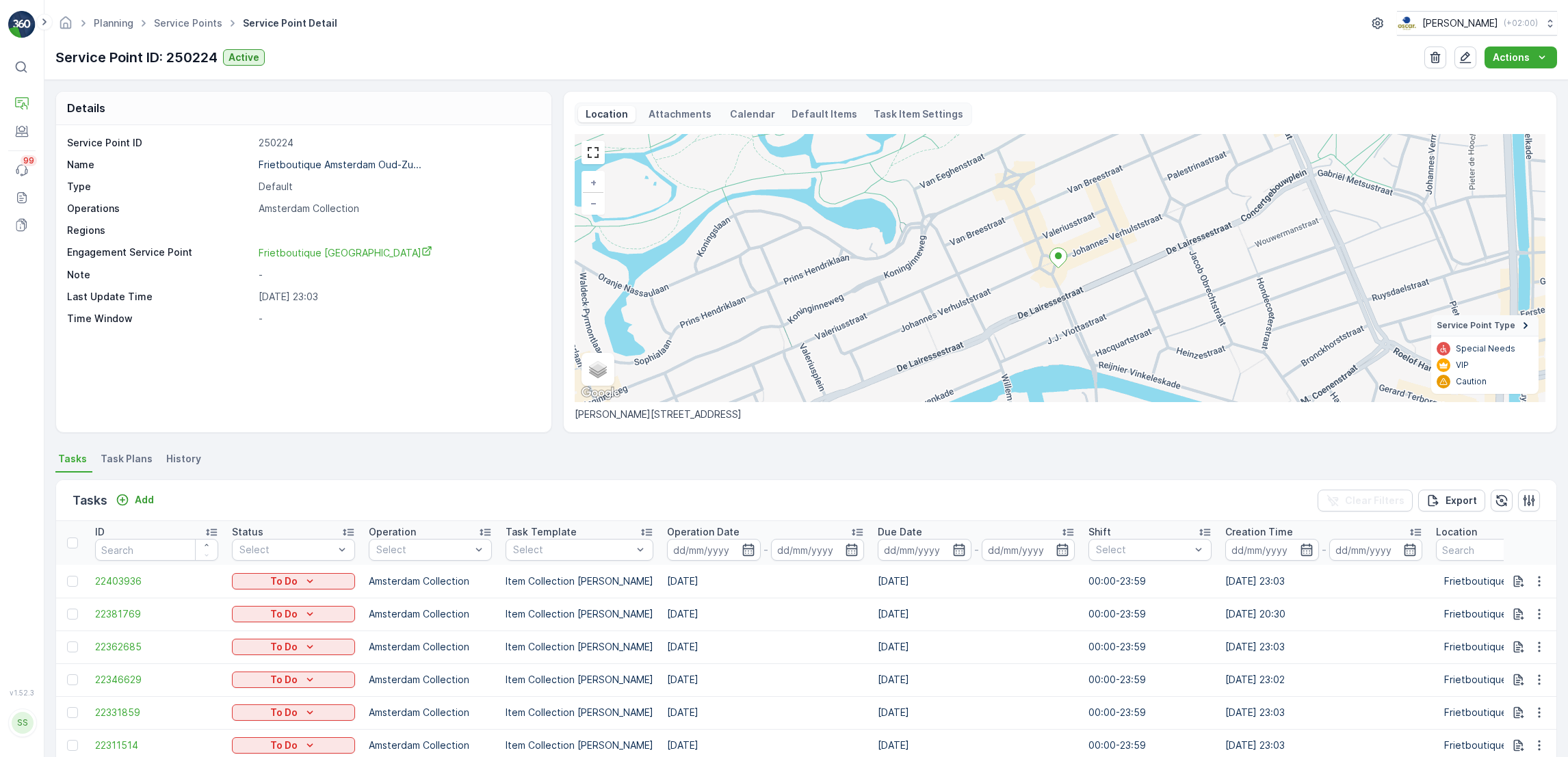
click at [112, 457] on span "Task Plans" at bounding box center [126, 458] width 52 height 14
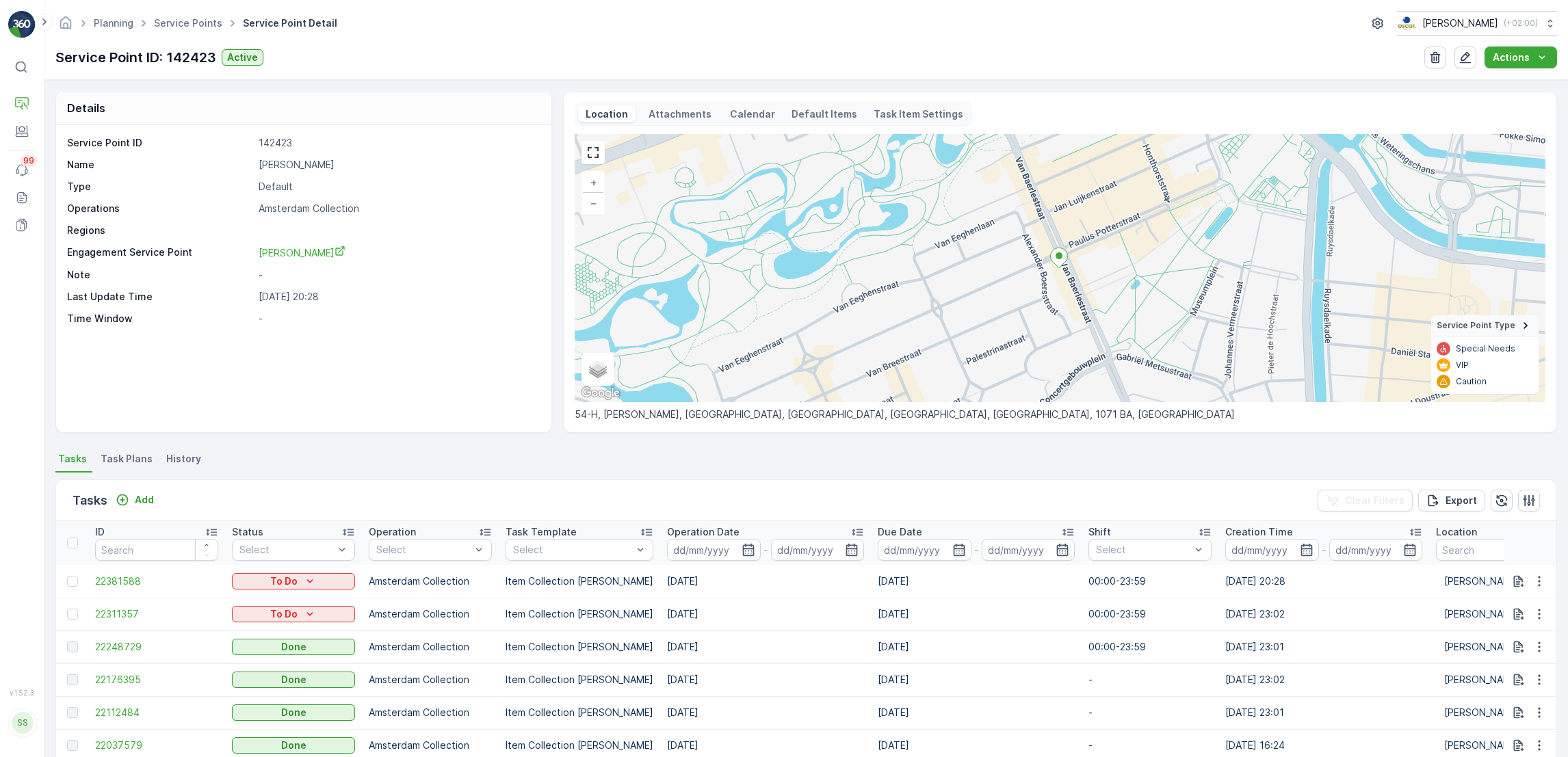
click at [133, 449] on li "Task Plans" at bounding box center [128, 461] width 60 height 23
